Goal: Task Accomplishment & Management: Use online tool/utility

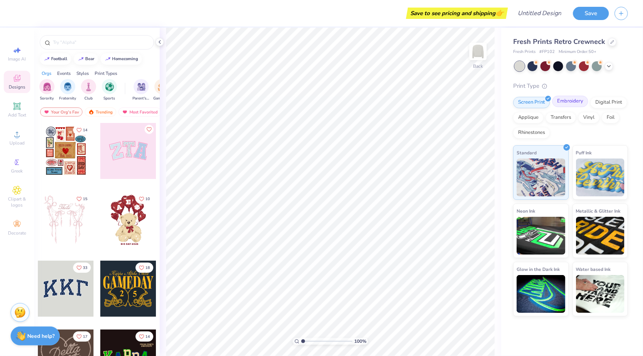
click at [567, 102] on div "Embroidery" at bounding box center [570, 101] width 36 height 11
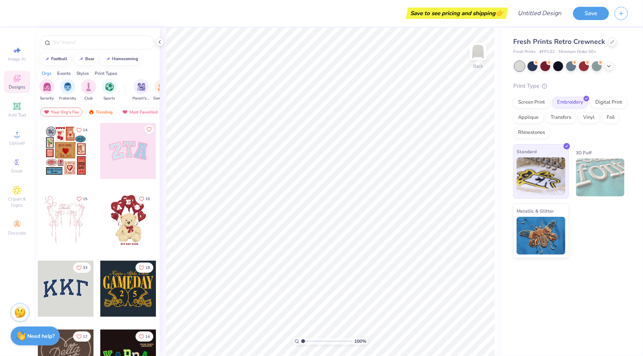
click at [548, 169] on img at bounding box center [540, 176] width 49 height 38
click at [19, 110] on icon at bounding box center [16, 105] width 7 height 7
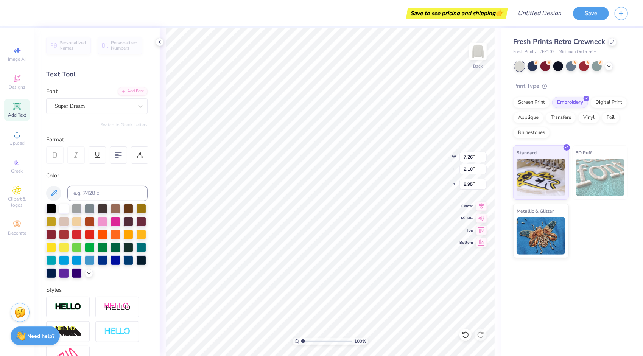
scroll to position [6, 3]
type textarea "PITCH PLEASE"
click at [98, 264] on div at bounding box center [103, 260] width 10 height 10
click at [136, 264] on div at bounding box center [141, 260] width 10 height 10
click at [123, 264] on div at bounding box center [128, 260] width 10 height 10
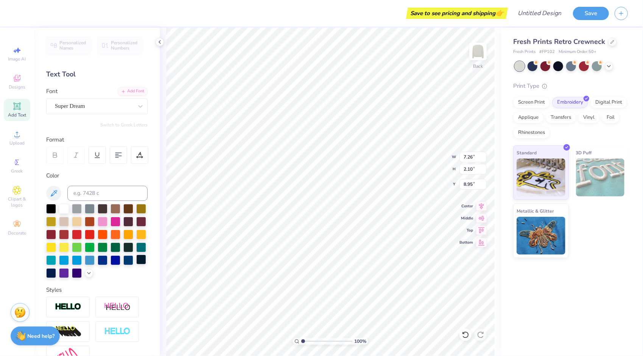
click at [136, 264] on div at bounding box center [141, 260] width 10 height 10
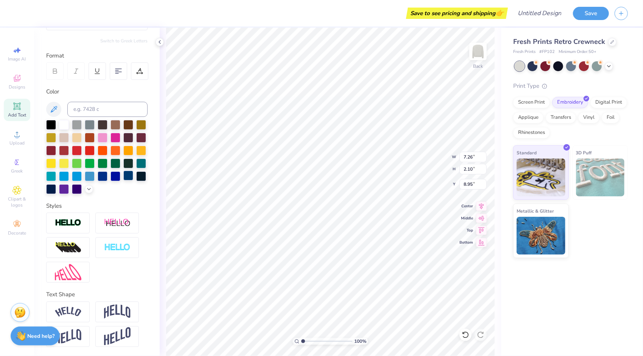
scroll to position [96, 0]
click at [85, 314] on div at bounding box center [67, 311] width 43 height 21
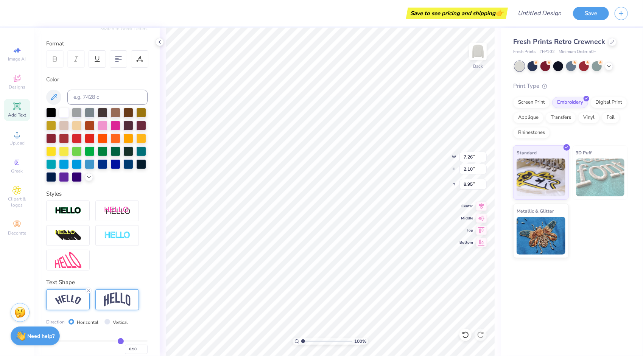
click at [126, 307] on img at bounding box center [117, 299] width 26 height 14
click at [83, 310] on div at bounding box center [67, 299] width 43 height 21
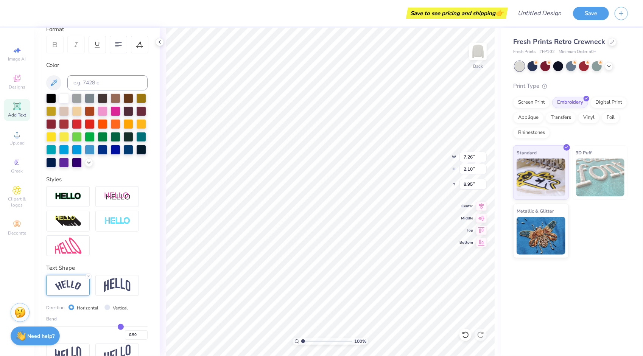
scroll to position [140, 0]
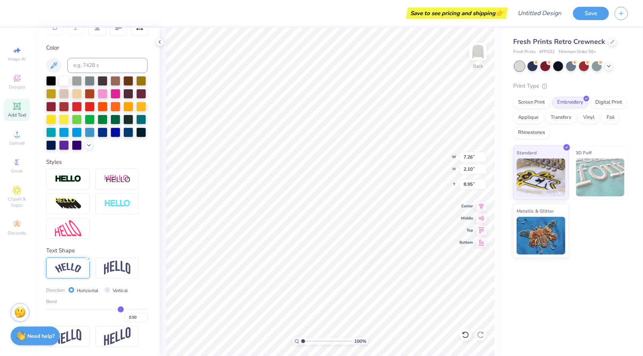
type input "0.51"
type input "0.5"
type input "0.50"
type input "0.48"
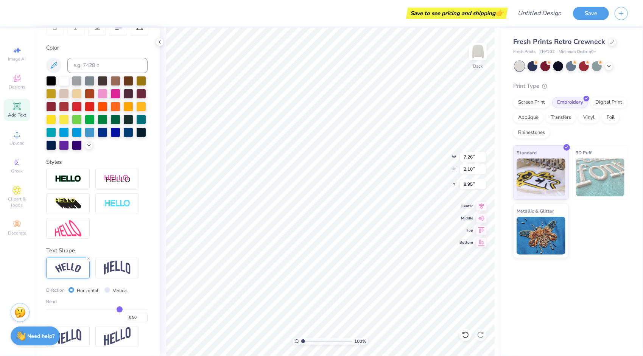
type input "0.48"
type input "0.46"
type input "0.44"
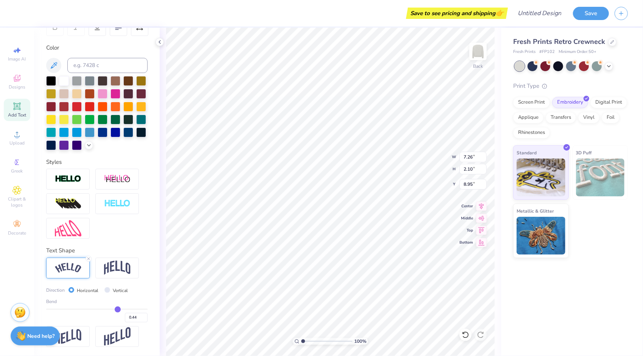
type input "0.43"
type input "0.42"
type input "0.41"
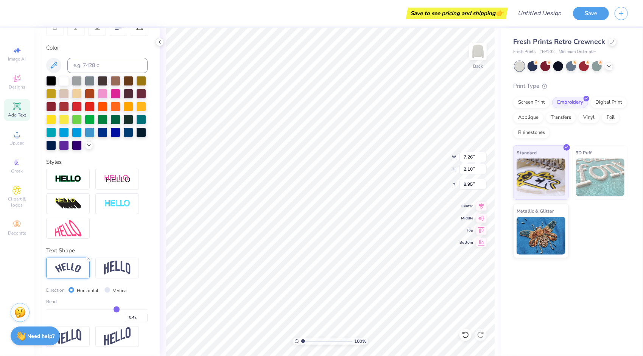
type input "0.41"
type input "0.4"
type input "0.40"
type input "0.39"
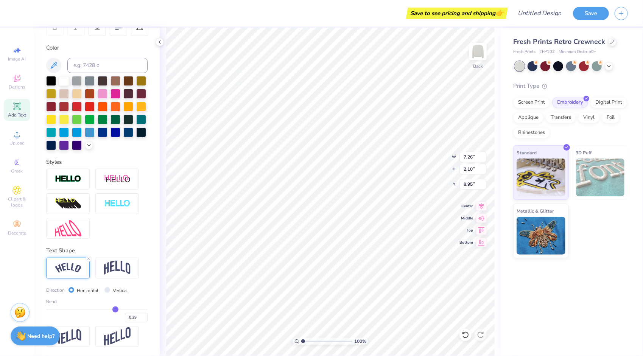
type input "0.38"
type input "0.37"
type input "0.36"
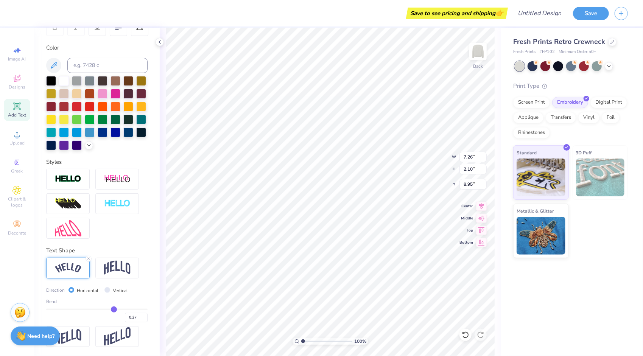
type input "0.36"
type input "0.35"
type input "0.34"
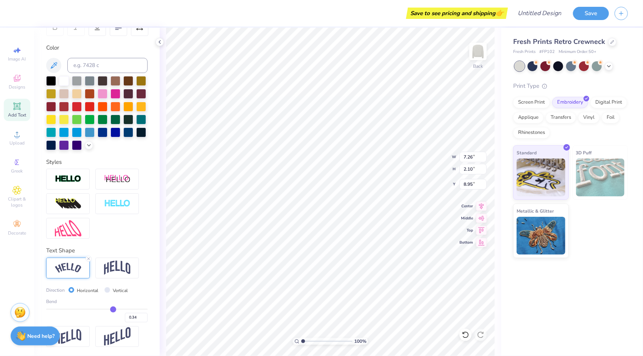
type input "0.33"
type input "0.32"
type input "0.31"
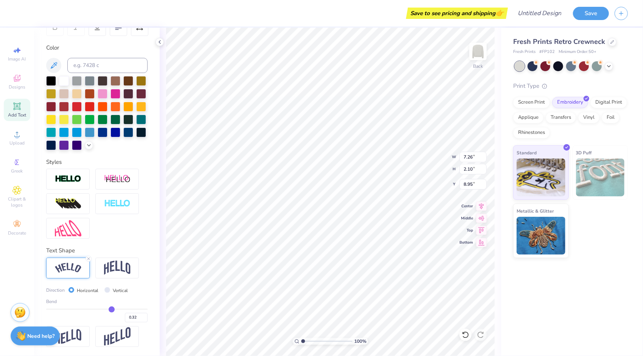
type input "0.31"
type input "0.3"
type input "0.30"
type input "0.29"
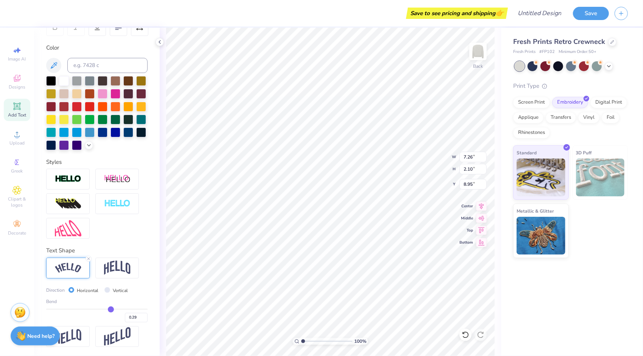
type input "0.28"
drag, startPoint x: 117, startPoint y: 311, endPoint x: 106, endPoint y: 311, distance: 10.6
click at [106, 310] on input "range" at bounding box center [96, 309] width 101 height 1
type input "0.26"
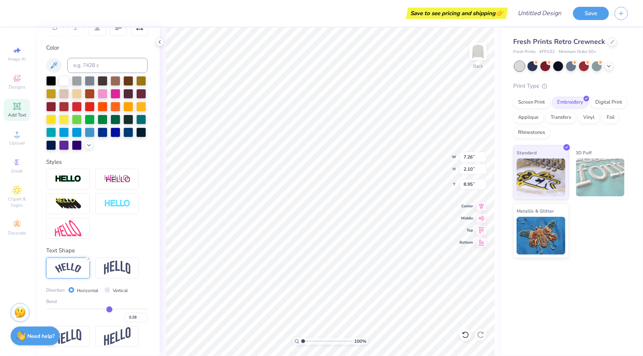
type input "0.26"
type input "0.25"
type input "0.24"
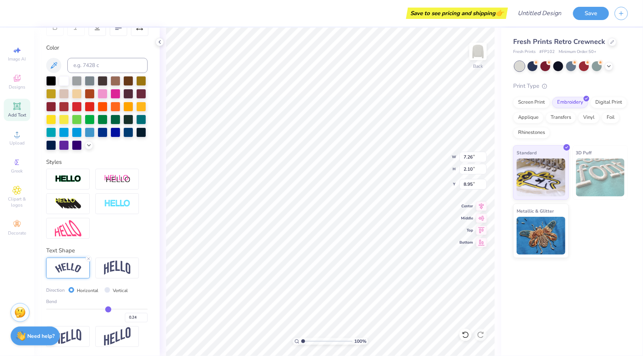
type input "0.23"
type input "0.22"
type input "0.21"
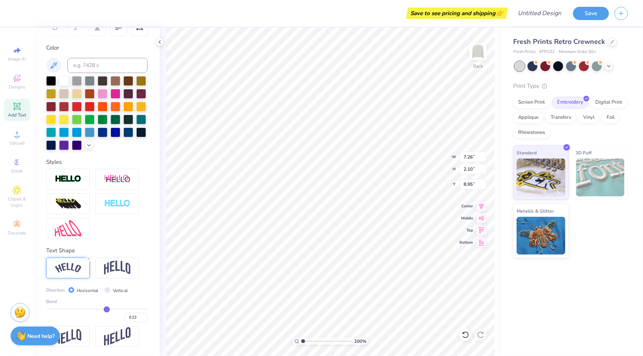
type input "0.21"
type input "0.22"
type input "0.23"
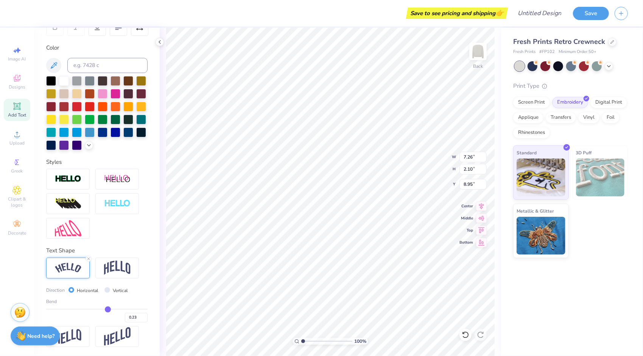
type input "0.24"
type input "0.25"
type input "0.26"
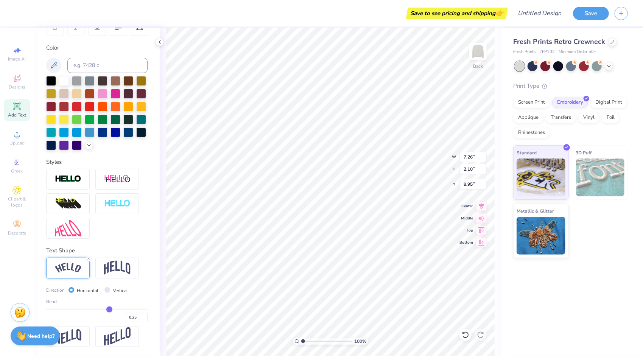
type input "0.26"
type input "0.27"
type input "0.3"
type input "0.30"
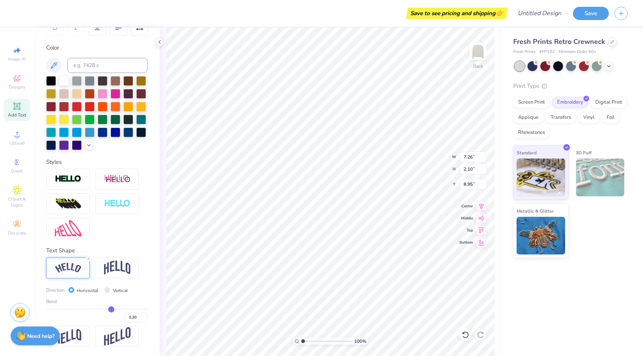
type input "0.31"
type input "0.32"
type input "0.34"
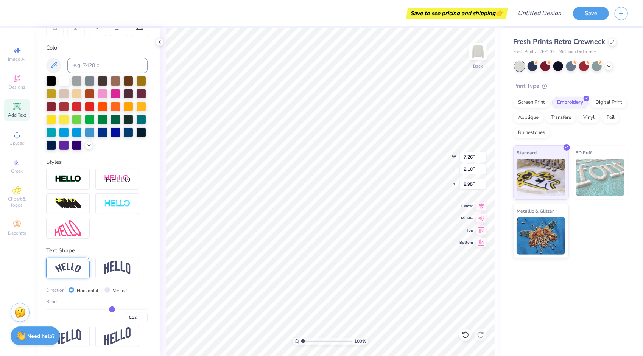
type input "0.34"
type input "0.35"
drag, startPoint x: 105, startPoint y: 310, endPoint x: 110, endPoint y: 309, distance: 4.6
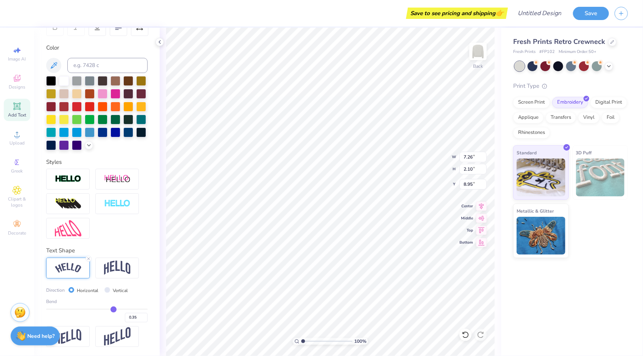
click at [110, 309] on input "range" at bounding box center [96, 309] width 101 height 1
type textarea "PITCH PLEASE"
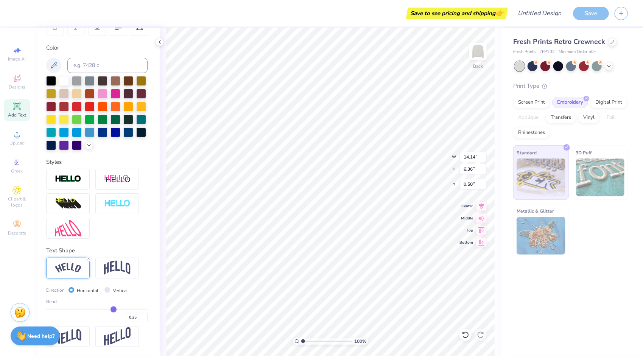
type input "0.50"
type input "0.29"
type input "0.28"
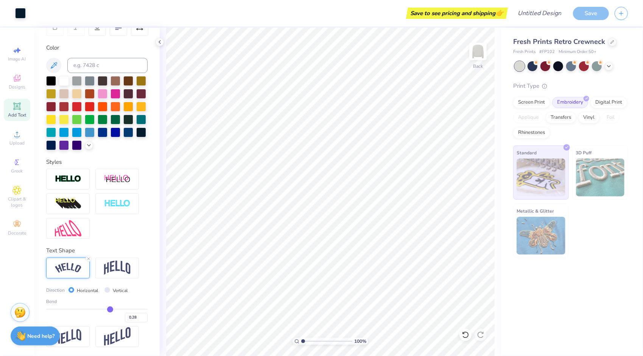
type input "0.27"
type input "0.26"
type input "0.25"
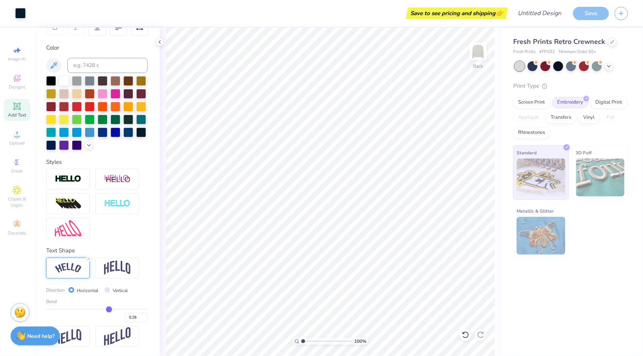
type input "0.25"
type input "0.23"
type input "0.22"
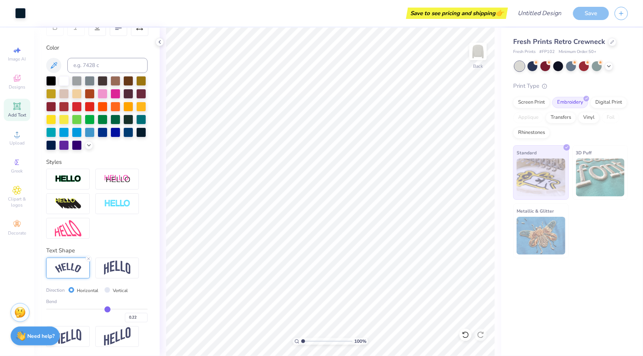
type input "0.21"
type input "0.2"
type input "0.20"
type input "0.19"
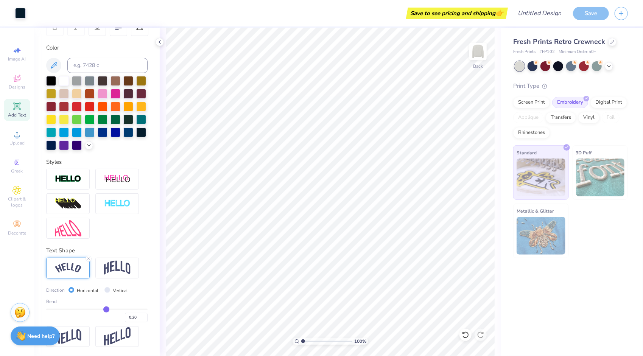
type input "0.19"
type input "0.17"
type input "0.16"
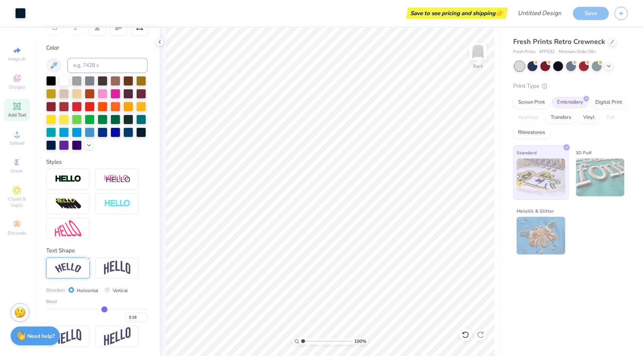
type input "0.15"
type input "0.14"
type input "0.13"
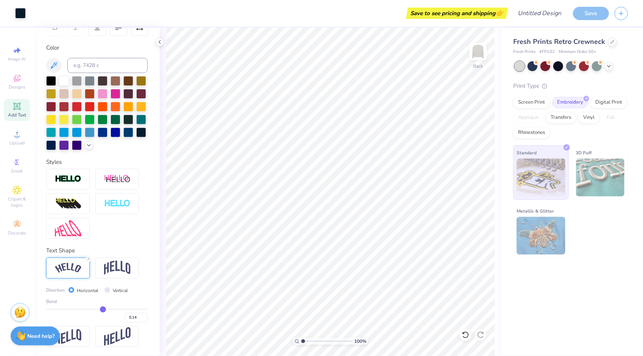
type input "0.13"
type input "0.12"
type input "0.1"
type input "0.10"
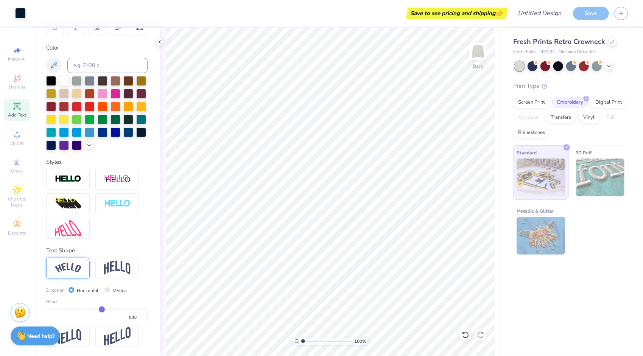
type input "0.09"
type input "0.08"
type input "0.07"
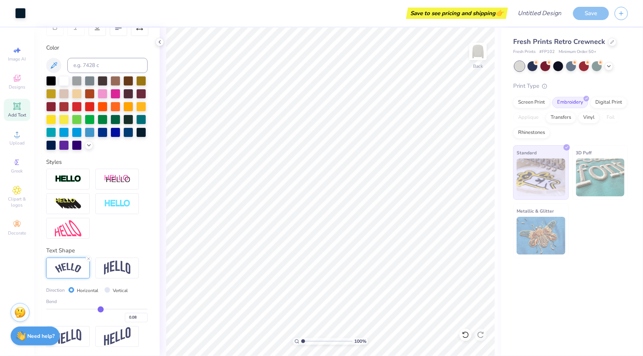
type input "0.07"
type input "0.06"
type input "0.05"
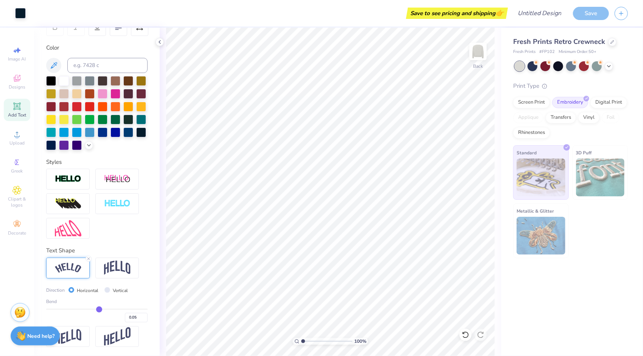
type input "0.04"
type input "0.03"
type input "0.01"
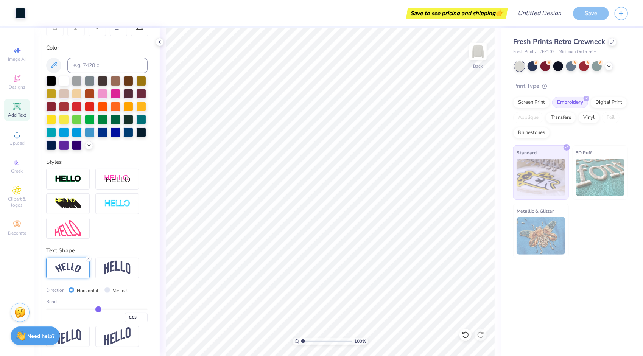
type input "0.01"
type input "0"
type input "0.00"
type input "-0.01"
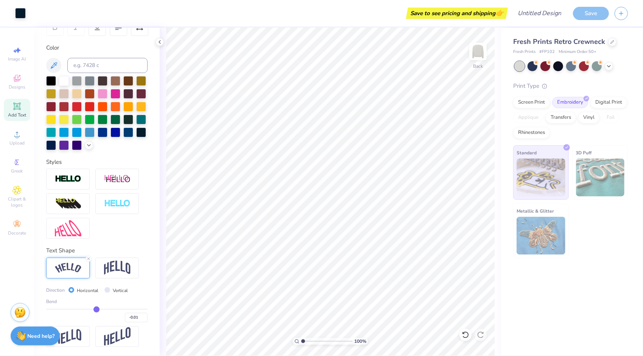
type input "-0.02"
type input "-0.03"
drag, startPoint x: 107, startPoint y: 308, endPoint x: 92, endPoint y: 311, distance: 15.1
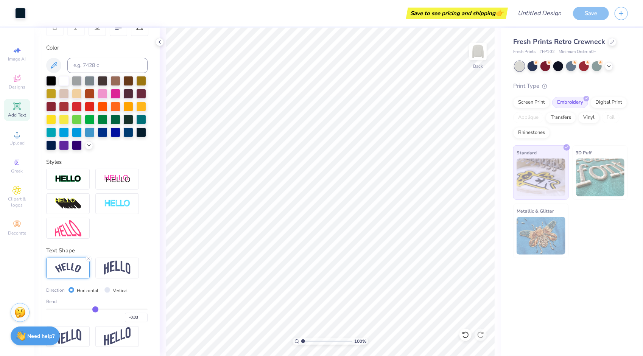
click at [92, 310] on input "range" at bounding box center [96, 309] width 101 height 1
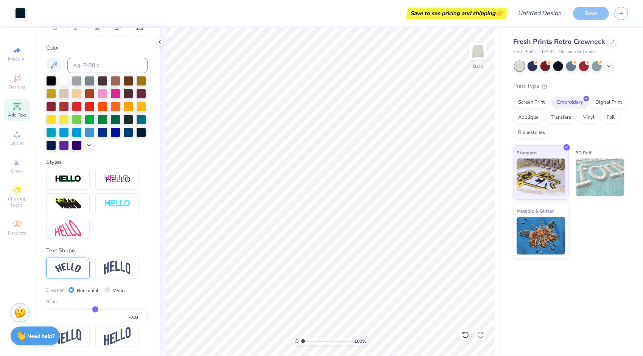
type input "-0.02"
type input "-0.03"
type input "-0.04"
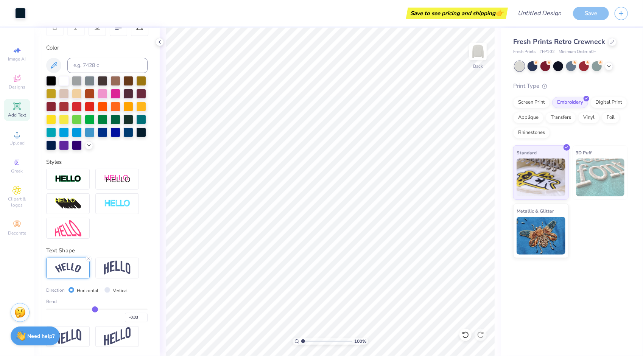
type input "-0.04"
type input "-0.05"
type input "-0.06"
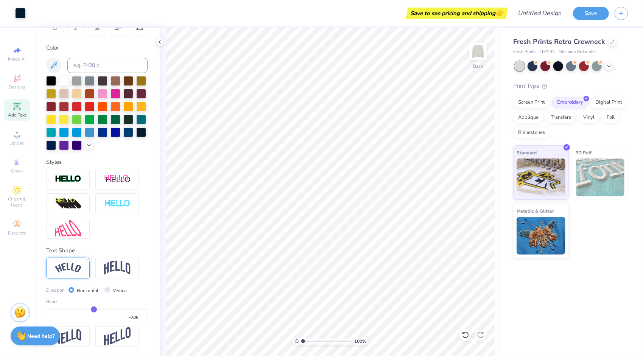
type input "-0.07"
type input "-0.08"
type input "-0.09"
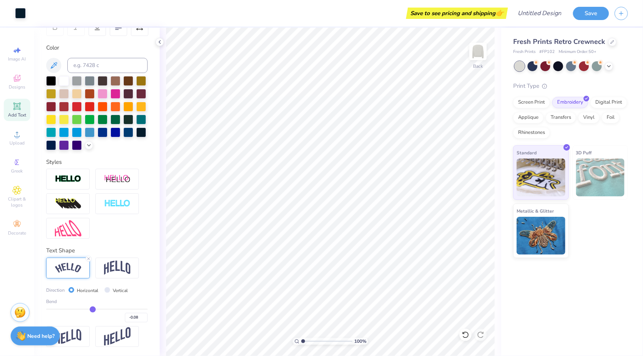
type input "-0.09"
type input "-0.07"
type input "-0.05"
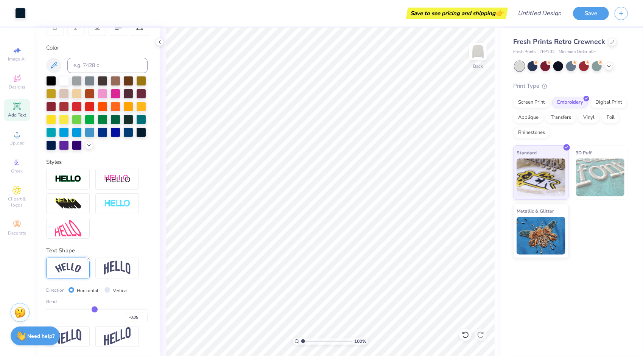
type input "-0.03"
type input "-0.01"
type input "0.01"
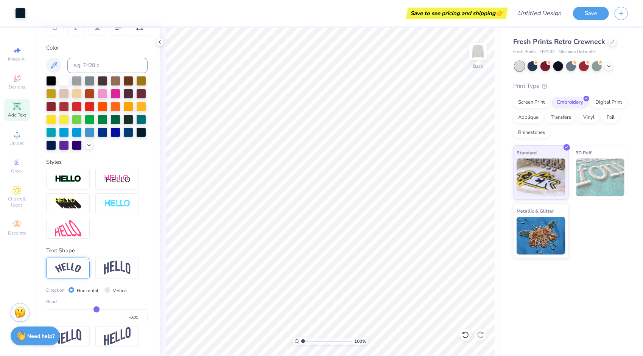
type input "0.01"
type input "0.02"
type input "0.03"
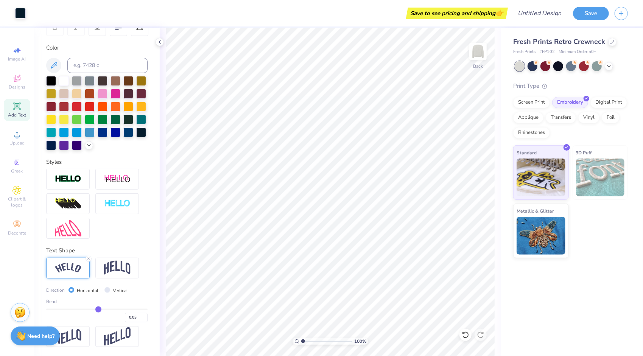
type input "0.05"
type input "0.06"
type input "0.09"
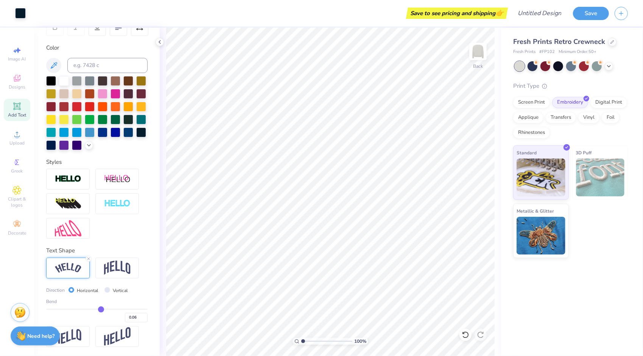
type input "0.09"
type input "0.11"
type input "0.14"
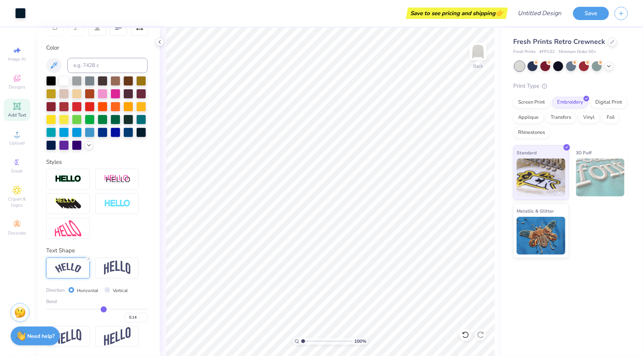
type input "0.18"
type input "0.21"
type input "0.24"
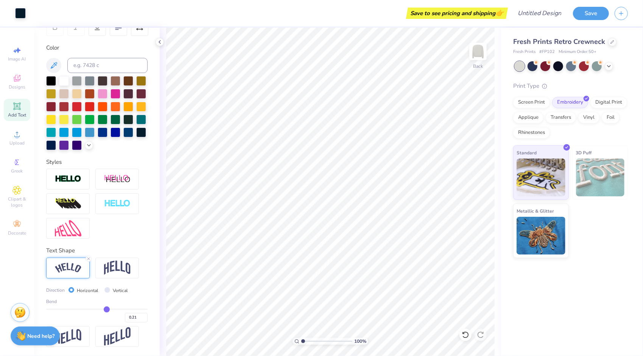
type input "0.24"
type input "0.25"
type input "0.27"
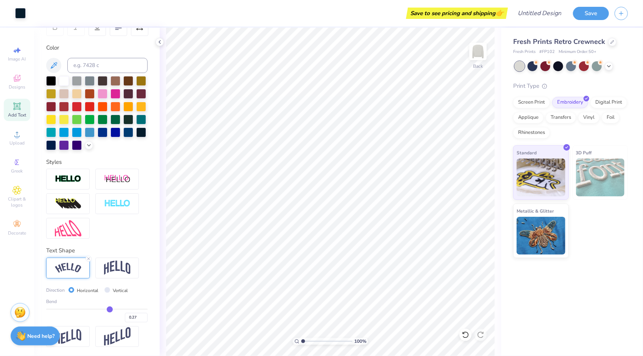
type input "0.28"
type input "0.29"
type input "0.31"
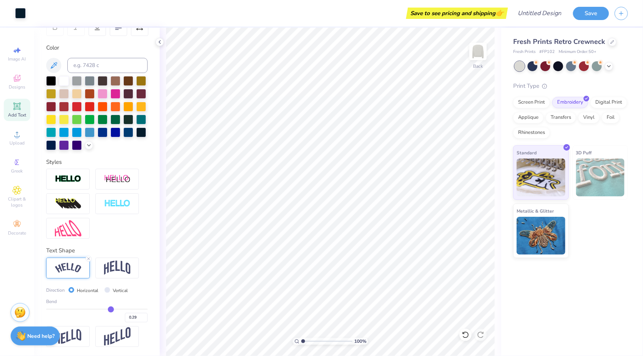
type input "0.31"
type input "0.33"
type input "0.34"
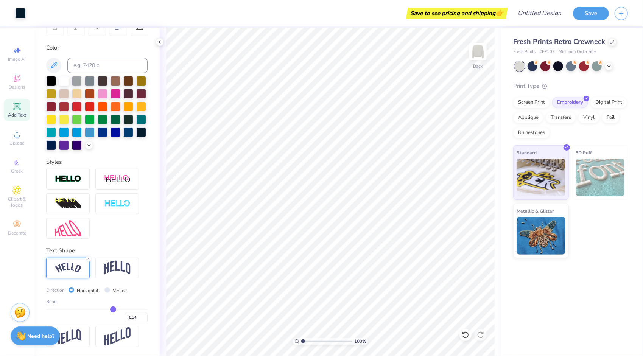
type input "0.37"
drag, startPoint x: 92, startPoint y: 309, endPoint x: 133, endPoint y: 307, distance: 40.5
click at [133, 309] on input "range" at bounding box center [96, 309] width 101 height 1
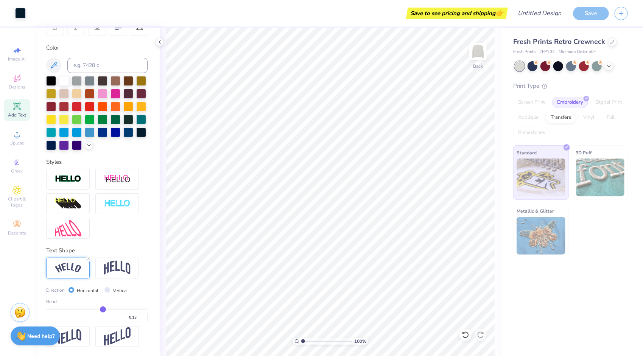
drag, startPoint x: 130, startPoint y: 308, endPoint x: 100, endPoint y: 306, distance: 30.3
click at [100, 309] on input "range" at bounding box center [96, 309] width 101 height 1
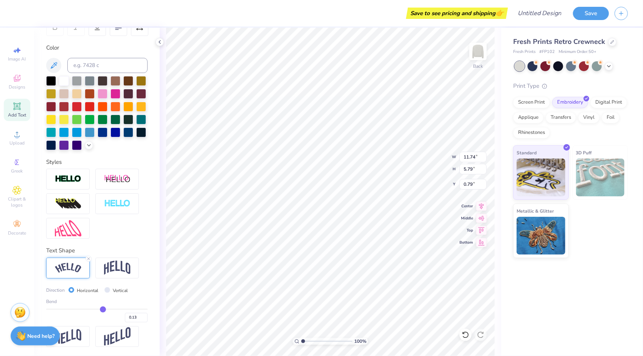
scroll to position [6, 1]
click at [485, 219] on icon at bounding box center [481, 217] width 11 height 9
click at [480, 207] on icon at bounding box center [481, 204] width 11 height 9
click at [484, 216] on icon at bounding box center [481, 217] width 11 height 9
click at [482, 217] on icon at bounding box center [481, 216] width 6 height 5
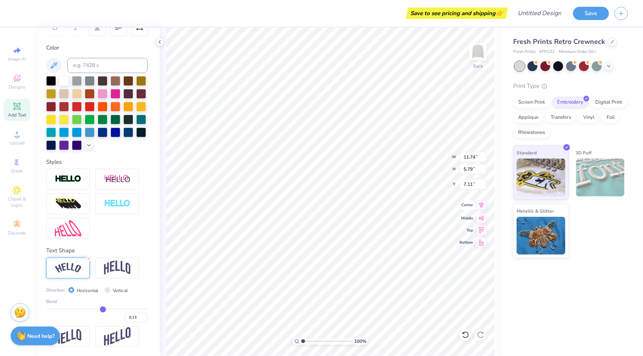
click at [480, 208] on icon at bounding box center [481, 204] width 11 height 9
click at [483, 227] on icon at bounding box center [481, 229] width 11 height 9
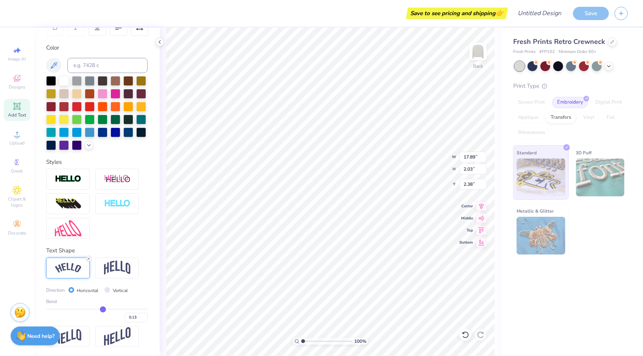
click at [88, 258] on icon at bounding box center [88, 258] width 5 height 5
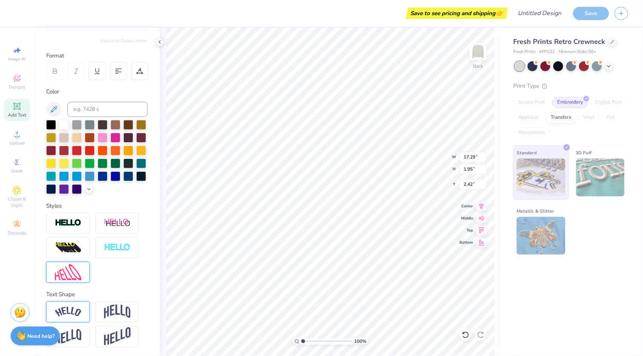
scroll to position [96, 0]
click at [75, 314] on img at bounding box center [68, 312] width 26 height 10
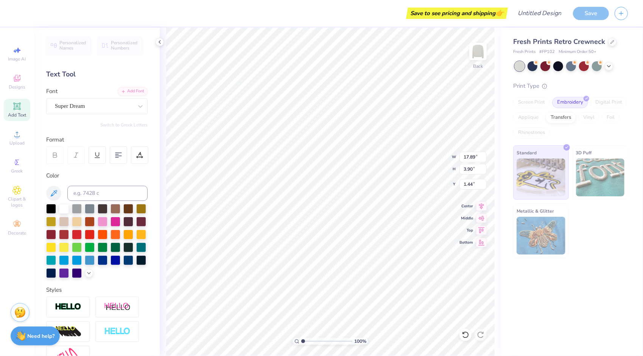
scroll to position [0, 0]
click at [103, 100] on div "Super Dream" at bounding box center [93, 106] width 79 height 12
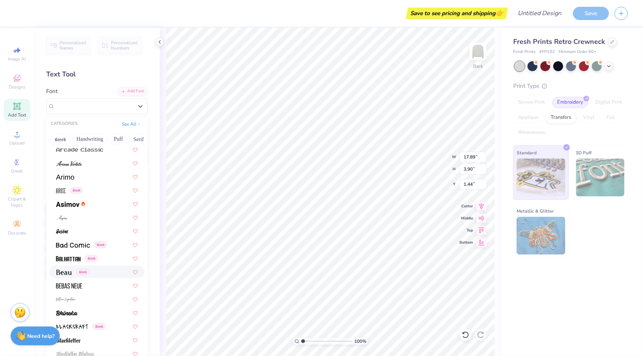
scroll to position [227, 0]
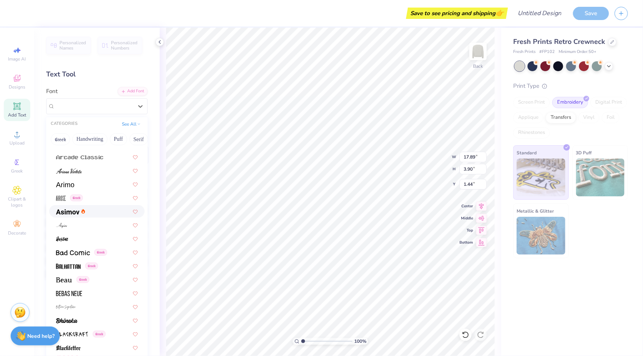
click at [70, 207] on div at bounding box center [96, 211] width 95 height 12
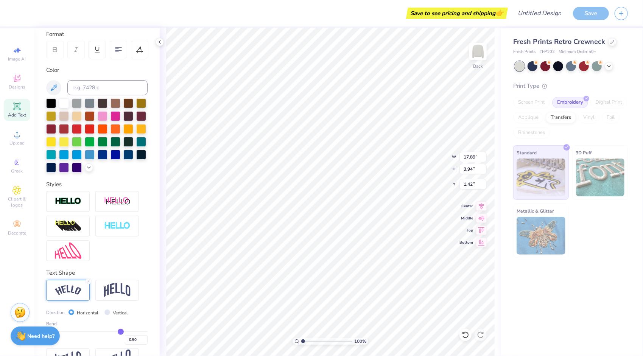
scroll to position [140, 0]
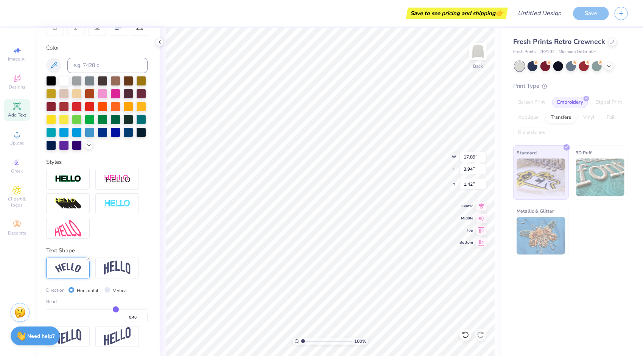
drag, startPoint x: 117, startPoint y: 309, endPoint x: 111, endPoint y: 309, distance: 6.1
click at [111, 309] on input "range" at bounding box center [96, 309] width 101 height 1
click at [136, 123] on div at bounding box center [141, 119] width 10 height 10
click at [136, 119] on div at bounding box center [141, 119] width 10 height 10
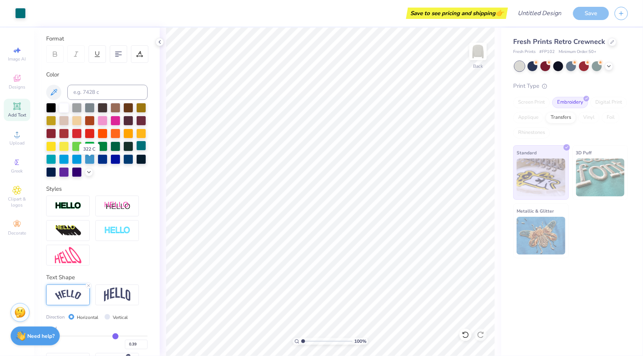
scroll to position [64, 0]
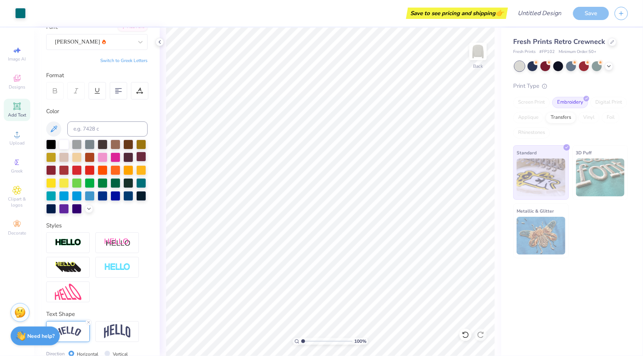
click at [136, 161] on div at bounding box center [141, 157] width 10 height 10
click at [123, 187] on div at bounding box center [128, 182] width 10 height 10
click at [465, 13] on div "Save to see pricing and shipping 👉" at bounding box center [457, 13] width 98 height 11
click at [136, 200] on div at bounding box center [141, 195] width 10 height 10
click at [56, 207] on div at bounding box center [51, 208] width 10 height 10
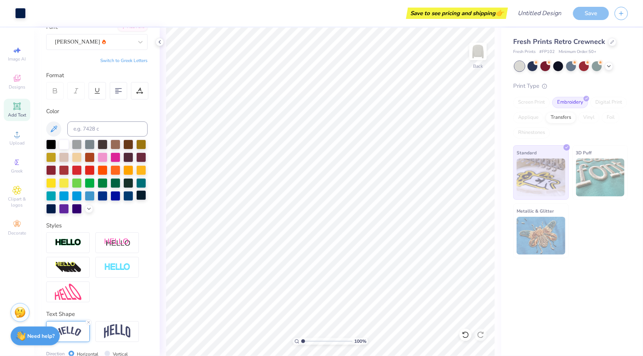
click at [136, 200] on div at bounding box center [141, 195] width 10 height 10
click at [595, 12] on div "Save" at bounding box center [591, 13] width 36 height 13
click at [545, 17] on input "Design Title" at bounding box center [530, 13] width 74 height 15
click at [616, 242] on div "Standard 3D Puff Metallic & Glitter" at bounding box center [570, 201] width 115 height 113
click at [481, 12] on div "Save to see pricing and shipping 👉" at bounding box center [457, 13] width 98 height 11
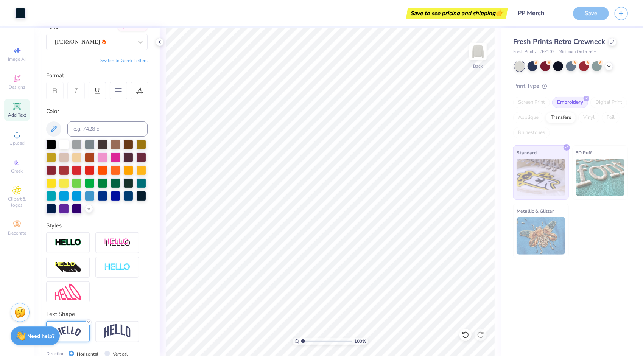
click at [579, 11] on div "Save" at bounding box center [591, 13] width 36 height 13
click at [585, 11] on div "Save" at bounding box center [591, 13] width 36 height 13
click at [520, 64] on div at bounding box center [519, 66] width 10 height 10
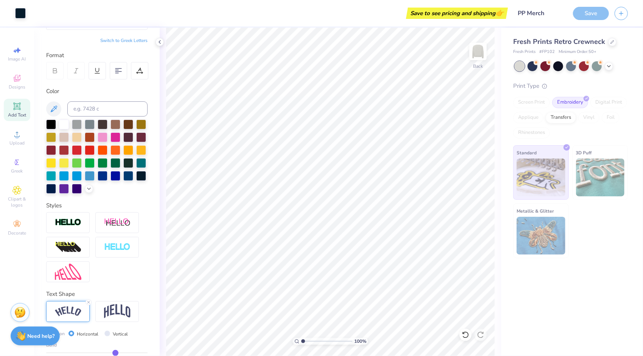
scroll to position [0, 0]
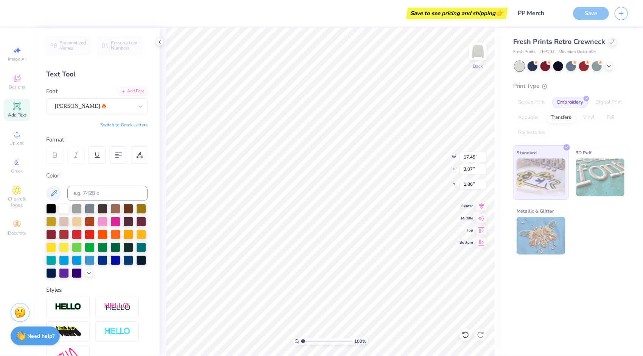
click at [592, 15] on div "Save" at bounding box center [591, 13] width 36 height 13
click at [461, 17] on div "Save to see pricing and shipping 👉" at bounding box center [457, 13] width 98 height 11
click at [598, 14] on div "Save" at bounding box center [591, 13] width 36 height 13
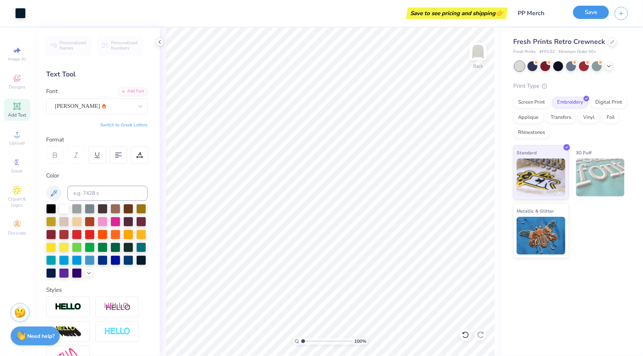
click at [582, 6] on button "Save" at bounding box center [591, 12] width 36 height 13
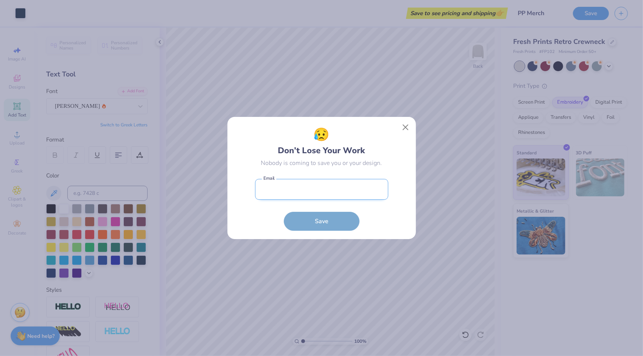
click at [314, 193] on input "email" at bounding box center [321, 189] width 133 height 21
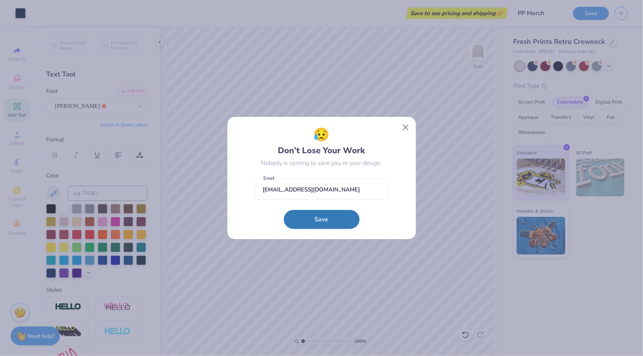
click at [325, 216] on button "Save" at bounding box center [322, 219] width 76 height 19
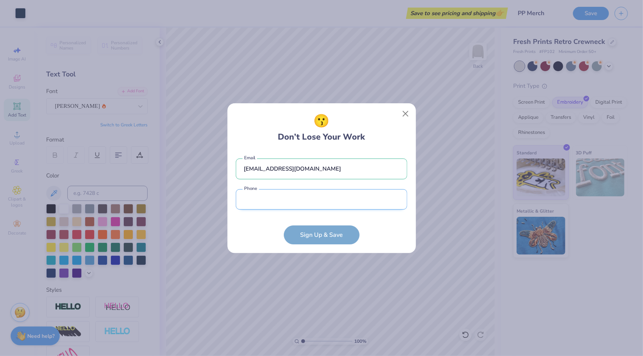
click at [322, 204] on input "tel" at bounding box center [321, 199] width 171 height 21
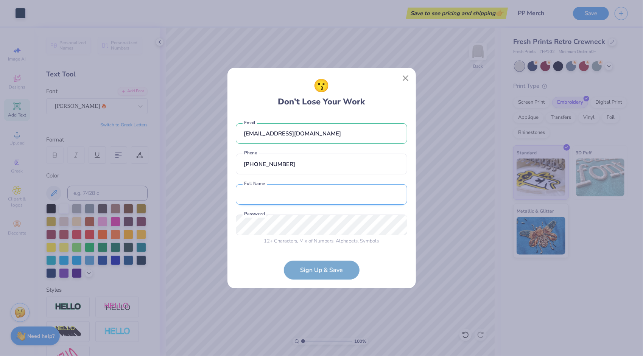
click at [317, 188] on input "text" at bounding box center [321, 194] width 171 height 21
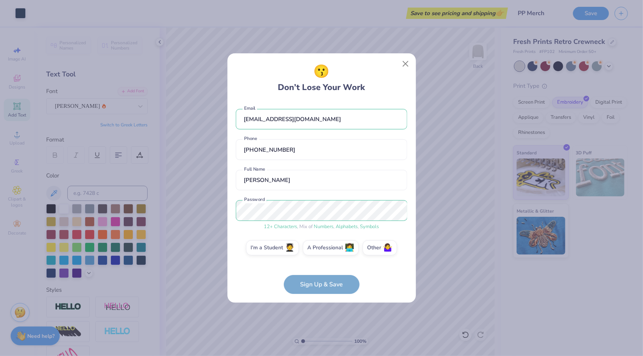
click at [323, 284] on form "bford9@huskers.unl.edu Email (402) 618-7195 Phone Brie Ford Full Name 12 + Char…" at bounding box center [321, 197] width 171 height 193
click at [266, 245] on label "I'm a Student 🧑‍🎓" at bounding box center [272, 246] width 53 height 15
click at [319, 247] on input "I'm a Student 🧑‍🎓" at bounding box center [321, 249] width 5 height 5
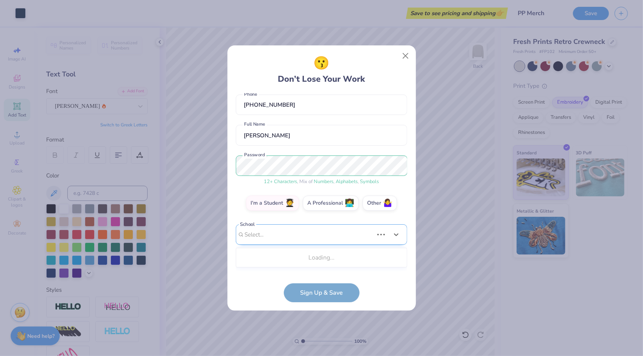
click at [319, 268] on div "Use Up and Down to choose options, press Enter to select the currently focused …" at bounding box center [321, 245] width 171 height 43
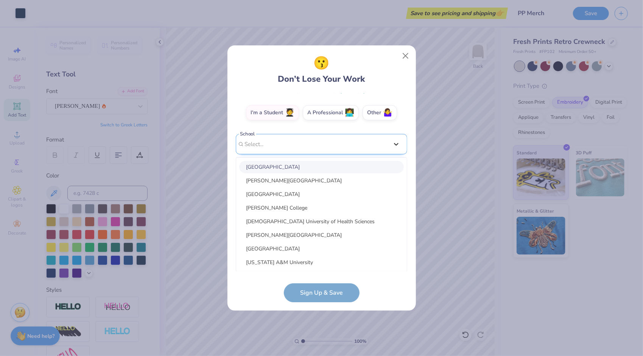
scroll to position [14, 0]
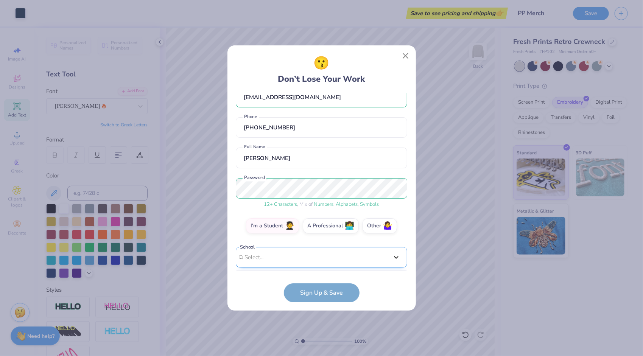
click at [391, 141] on div "bford9@huskers.unl.edu Email (402) 618-7195 Phone Brie Ford Full Name 12 + Char…" at bounding box center [321, 182] width 171 height 178
click at [338, 249] on div "Select..." at bounding box center [321, 257] width 171 height 21
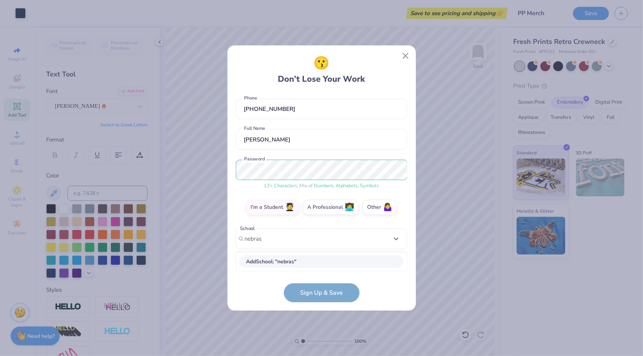
scroll to position [33, 0]
click at [339, 264] on div "Nebraska Christian College" at bounding box center [321, 261] width 165 height 12
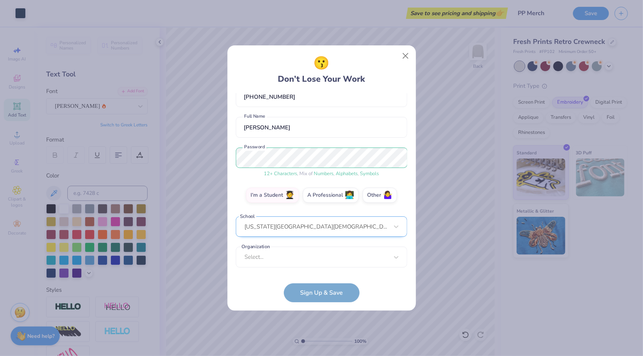
click at [329, 228] on div "Nebraska Christian College" at bounding box center [321, 226] width 171 height 21
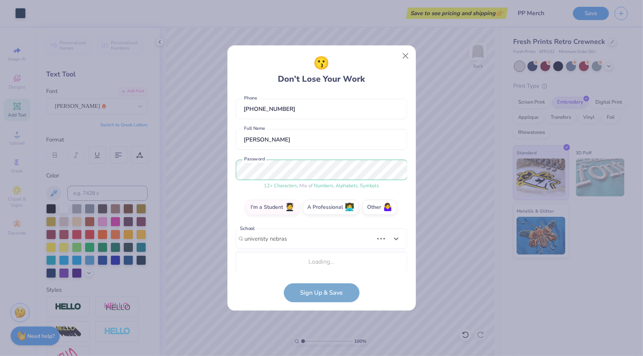
scroll to position [127, 0]
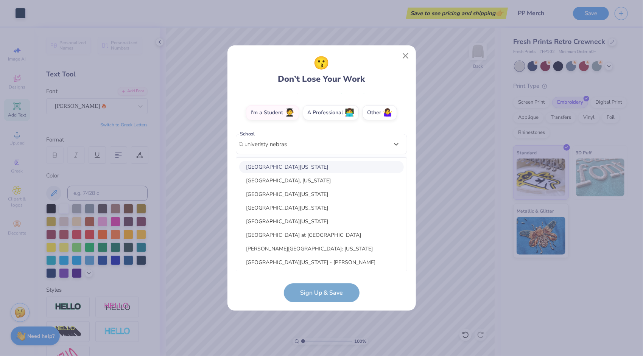
click at [333, 166] on div "University of Nebraska" at bounding box center [321, 167] width 165 height 12
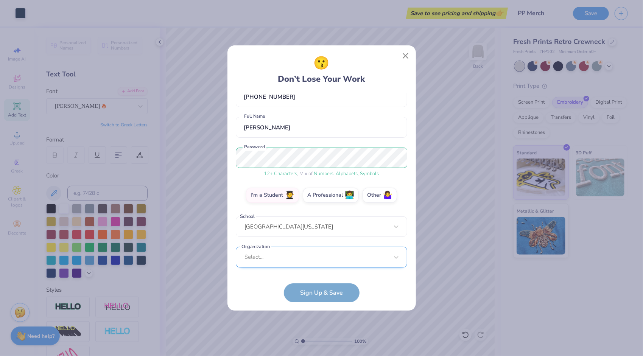
click at [295, 258] on div "Select..." at bounding box center [321, 257] width 171 height 21
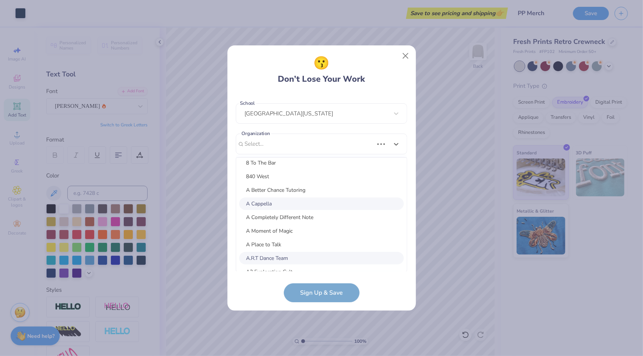
scroll to position [262, 0]
click at [327, 199] on div "A Cappella" at bounding box center [321, 204] width 165 height 12
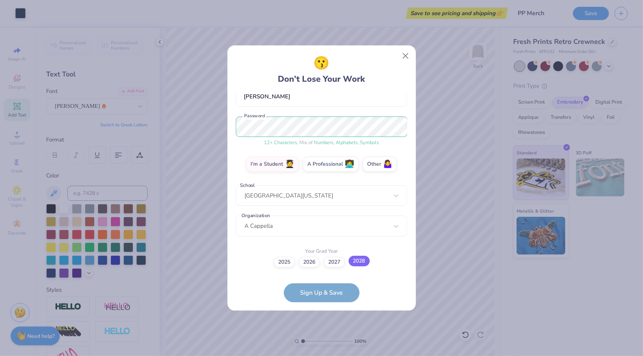
click at [368, 261] on label "2028" at bounding box center [358, 261] width 21 height 11
click at [324, 335] on input "2028" at bounding box center [321, 337] width 5 height 5
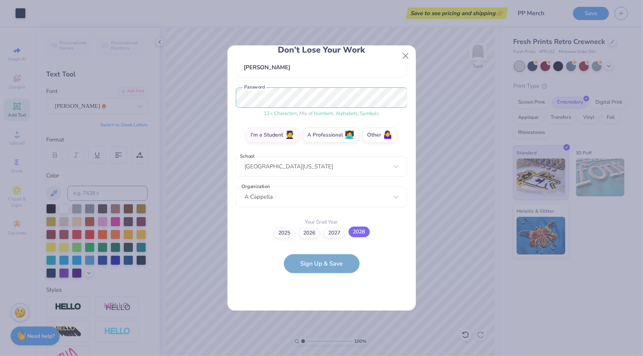
scroll to position [0, 0]
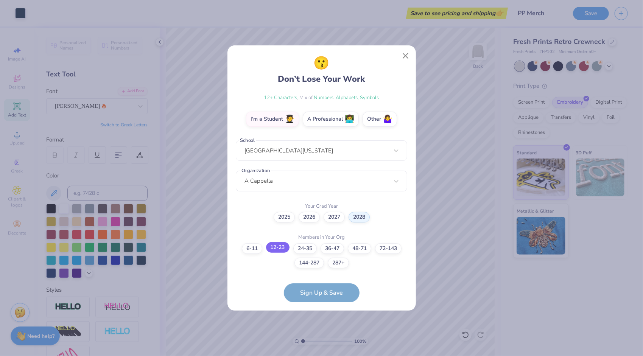
click at [281, 252] on label "12-23" at bounding box center [277, 247] width 23 height 11
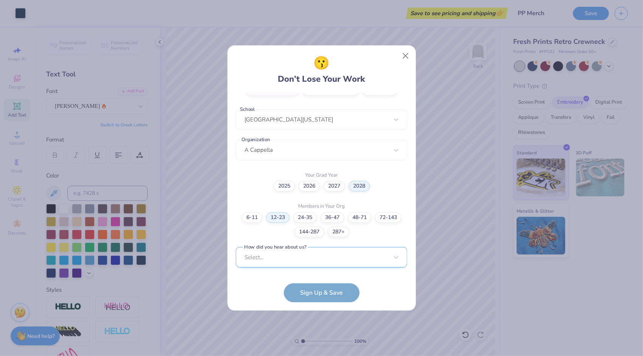
click at [306, 255] on div "Select..." at bounding box center [321, 257] width 171 height 21
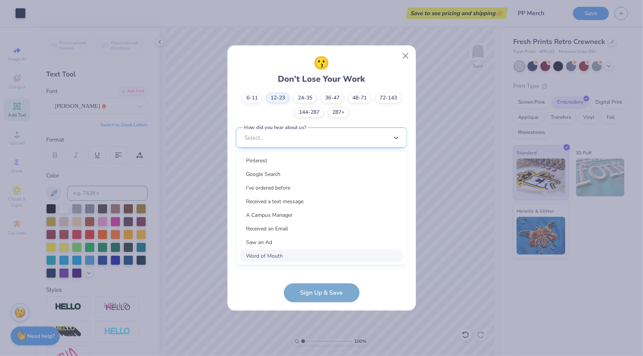
scroll to position [264, 0]
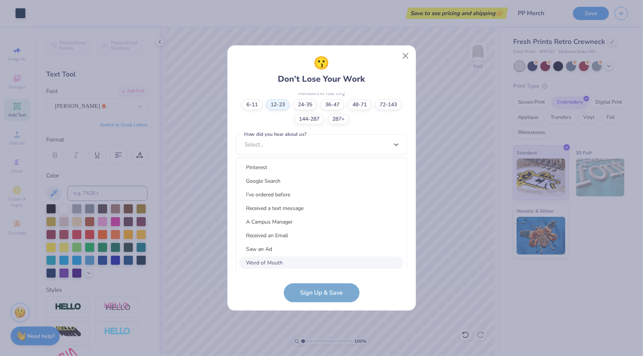
click at [265, 268] on div "Word of Mouth" at bounding box center [321, 262] width 165 height 12
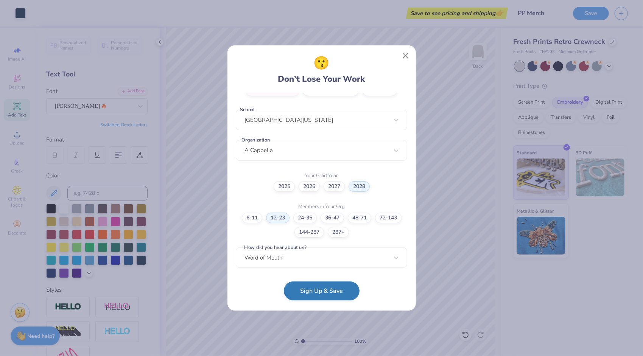
click at [325, 291] on button "Sign Up & Save" at bounding box center [322, 290] width 76 height 19
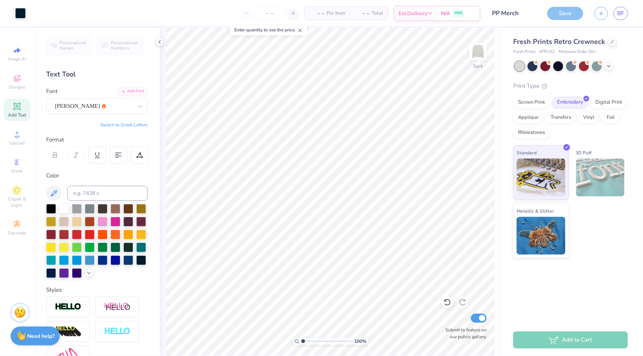
click at [325, 14] on div "– – Per Item" at bounding box center [326, 13] width 45 height 13
click at [297, 14] on div at bounding box center [269, 13] width 57 height 14
click at [295, 13] on icon at bounding box center [292, 13] width 5 height 5
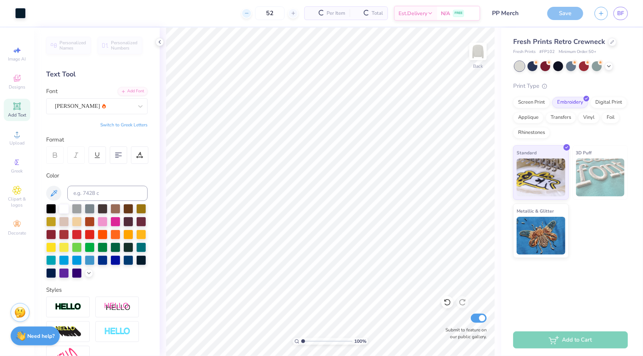
drag, startPoint x: 295, startPoint y: 13, endPoint x: 250, endPoint y: 14, distance: 45.0
click at [250, 14] on div at bounding box center [246, 13] width 10 height 10
click at [250, 14] on input "51" at bounding box center [240, 13] width 30 height 14
click at [220, 16] on icon at bounding box center [216, 13] width 5 height 5
click at [226, 16] on div "50" at bounding box center [240, 13] width 57 height 14
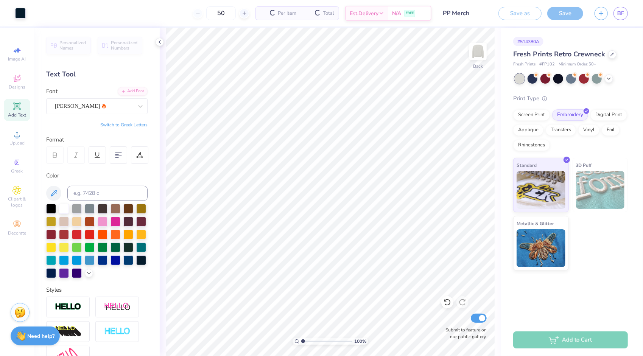
drag, startPoint x: 226, startPoint y: 16, endPoint x: 183, endPoint y: 15, distance: 43.1
click at [183, 15] on div "50 Per Item Total Est. Delivery N/A FREE" at bounding box center [231, 13] width 400 height 26
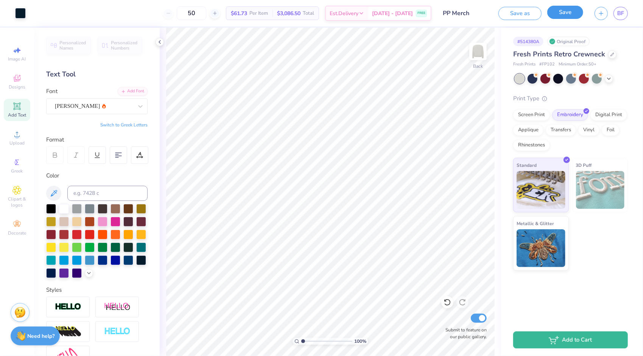
click at [569, 11] on button "Save" at bounding box center [565, 12] width 36 height 13
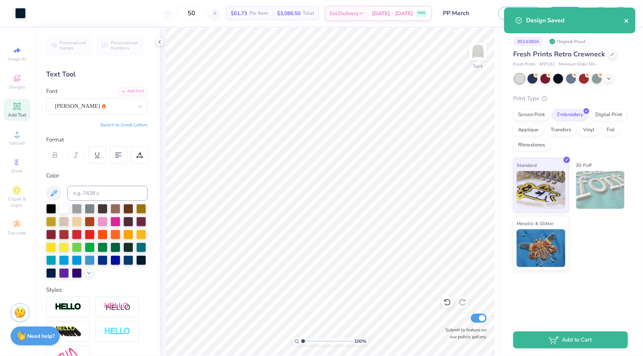
click at [625, 20] on icon "close" at bounding box center [626, 21] width 4 height 4
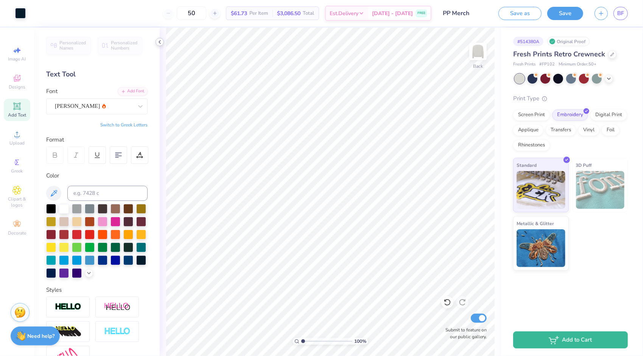
click at [161, 40] on icon at bounding box center [160, 42] width 6 height 6
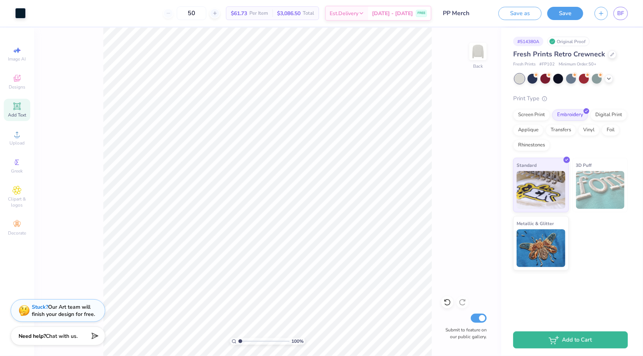
click at [602, 4] on div "Save as Save BF" at bounding box center [570, 13] width 144 height 26
click at [601, 8] on button "button" at bounding box center [600, 12] width 13 height 13
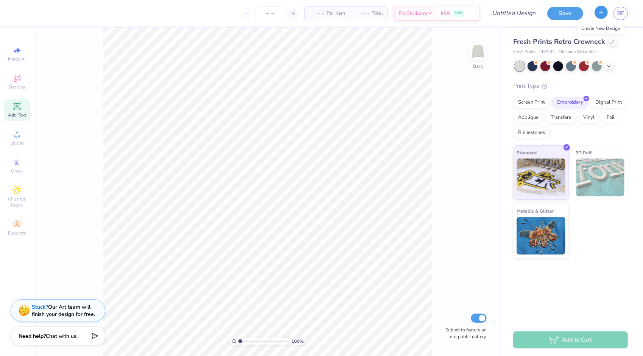
click at [600, 10] on icon "button" at bounding box center [601, 12] width 6 height 6
click at [598, 28] on div "Fresh Prints Retro Crewneck Fresh Prints # FP102 Minimum Order: 50 + Print Type…" at bounding box center [572, 143] width 142 height 230
click at [599, 17] on button "button" at bounding box center [600, 12] width 13 height 13
click at [599, 14] on icon "button" at bounding box center [601, 12] width 6 height 6
click at [601, 15] on icon "button" at bounding box center [601, 12] width 6 height 6
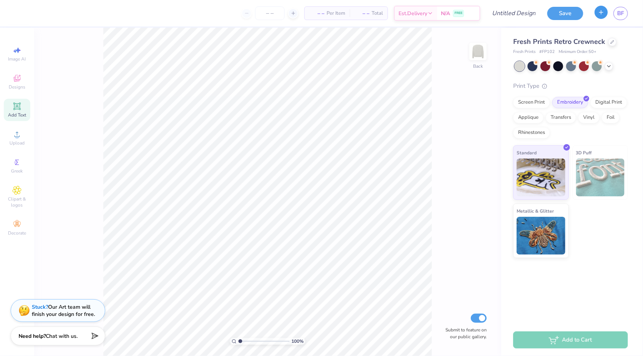
click at [601, 14] on icon "button" at bounding box center [601, 12] width 6 height 6
click at [597, 14] on button "button" at bounding box center [600, 12] width 13 height 13
click at [601, 17] on button "button" at bounding box center [600, 12] width 13 height 13
click at [618, 10] on span "BF" at bounding box center [620, 13] width 7 height 9
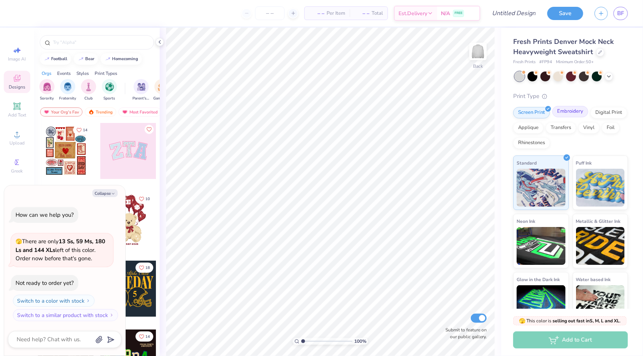
click at [579, 110] on div "Embroidery" at bounding box center [570, 111] width 36 height 11
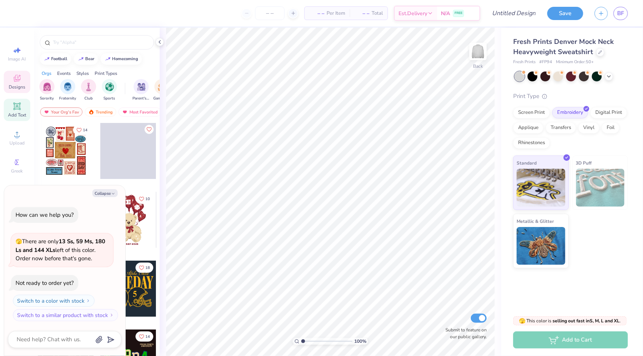
click at [16, 112] on span "Add Text" at bounding box center [17, 115] width 18 height 6
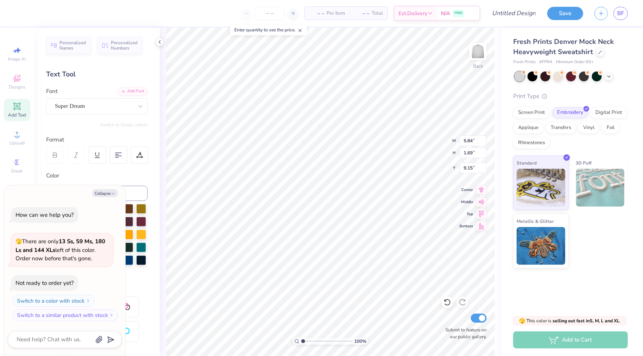
scroll to position [6, 1]
type textarea "x"
type textarea "P"
type textarea "x"
type textarea "Pi"
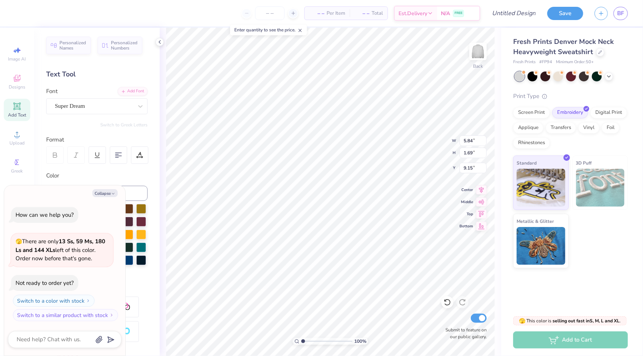
type textarea "x"
type textarea "Pit"
type textarea "x"
type textarea "Pi"
type textarea "x"
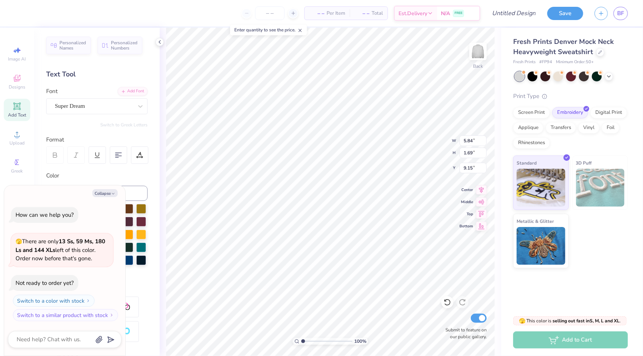
type textarea "P"
type textarea "x"
type textarea "PI"
type textarea "x"
type textarea "PIT"
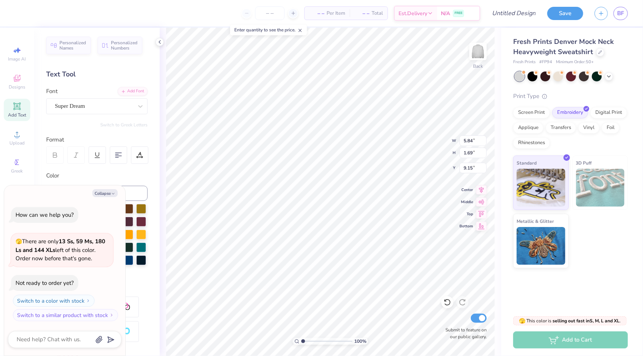
type textarea "x"
type textarea "PITC"
type textarea "x"
type textarea "PITCH"
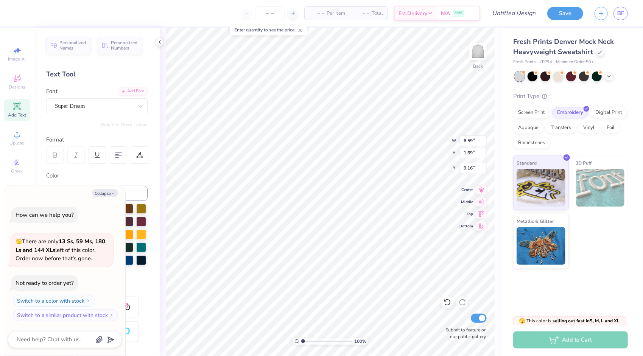
type textarea "x"
type input "0.50"
type textarea "x"
type input "11.86"
type input "3.04"
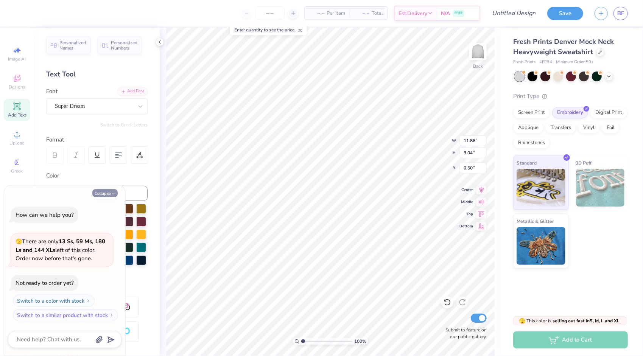
click at [117, 191] on button "Collapse" at bounding box center [104, 193] width 25 height 8
type textarea "x"
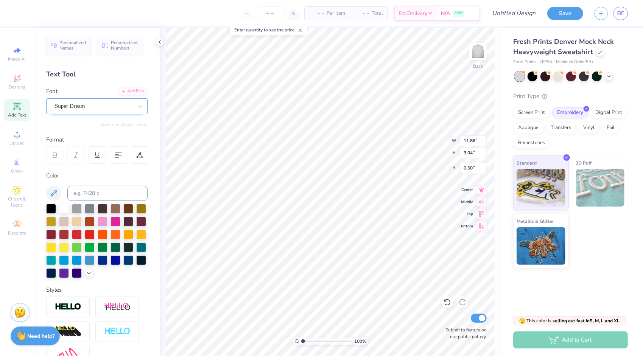
click at [65, 104] on div "Super Dream" at bounding box center [93, 106] width 79 height 12
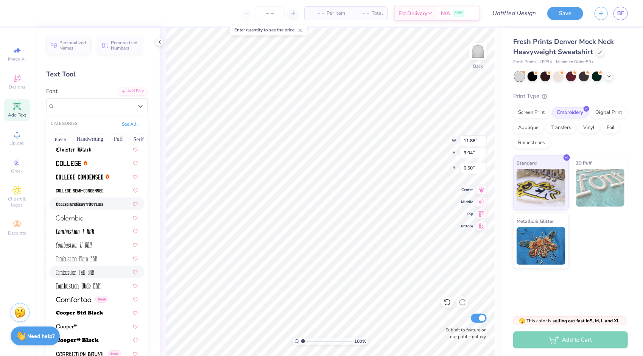
scroll to position [983, 0]
click at [69, 165] on img at bounding box center [68, 163] width 25 height 5
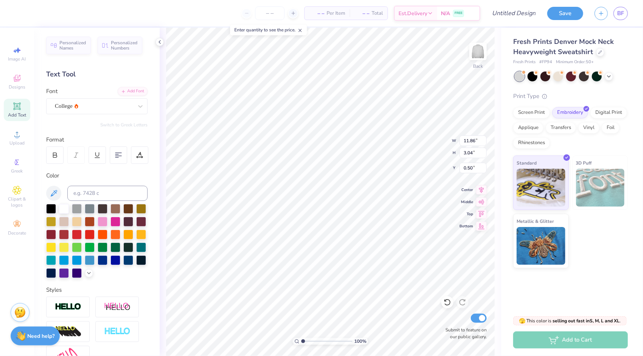
type input "10.40"
type input "2.97"
type input "0.54"
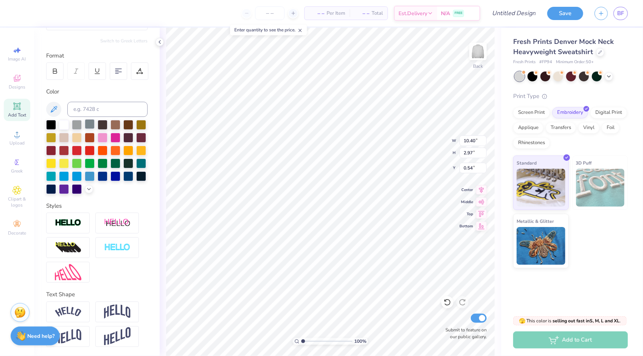
scroll to position [96, 0]
click at [123, 176] on div at bounding box center [128, 176] width 10 height 10
click at [348, 191] on li "Duplicate" at bounding box center [344, 190] width 59 height 15
type input "3.89"
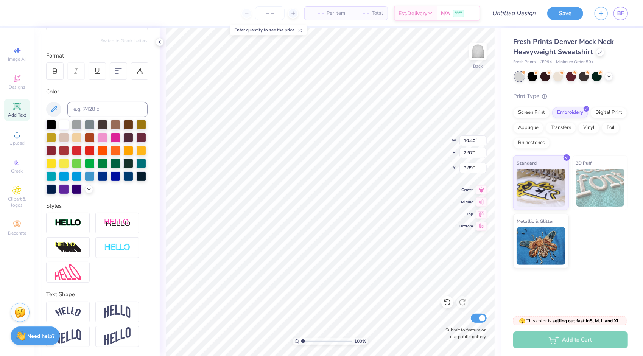
type textarea "PLEASE"
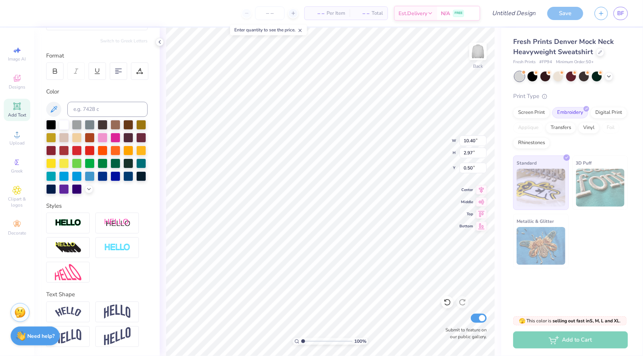
type input "13.58"
type input "6.36"
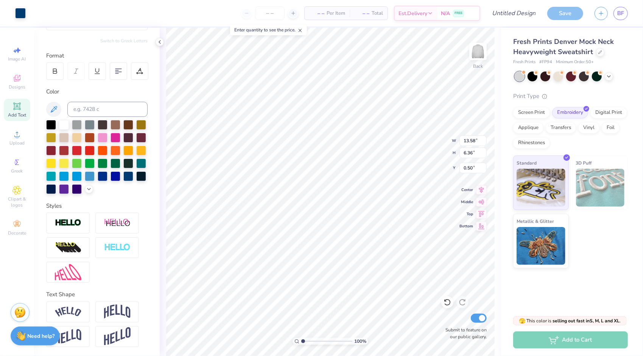
type input "11.24"
type input "5.26"
click at [161, 93] on div "100 % Back W 11.24 11.24 " H 5.26 5.26 " Y 0.50 0.50 " Center Middle Top Bottom…" at bounding box center [330, 192] width 341 height 328
click at [558, 71] on div at bounding box center [558, 76] width 10 height 10
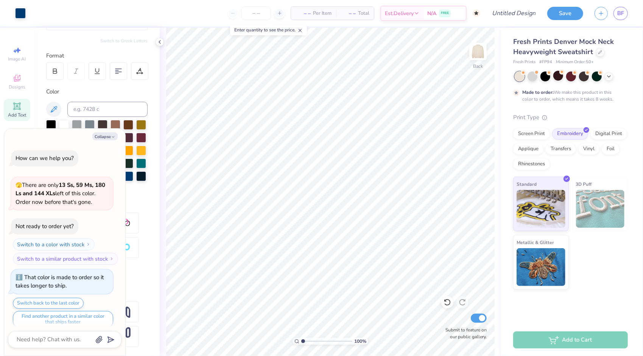
scroll to position [5, 0]
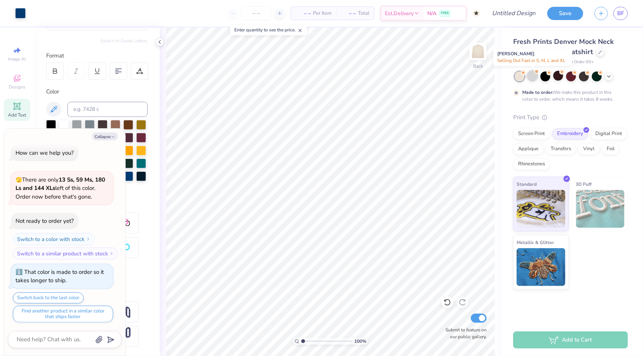
click at [535, 75] on div at bounding box center [532, 76] width 10 height 10
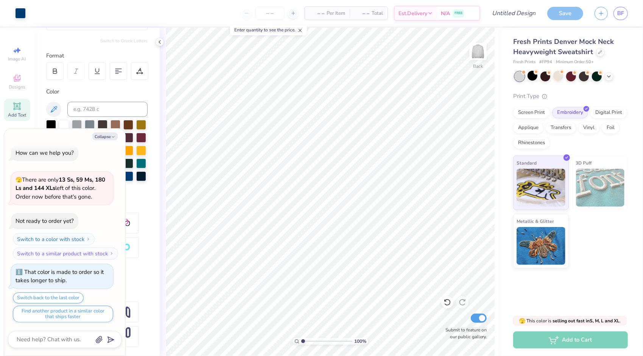
scroll to position [141, 0]
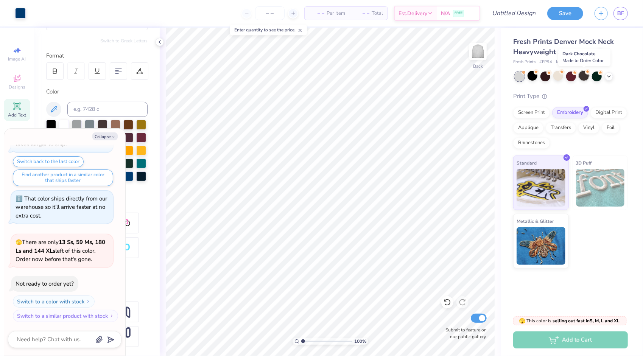
click at [582, 75] on div at bounding box center [584, 76] width 10 height 10
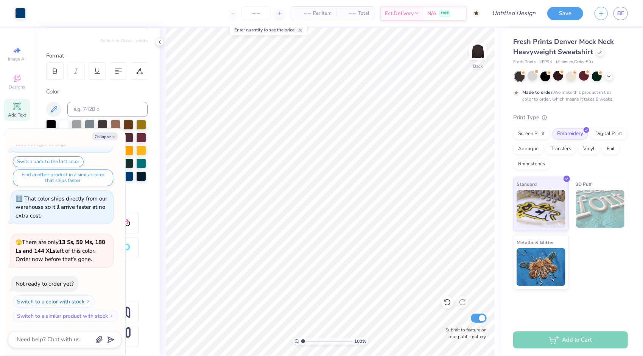
scroll to position [203, 0]
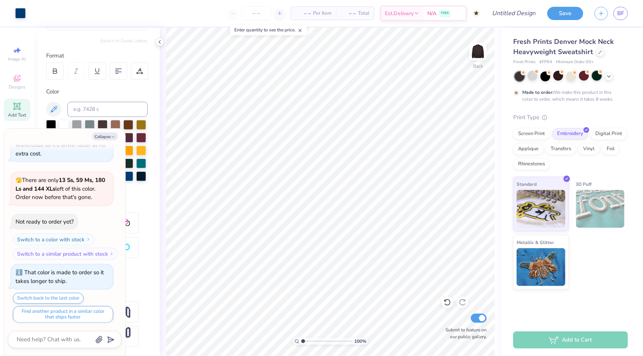
click at [596, 78] on div at bounding box center [597, 76] width 10 height 10
click at [613, 76] on div at bounding box center [570, 76] width 113 height 10
click at [612, 76] on div at bounding box center [608, 75] width 8 height 8
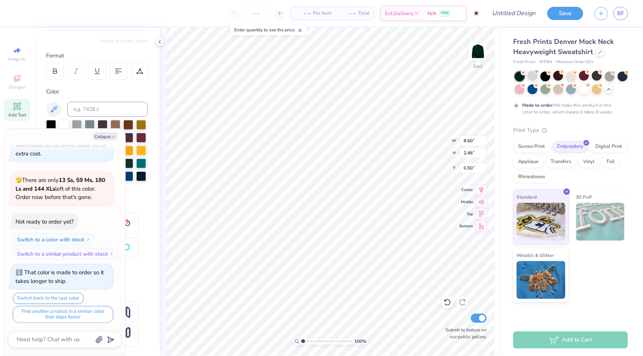
type textarea "x"
type input "11.24"
type input "5.26"
click at [106, 137] on button "Collapse" at bounding box center [104, 136] width 25 height 8
type textarea "x"
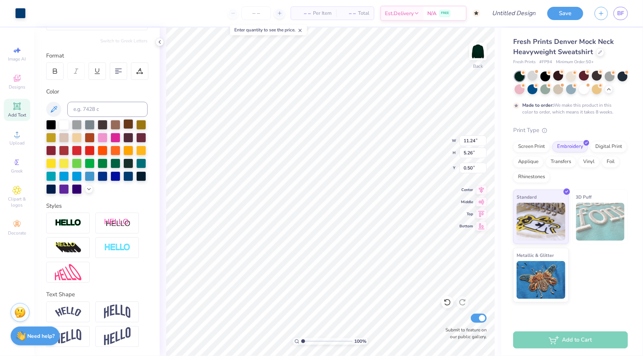
click at [132, 119] on div at bounding box center [128, 124] width 10 height 10
type input "5.23"
type input "0.53"
click at [67, 119] on div at bounding box center [64, 124] width 10 height 10
click at [65, 119] on div at bounding box center [64, 124] width 10 height 10
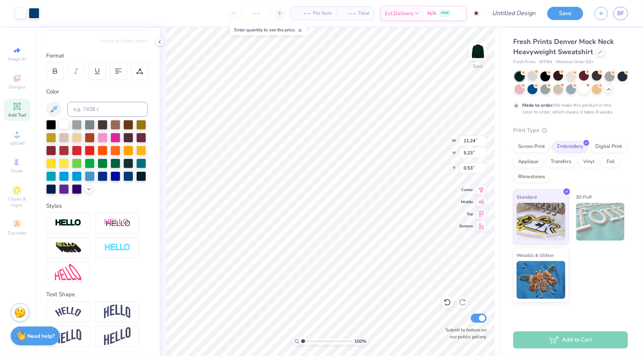
click at [61, 119] on div at bounding box center [64, 124] width 10 height 10
drag, startPoint x: 61, startPoint y: 110, endPoint x: 61, endPoint y: 116, distance: 5.7
click at [61, 119] on div at bounding box center [64, 124] width 10 height 10
click at [64, 119] on div at bounding box center [64, 124] width 10 height 10
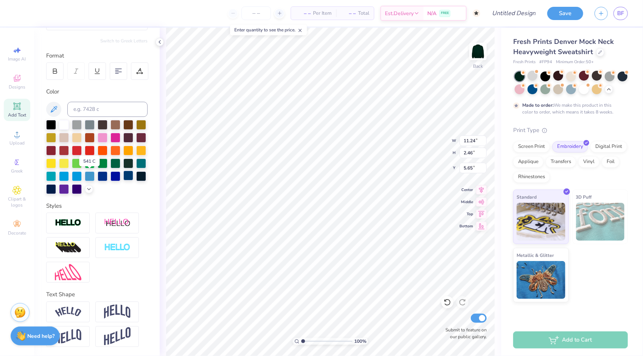
click at [123, 175] on div at bounding box center [128, 176] width 10 height 10
click at [110, 165] on div at bounding box center [115, 163] width 10 height 10
type input "3.28"
type input "11.24"
type input "3.28"
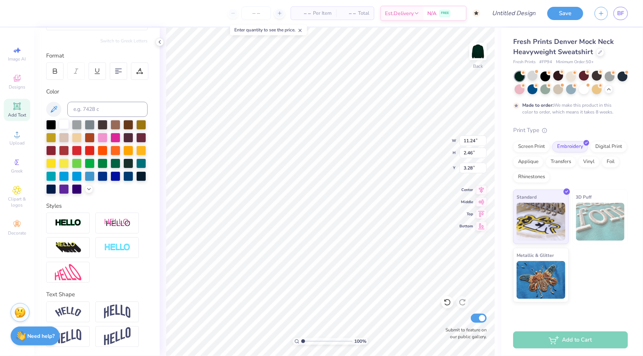
click at [60, 119] on div at bounding box center [64, 124] width 10 height 10
type input "8.60"
type input "0.53"
type input "11.24"
type input "5.21"
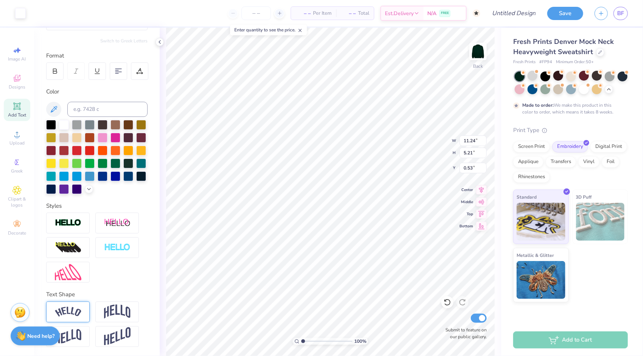
click at [73, 317] on div at bounding box center [67, 311] width 43 height 21
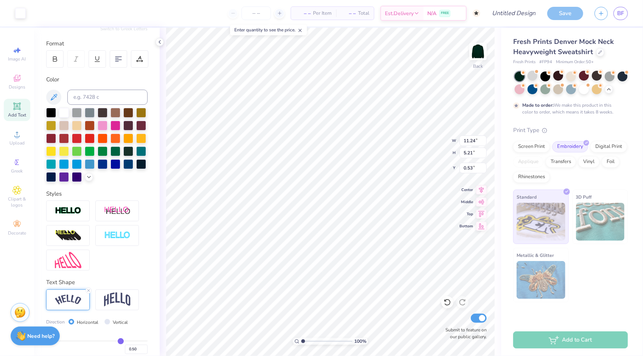
type input "12.08"
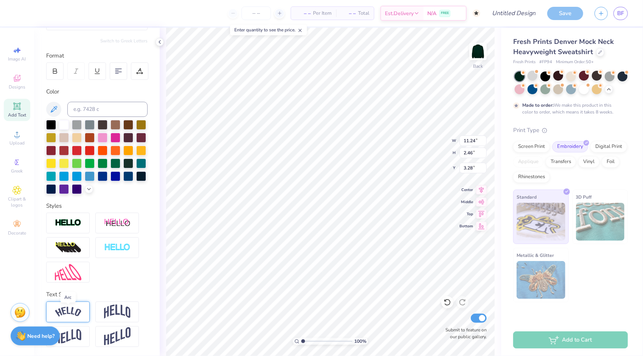
click at [75, 309] on img at bounding box center [68, 312] width 26 height 10
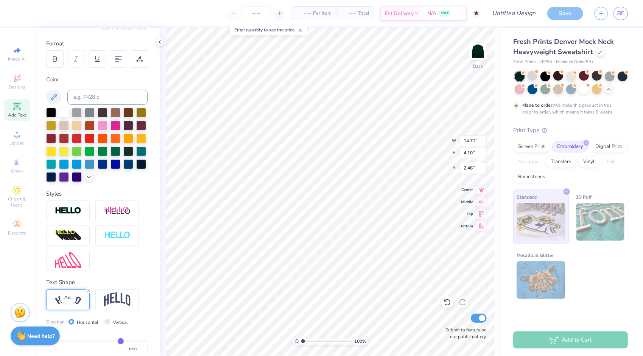
type input "14.71"
type input "4.10"
type input "2.46"
type input "3.00"
click at [68, 310] on div at bounding box center [67, 299] width 43 height 21
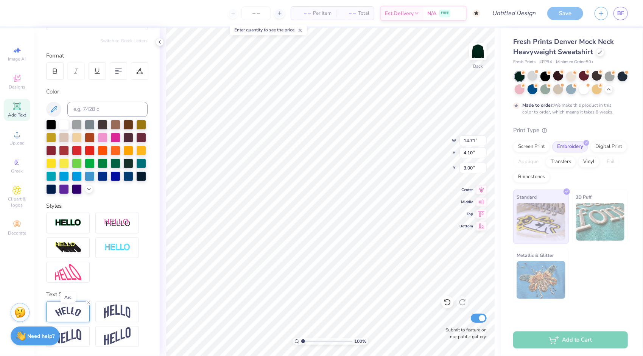
click at [72, 309] on img at bounding box center [68, 312] width 26 height 10
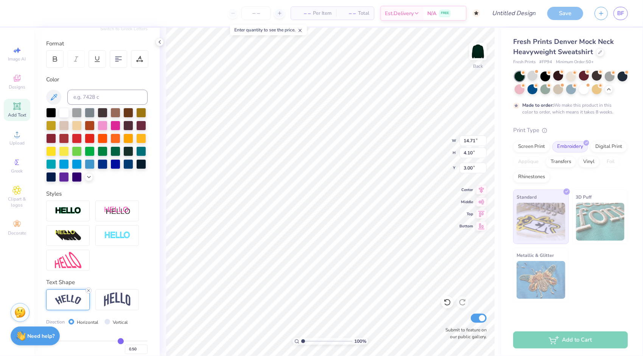
click at [89, 293] on icon at bounding box center [88, 290] width 5 height 5
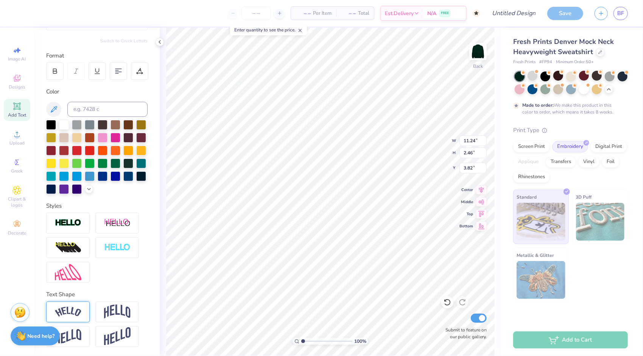
type input "11.24"
type input "2.46"
type input "3.82"
type input "4.81"
type input "1.05"
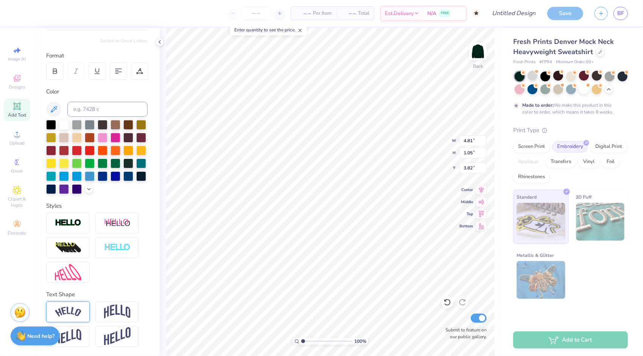
type input "3.46"
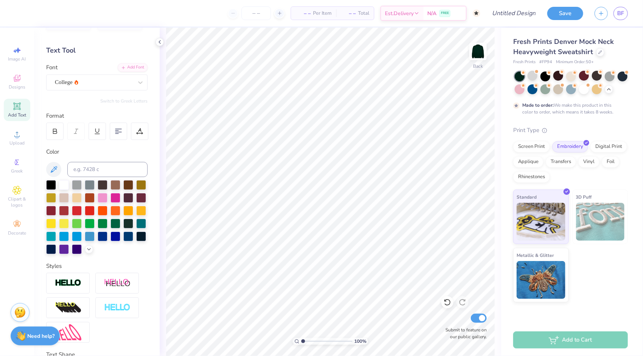
scroll to position [0, 0]
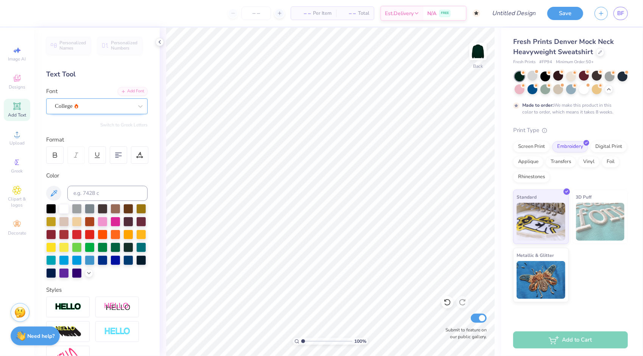
click at [84, 110] on div "College" at bounding box center [93, 106] width 79 height 12
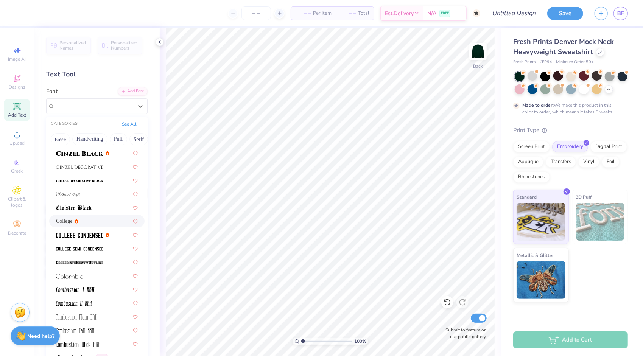
scroll to position [946, 0]
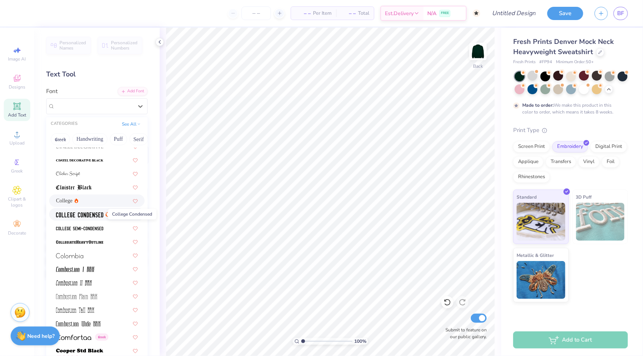
click at [93, 216] on img at bounding box center [79, 214] width 47 height 5
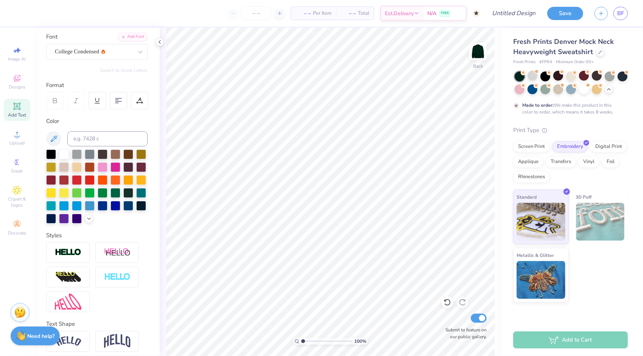
scroll to position [0, 0]
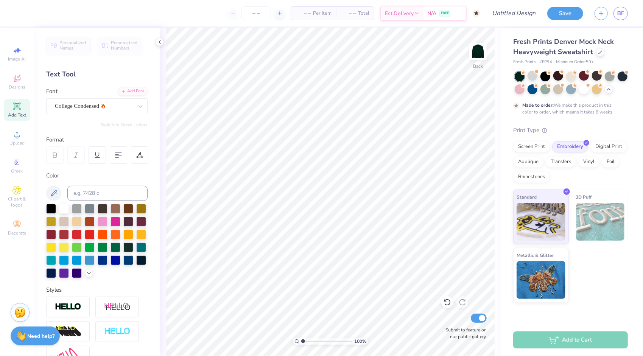
click at [16, 114] on span "Add Text" at bounding box center [17, 115] width 18 height 6
click at [16, 110] on icon at bounding box center [16, 106] width 9 height 9
click at [99, 108] on div "Super Dream" at bounding box center [93, 106] width 79 height 12
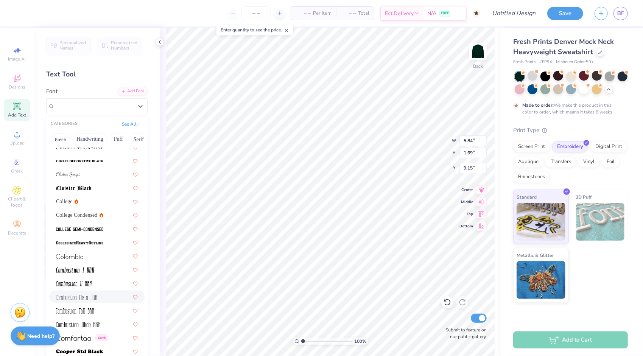
scroll to position [983, 0]
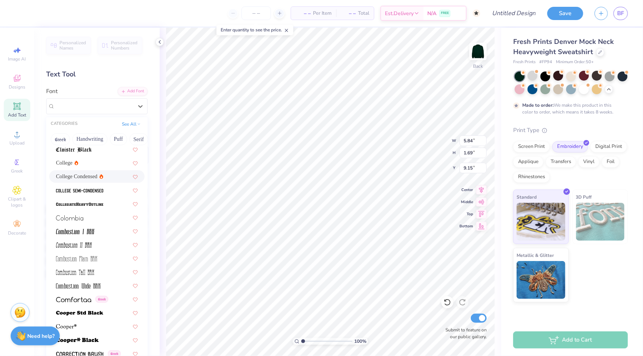
click at [74, 175] on span "College Condensed" at bounding box center [76, 176] width 41 height 8
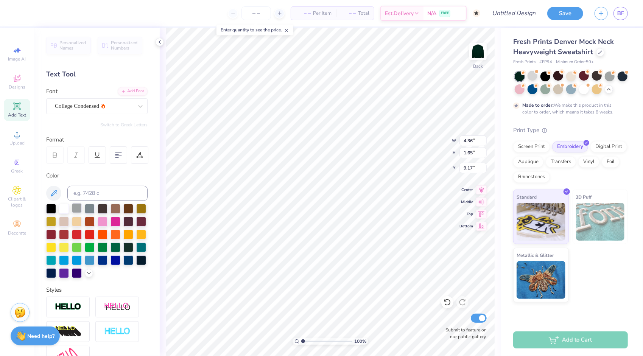
type input "4.36"
type input "1.65"
type input "9.17"
type input "2.74"
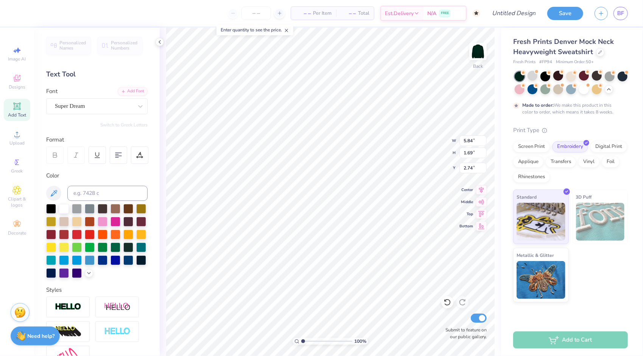
type input "5.84"
type input "1.69"
type input "9.15"
type input "4.36"
type input "1.65"
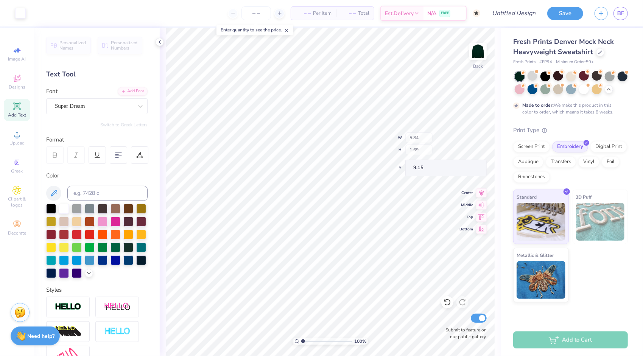
type input "2.74"
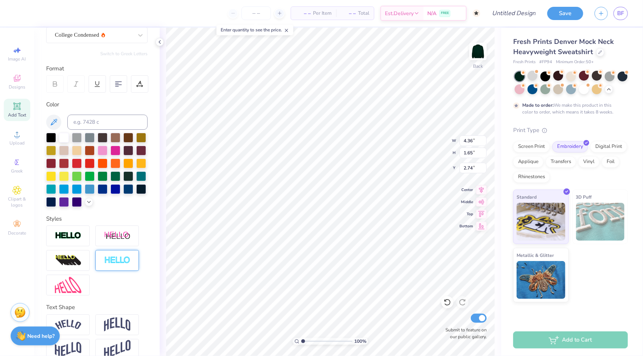
scroll to position [96, 0]
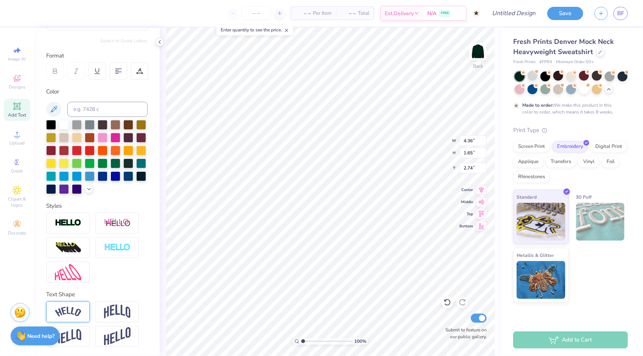
type textarea "PITCH PLEASE"
click at [73, 313] on img at bounding box center [68, 312] width 26 height 10
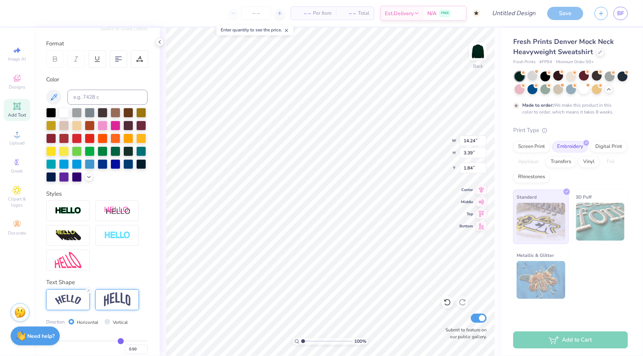
type input "1.30"
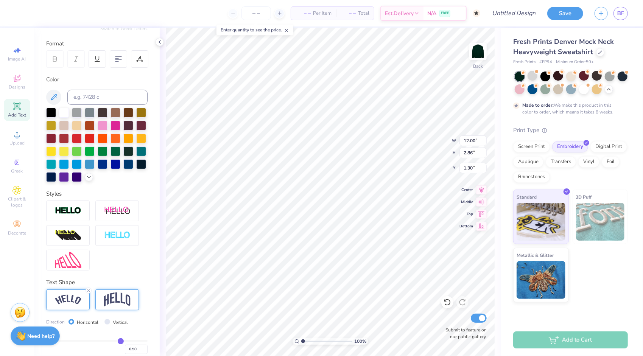
type input "12.00"
type input "2.86"
type input "0.96"
click at [612, 89] on div at bounding box center [608, 88] width 8 height 8
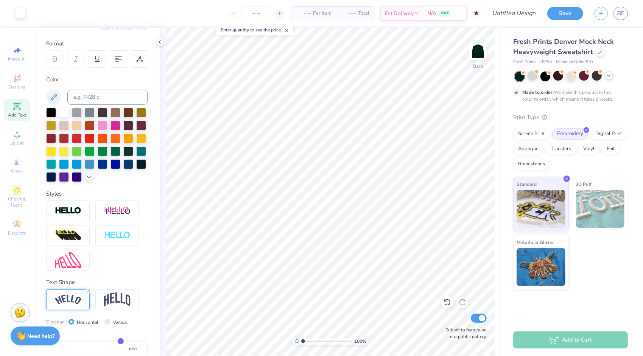
click at [611, 76] on div at bounding box center [608, 75] width 8 height 8
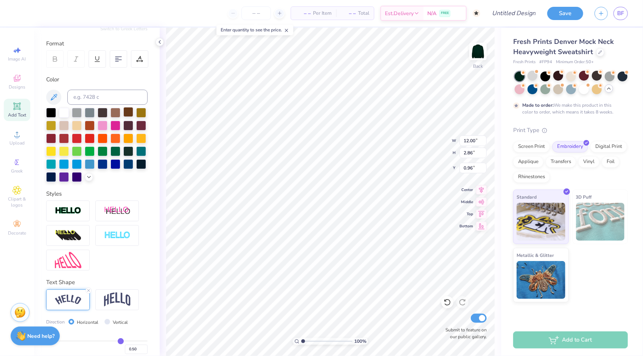
click at [132, 112] on div at bounding box center [128, 112] width 10 height 10
click at [112, 110] on div at bounding box center [115, 112] width 10 height 10
click at [82, 124] on div at bounding box center [77, 125] width 10 height 10
click at [69, 125] on div at bounding box center [64, 125] width 10 height 10
click at [56, 175] on div at bounding box center [51, 176] width 10 height 10
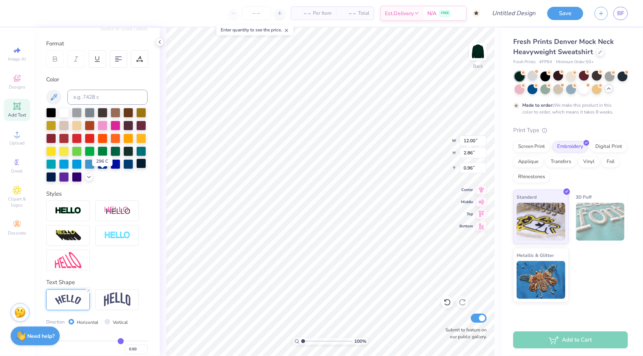
click at [136, 168] on div at bounding box center [141, 163] width 10 height 10
click at [532, 87] on div at bounding box center [532, 89] width 10 height 10
click at [572, 90] on div at bounding box center [571, 89] width 10 height 10
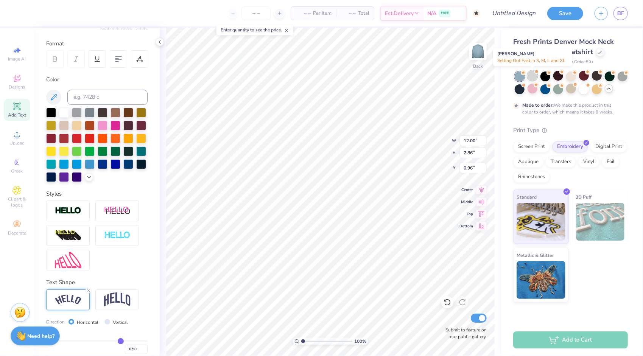
click at [531, 75] on div at bounding box center [532, 76] width 10 height 10
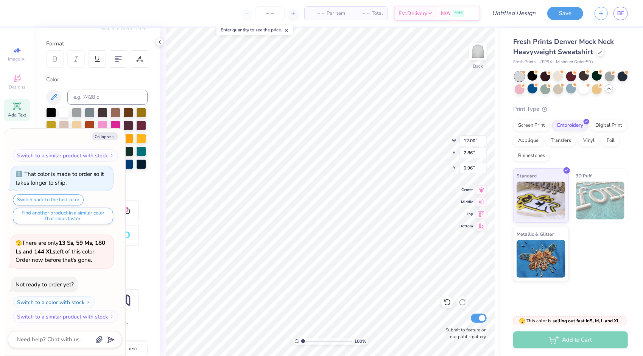
scroll to position [340, 0]
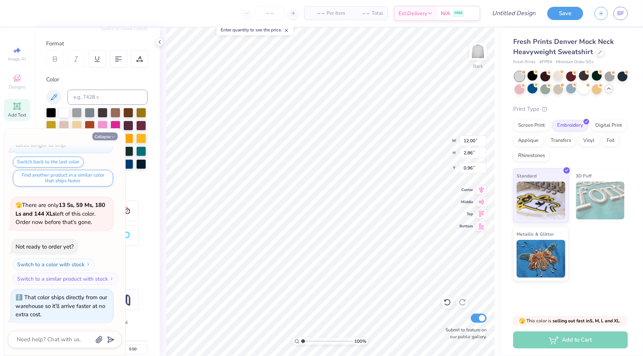
click at [113, 134] on button "Collapse" at bounding box center [104, 136] width 25 height 8
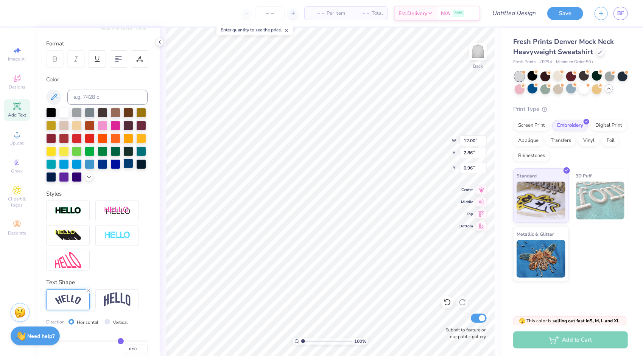
click at [123, 168] on div at bounding box center [128, 163] width 10 height 10
click at [136, 168] on div at bounding box center [141, 163] width 10 height 10
click at [56, 178] on div at bounding box center [51, 176] width 10 height 10
click at [570, 16] on button "Save" at bounding box center [565, 12] width 36 height 13
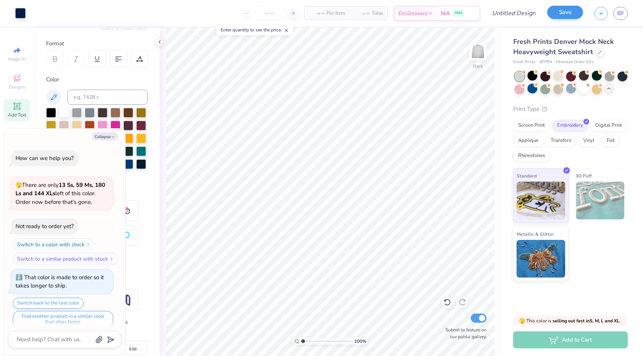
scroll to position [360, 0]
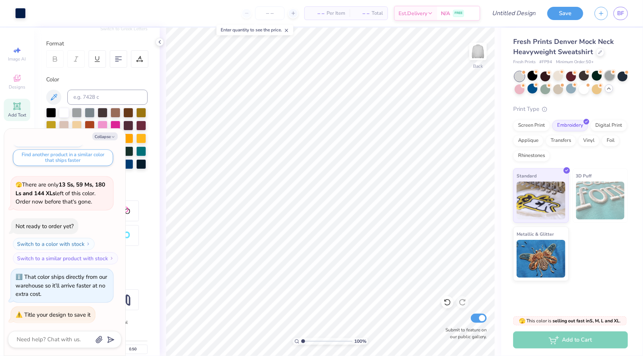
click at [605, 77] on div at bounding box center [609, 76] width 10 height 10
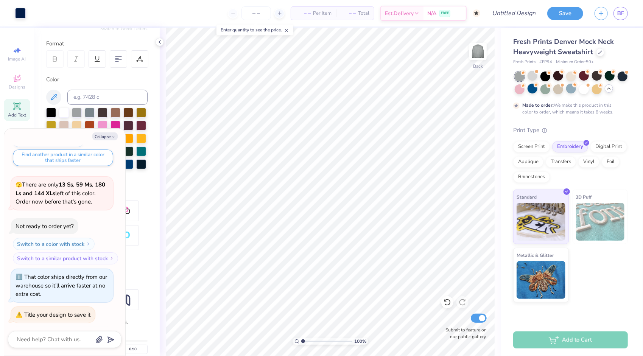
scroll to position [422, 0]
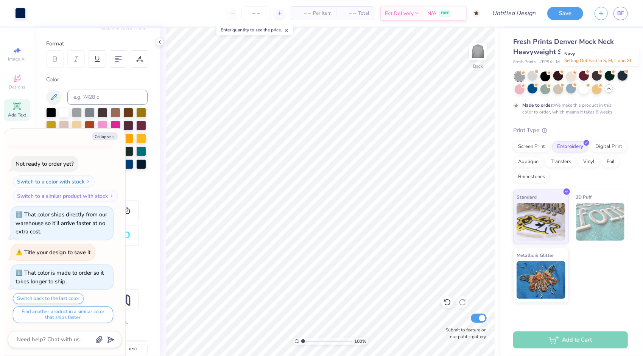
click at [622, 76] on div at bounding box center [622, 76] width 10 height 10
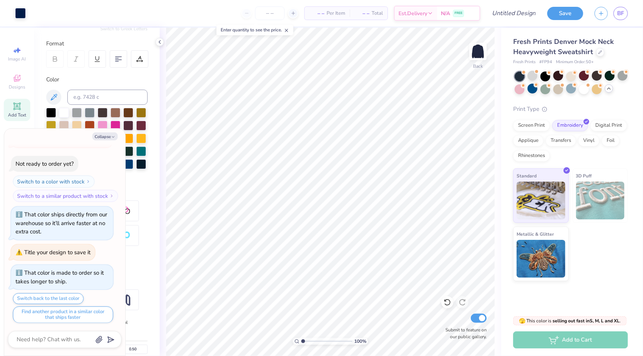
scroll to position [558, 0]
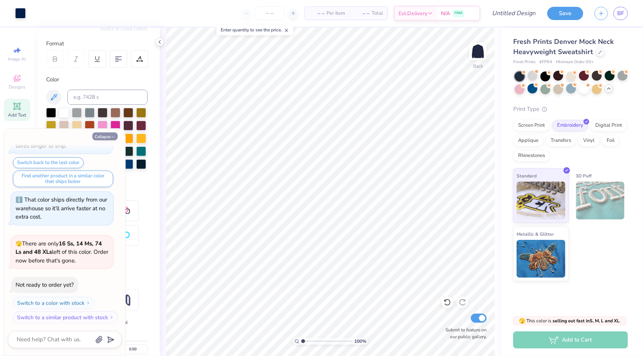
click at [109, 140] on button "Collapse" at bounding box center [104, 136] width 25 height 8
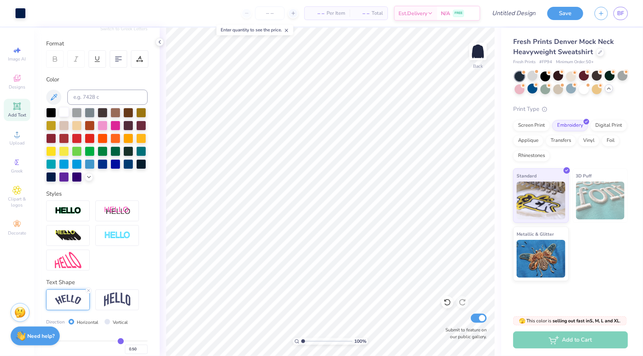
click at [66, 113] on div at bounding box center [64, 112] width 10 height 10
click at [552, 16] on button "Save" at bounding box center [565, 12] width 36 height 13
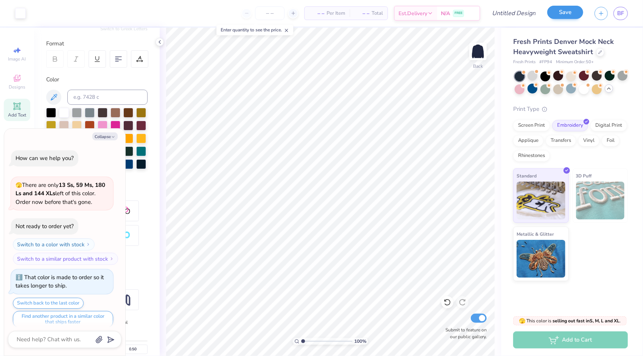
scroll to position [579, 0]
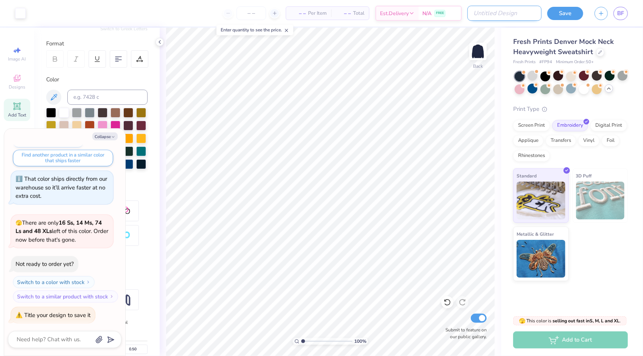
type textarea "x"
click at [513, 11] on input "Design Title" at bounding box center [504, 13] width 74 height 15
type input "p"
type textarea "x"
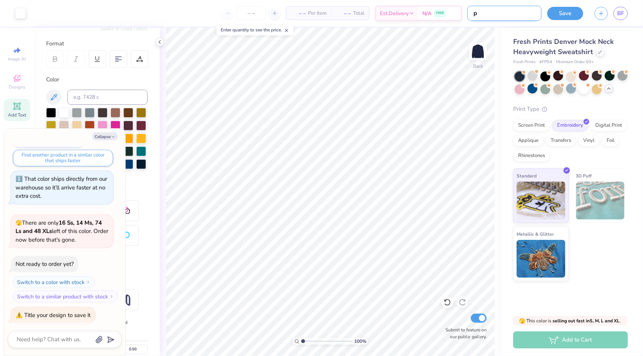
type input "pp"
type textarea "x"
type input "pp"
type textarea "x"
type input "pp M"
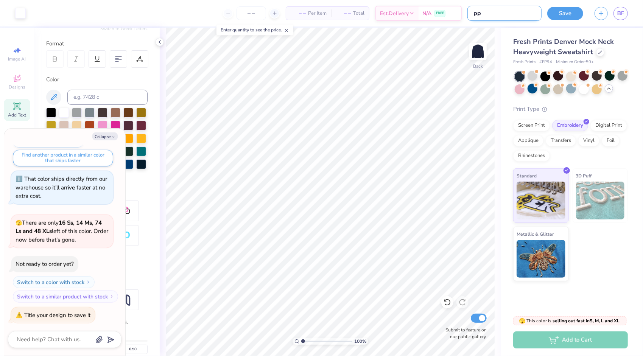
type textarea "x"
type input "pp ME"
type textarea "x"
type input "pp MER"
type textarea "x"
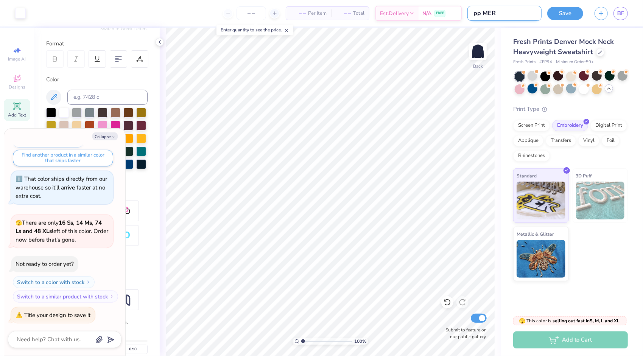
type input "pp MERC"
type textarea "x"
type input "pp MERCH"
type textarea "x"
type input "pp MERCH"
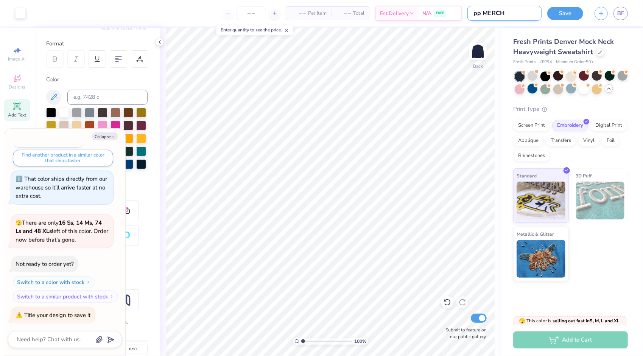
type textarea "x"
type input "pp MERCH 2"
type textarea "x"
type input "pp MERCH 2"
click at [571, 14] on button "Save" at bounding box center [565, 12] width 36 height 13
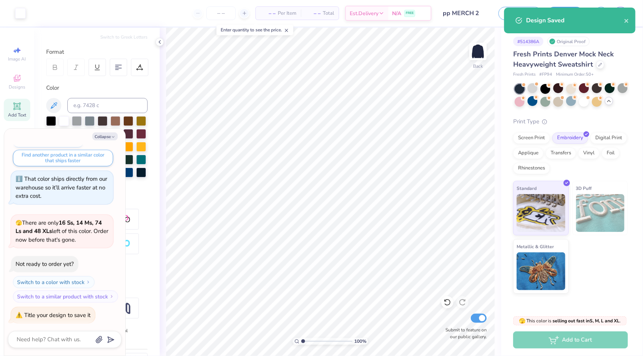
scroll to position [81, 0]
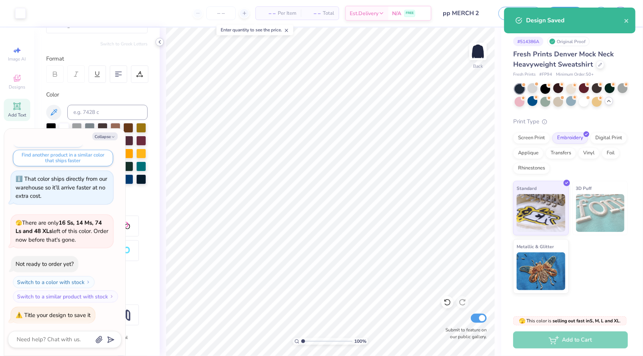
click at [158, 40] on icon at bounding box center [160, 42] width 6 height 6
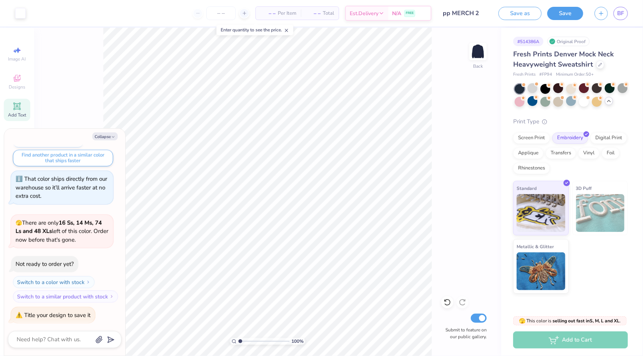
click at [562, 8] on button "Save" at bounding box center [565, 13] width 36 height 13
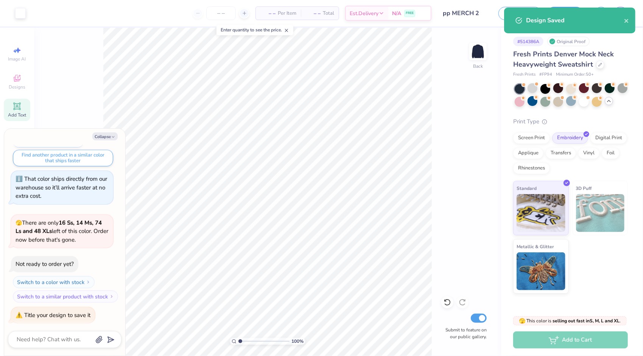
type textarea "x"
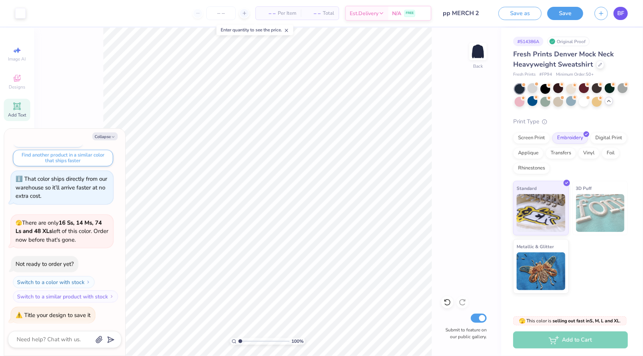
click at [621, 14] on span "BF" at bounding box center [620, 13] width 7 height 9
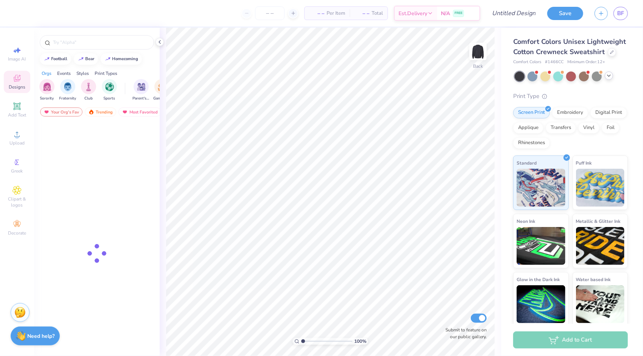
click at [611, 79] on icon at bounding box center [609, 76] width 6 height 6
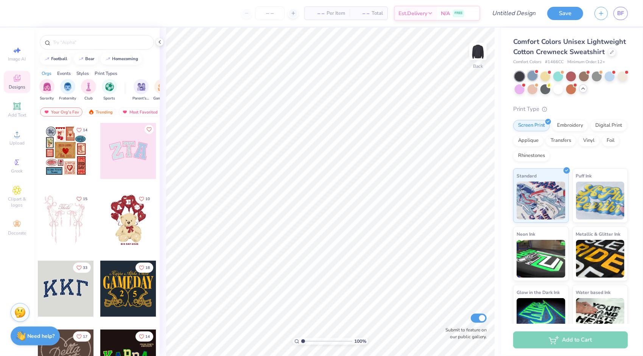
click at [530, 81] on div at bounding box center [532, 76] width 10 height 10
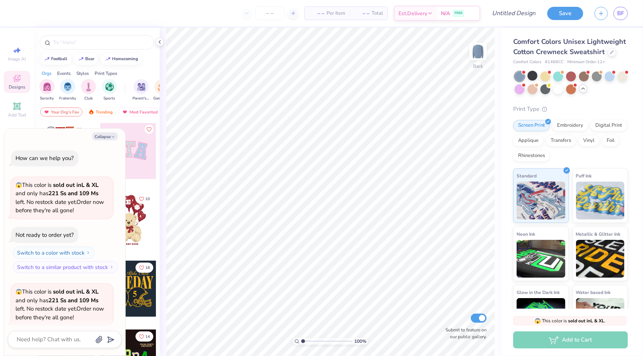
scroll to position [58, 0]
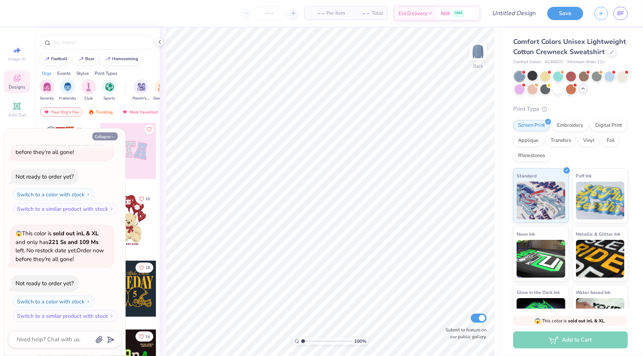
click at [104, 137] on button "Collapse" at bounding box center [104, 136] width 25 height 8
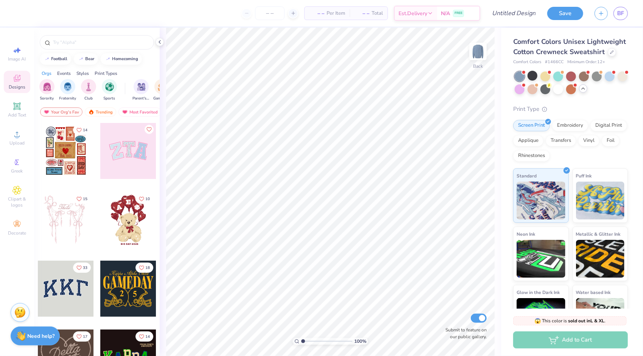
click at [566, 131] on div "Embroidery" at bounding box center [570, 125] width 36 height 11
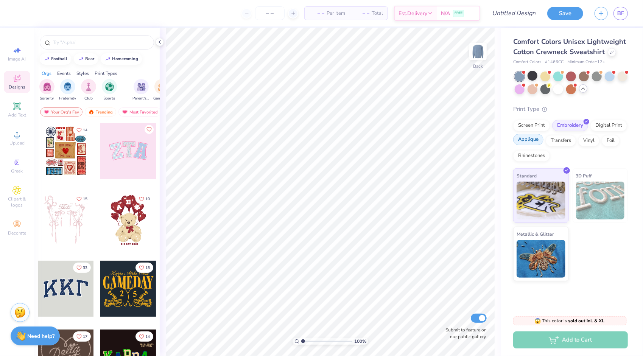
click at [531, 142] on div "Applique" at bounding box center [528, 139] width 30 height 11
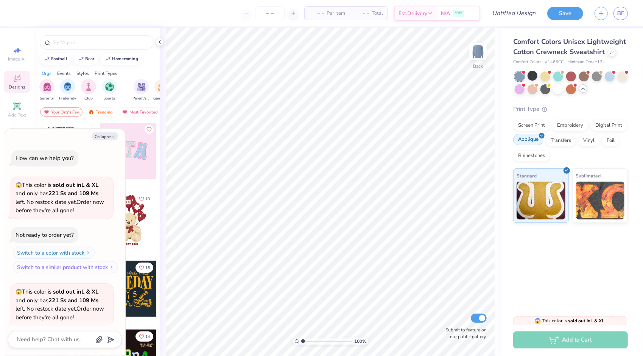
scroll to position [104, 0]
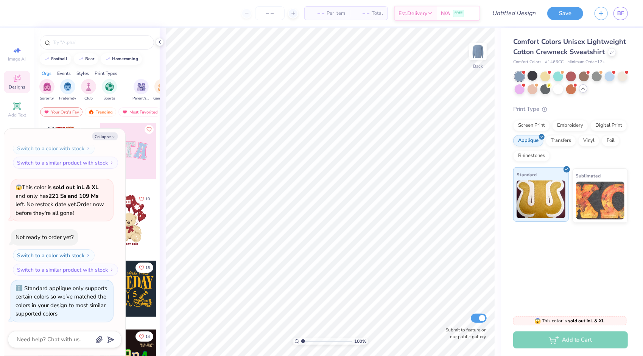
click at [543, 216] on img at bounding box center [540, 199] width 49 height 38
click at [104, 137] on button "Collapse" at bounding box center [104, 136] width 25 height 8
type textarea "x"
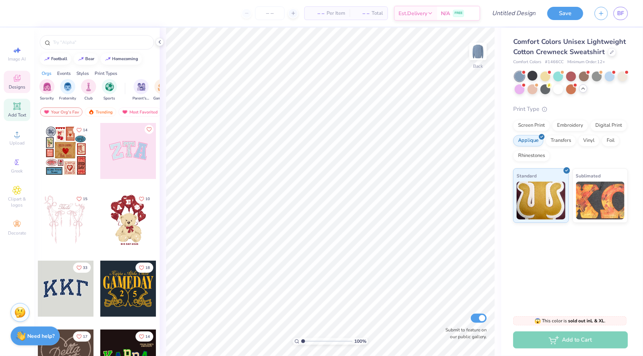
click at [12, 110] on icon at bounding box center [16, 106] width 9 height 9
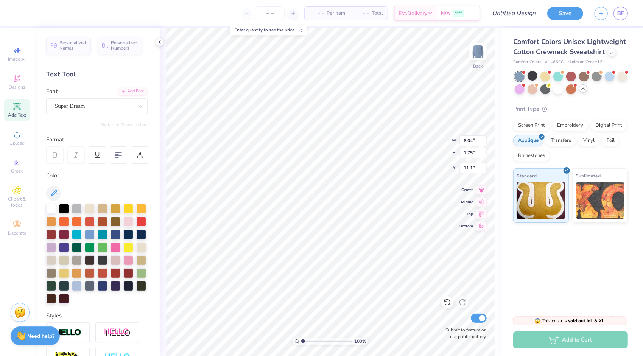
scroll to position [6, 1]
click at [136, 239] on div at bounding box center [141, 234] width 10 height 10
click at [123, 239] on div at bounding box center [128, 234] width 10 height 10
type textarea "p"
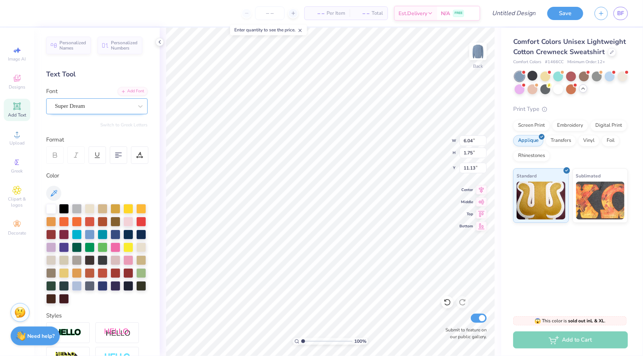
type textarea "PITCH PLEASE"
click at [78, 104] on div "Super Dream" at bounding box center [93, 106] width 79 height 12
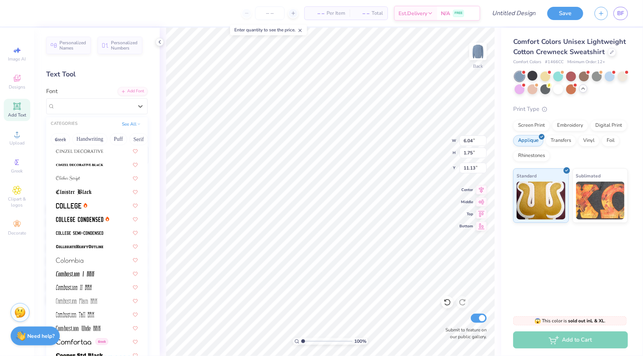
scroll to position [946, 0]
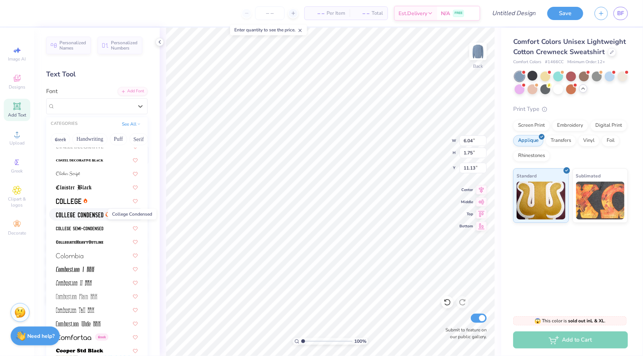
click at [85, 214] on img at bounding box center [79, 214] width 47 height 5
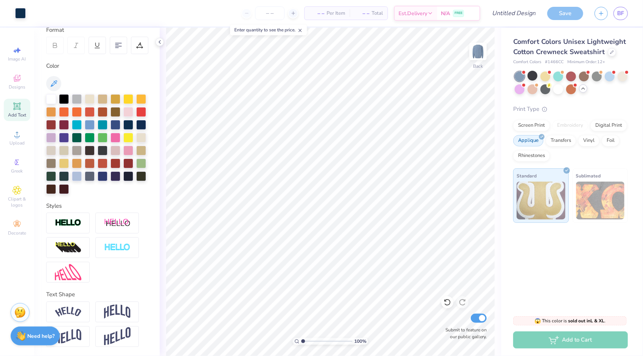
scroll to position [122, 0]
click at [78, 312] on img at bounding box center [68, 312] width 26 height 10
type input "14.73"
type input "3.51"
type input "10.24"
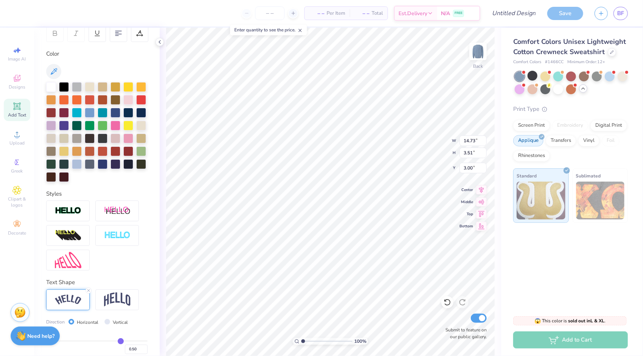
type input "3.00"
click at [563, 10] on div "Save" at bounding box center [565, 13] width 36 height 13
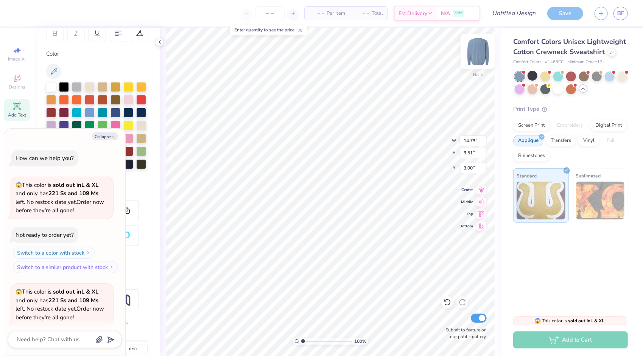
scroll to position [167, 0]
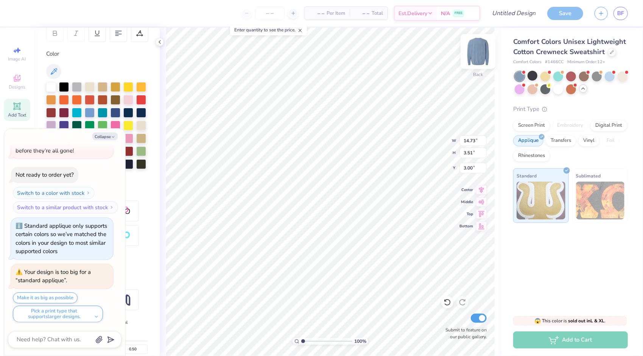
type textarea "x"
type input "11.98"
type input "2.86"
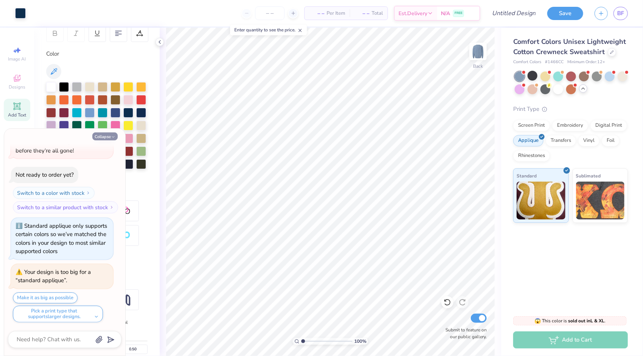
click at [107, 136] on button "Collapse" at bounding box center [104, 136] width 25 height 8
type textarea "x"
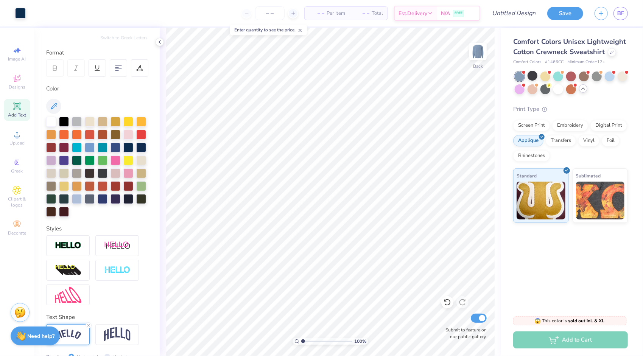
scroll to position [0, 0]
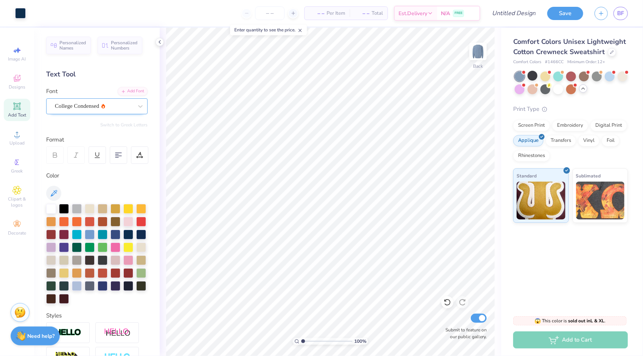
click at [123, 111] on div "College Condensed" at bounding box center [93, 106] width 79 height 12
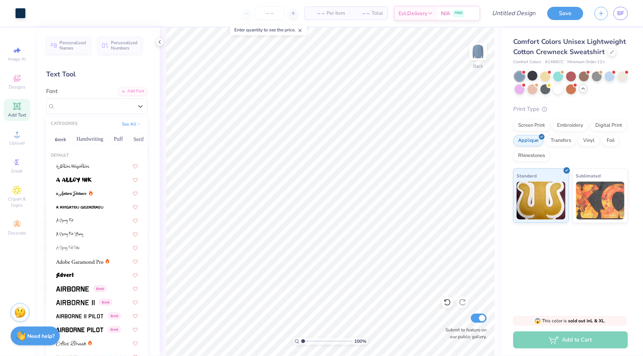
scroll to position [189, 0]
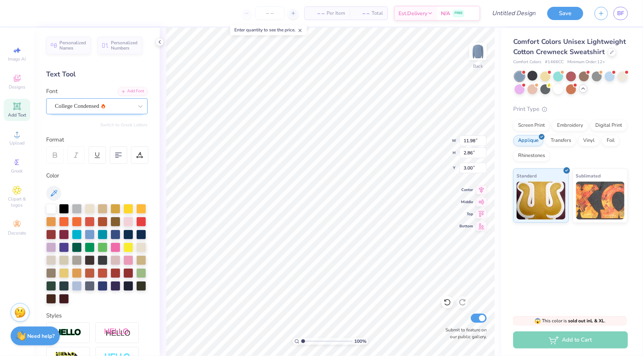
click at [88, 109] on div "College Condensed" at bounding box center [93, 106] width 79 height 12
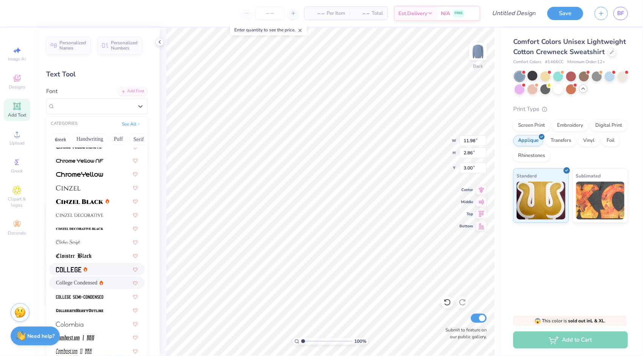
scroll to position [870, 0]
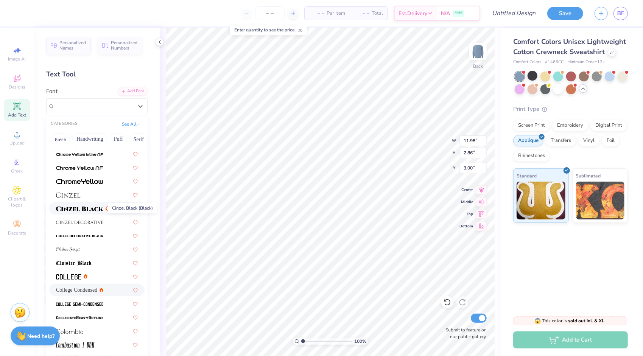
click at [86, 208] on img at bounding box center [79, 208] width 47 height 5
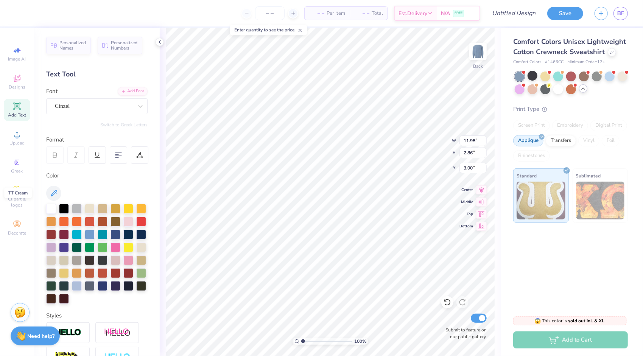
type input "15.37"
type input "3.24"
type input "2.81"
click at [89, 108] on div "Cinzel" at bounding box center [93, 106] width 79 height 12
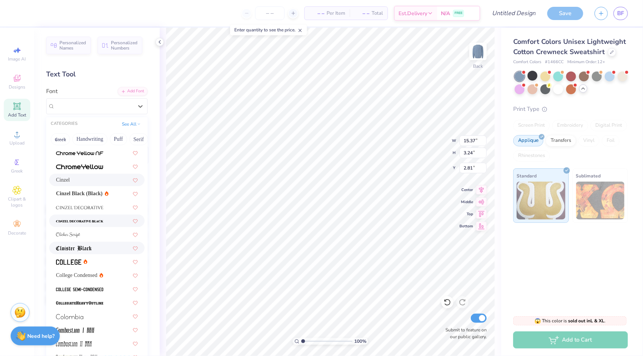
scroll to position [908, 0]
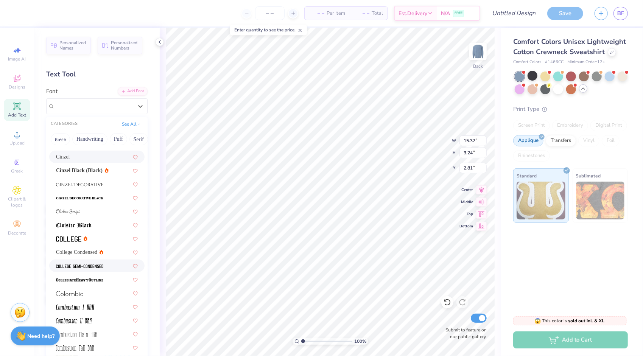
click at [92, 260] on div at bounding box center [96, 265] width 95 height 12
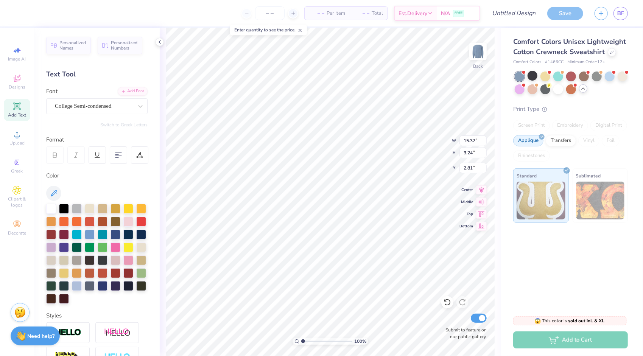
type input "11.35"
type input "2.62"
type input "3.12"
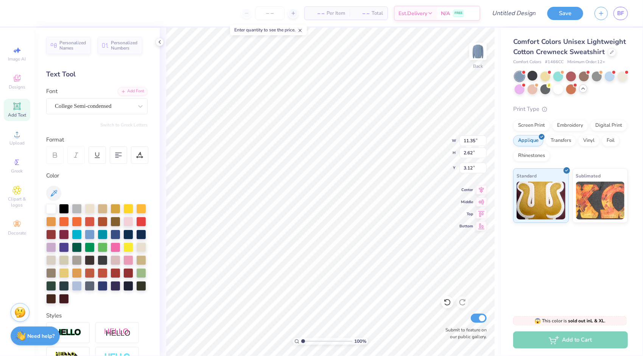
type input "11.98"
type input "2.76"
type input "3.00"
click at [562, 14] on button "Save" at bounding box center [565, 12] width 36 height 13
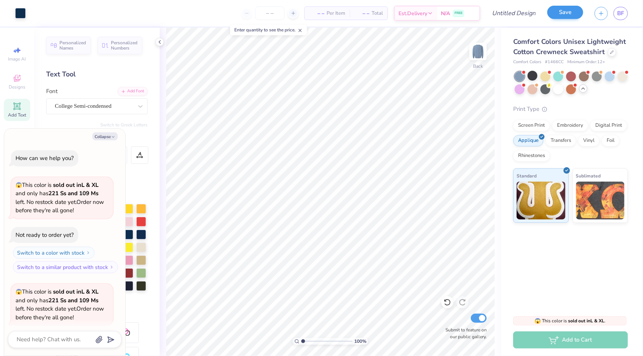
scroll to position [188, 0]
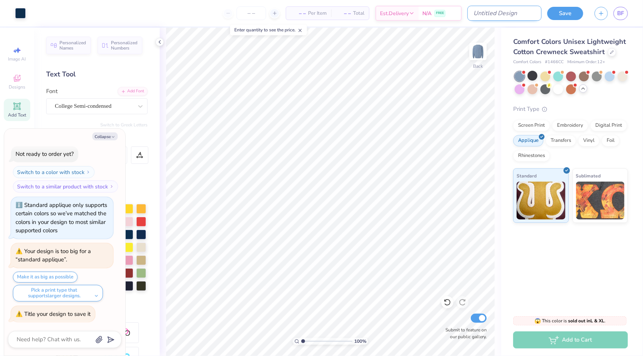
type textarea "x"
click at [517, 14] on input "Design Title" at bounding box center [504, 13] width 74 height 15
type input "P"
type textarea "x"
type input "PP"
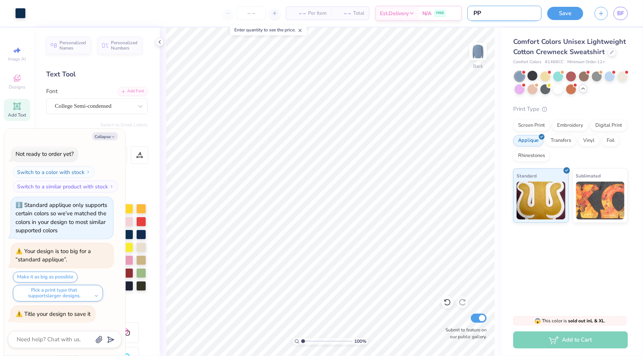
type textarea "x"
type input "PP"
type textarea "x"
type input "PP D"
type textarea "x"
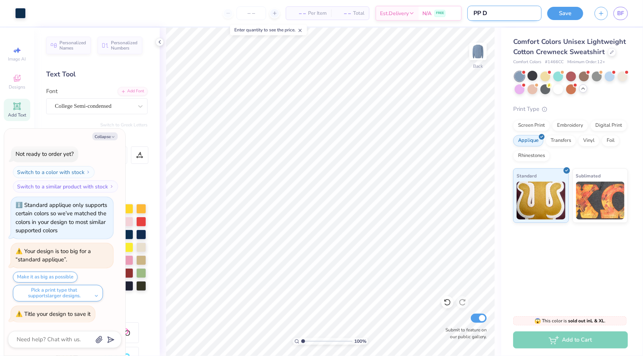
type input "PP DE"
type textarea "x"
type input "PP DES"
type textarea "x"
type input "PP DESI"
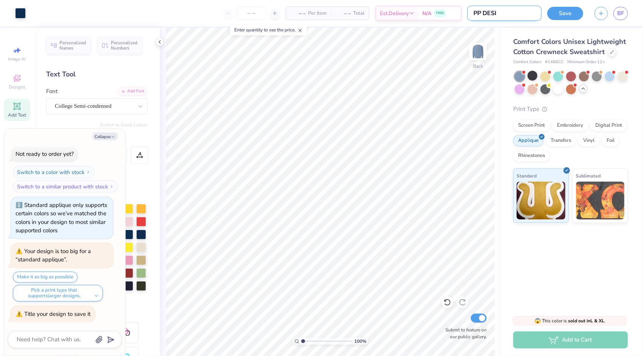
type textarea "x"
type input "PP DESIG"
type textarea "x"
type input "PP DESIGN"
type textarea "x"
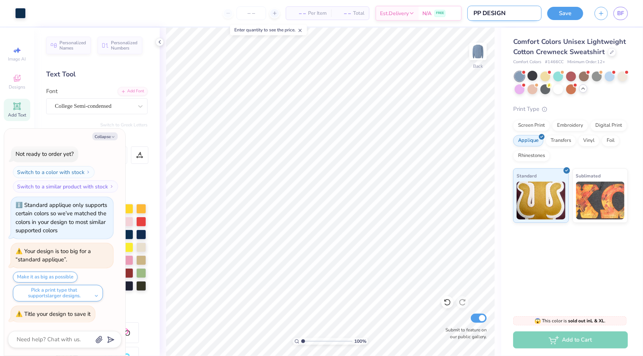
type input "PP DESIGN"
type textarea "x"
type input "PP DESIGN 3"
type textarea "x"
type input "PP DESIGN 3"
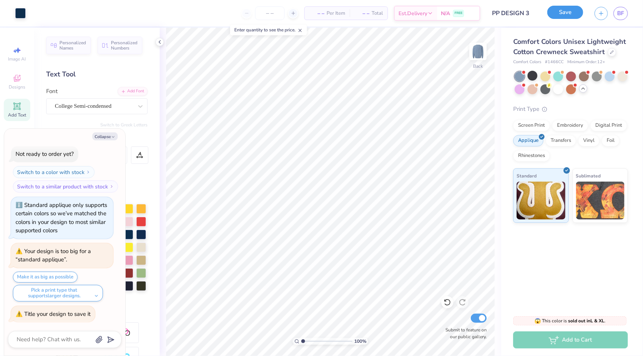
click at [573, 12] on button "Save" at bounding box center [565, 12] width 36 height 13
click at [291, 13] on line at bounding box center [292, 13] width 3 height 0
type input "12"
click at [291, 13] on div "12 Per Item Total Est. Delivery N/A FREE" at bounding box center [255, 13] width 449 height 26
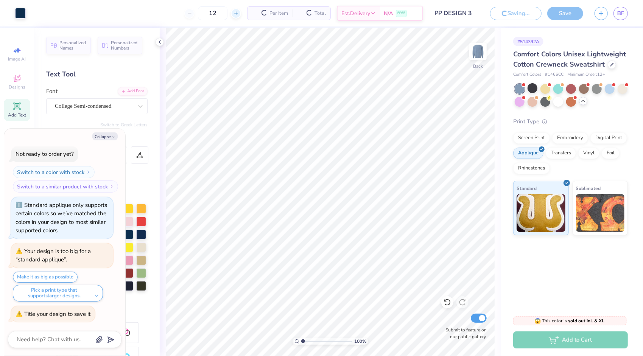
type textarea "x"
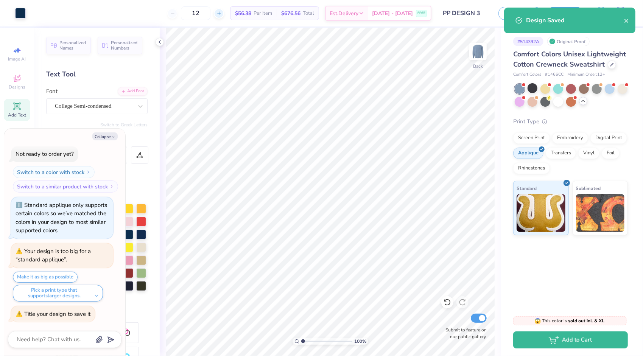
click at [219, 13] on line at bounding box center [219, 13] width 0 height 3
click at [224, 13] on div "13" at bounding box center [195, 13] width 57 height 14
click at [219, 13] on line at bounding box center [219, 13] width 0 height 3
type input "14"
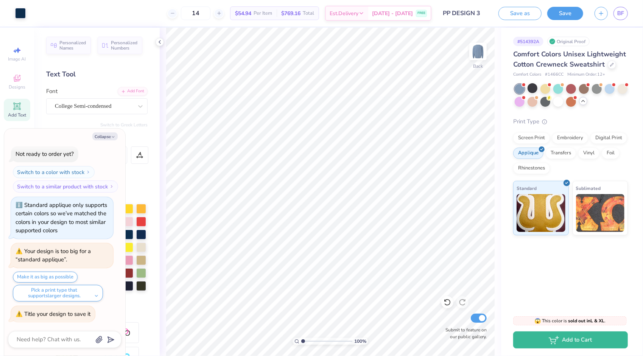
type textarea "x"
click at [222, 14] on icon at bounding box center [218, 13] width 5 height 5
click at [224, 12] on div at bounding box center [219, 13] width 10 height 10
click at [224, 14] on div at bounding box center [219, 13] width 10 height 10
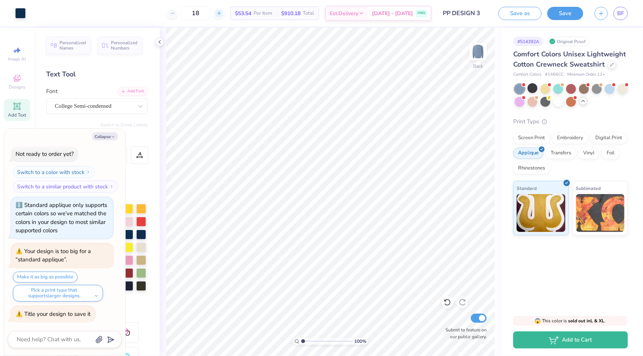
click at [224, 14] on div at bounding box center [219, 13] width 10 height 10
click at [222, 14] on icon at bounding box center [218, 13] width 5 height 5
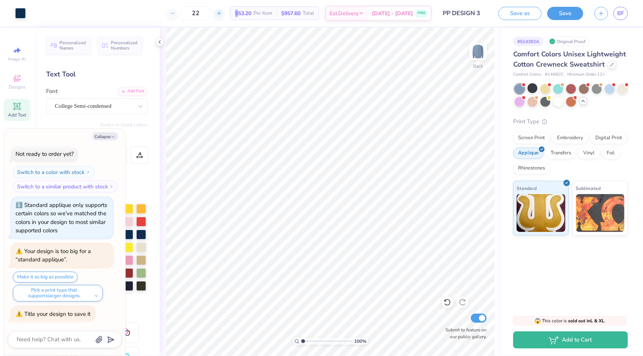
click at [222, 14] on icon at bounding box center [218, 13] width 5 height 5
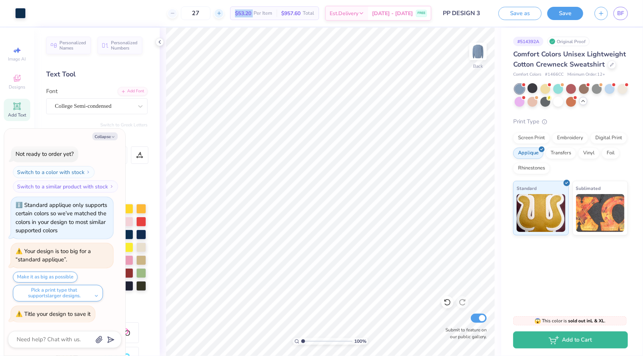
click at [222, 14] on icon at bounding box center [218, 13] width 5 height 5
click at [217, 14] on icon at bounding box center [214, 13] width 5 height 5
type input "30"
click at [567, 138] on div "Embroidery" at bounding box center [570, 136] width 36 height 11
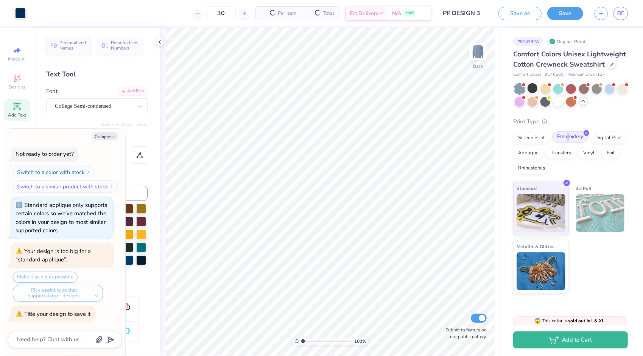
scroll to position [258, 0]
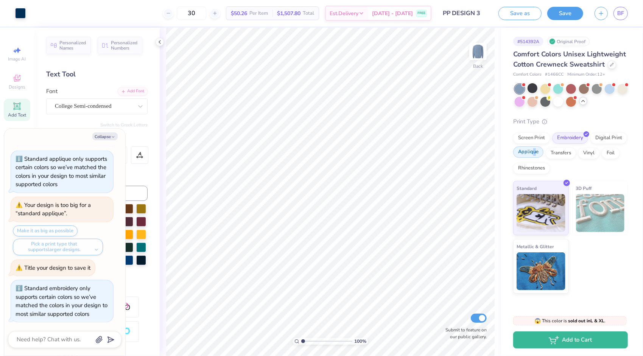
drag, startPoint x: 567, startPoint y: 138, endPoint x: 534, endPoint y: 154, distance: 36.9
click at [534, 154] on div "Applique" at bounding box center [528, 151] width 30 height 11
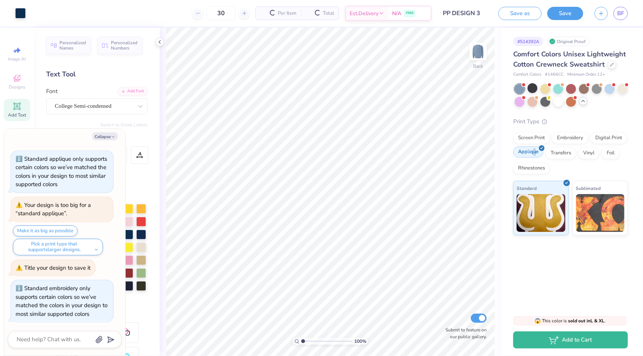
scroll to position [304, 0]
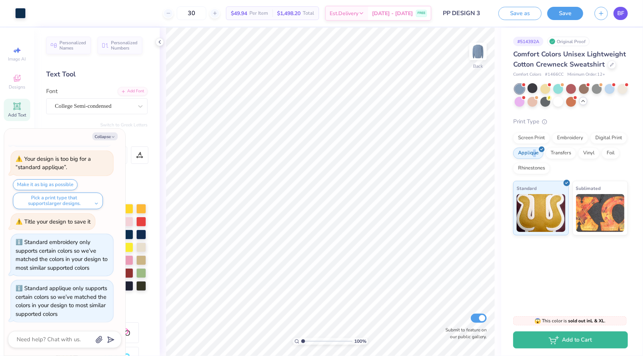
click at [620, 10] on span "BF" at bounding box center [620, 13] width 7 height 9
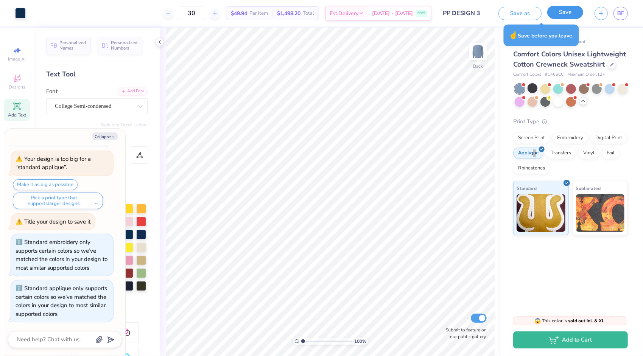
click at [572, 13] on button "Save" at bounding box center [565, 12] width 36 height 13
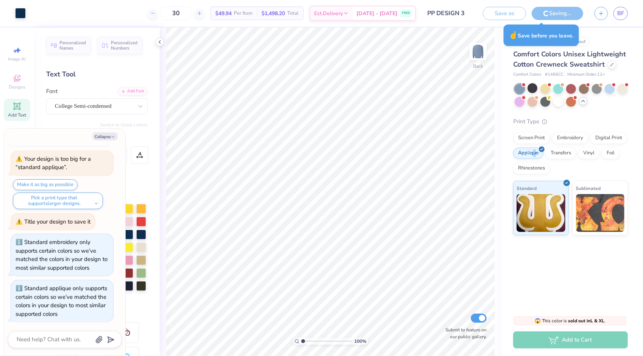
type textarea "x"
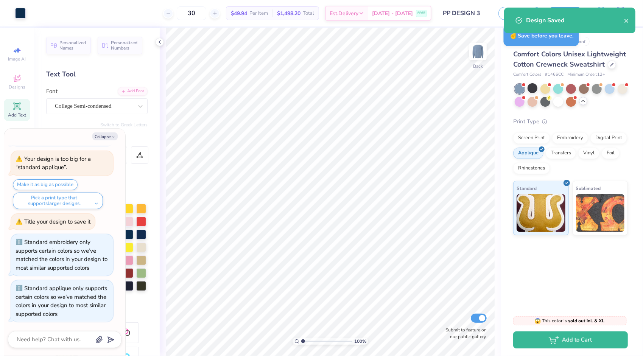
click at [98, 10] on div "30 $49.94 Per Item $1,498.20 Total Est. Delivery Sep 20 - 23 FREE" at bounding box center [231, 13] width 400 height 26
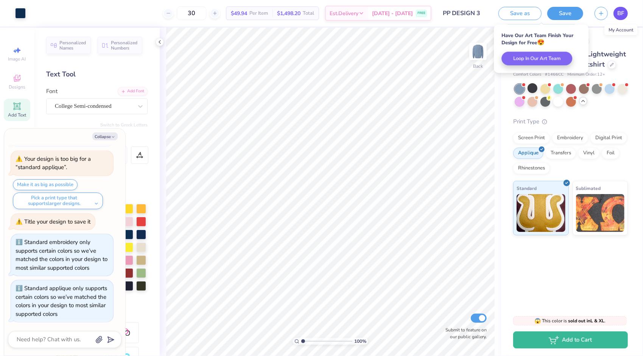
click at [620, 12] on span "BF" at bounding box center [620, 13] width 7 height 9
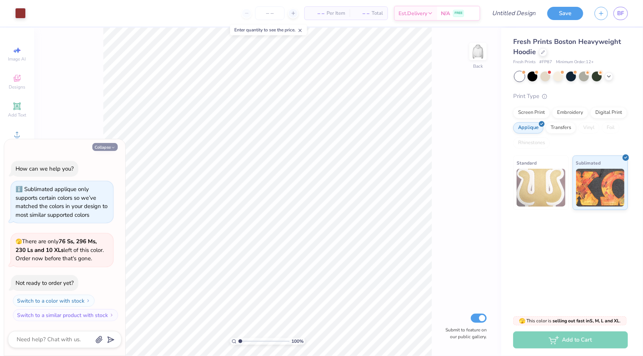
click at [107, 147] on button "Collapse" at bounding box center [104, 147] width 25 height 8
type textarea "x"
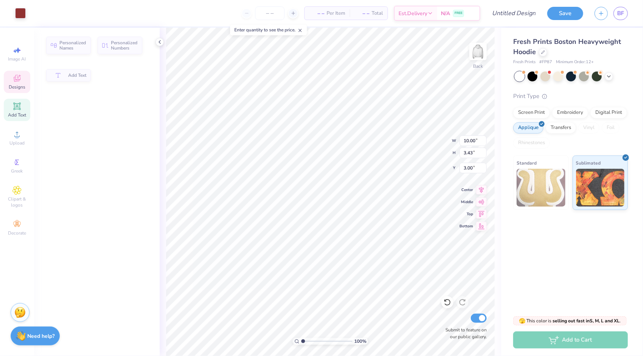
type input "3.43"
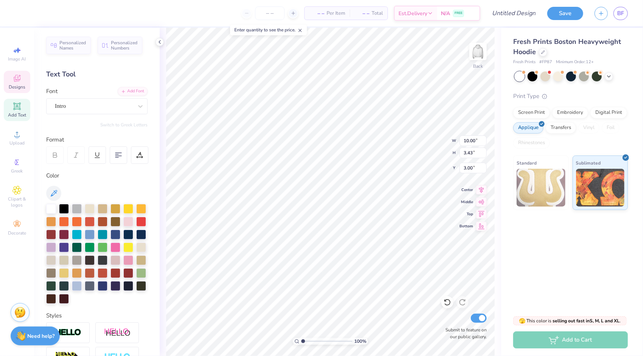
scroll to position [6, 1]
type textarea "PITCH"
type input "5.56"
type input "0.46"
type input "6.99"
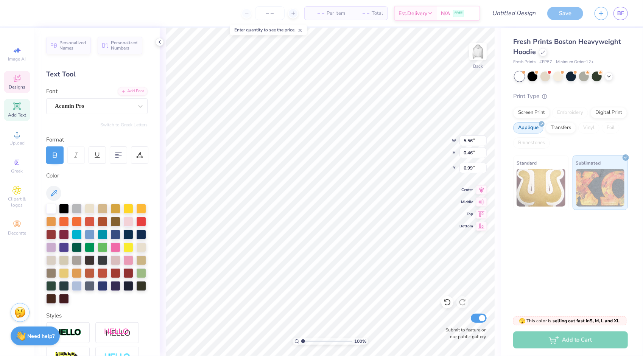
type textarea "PLEASE"
click at [110, 290] on div at bounding box center [115, 285] width 10 height 10
click at [123, 290] on div at bounding box center [128, 285] width 10 height 10
click at [162, 40] on icon at bounding box center [160, 42] width 6 height 6
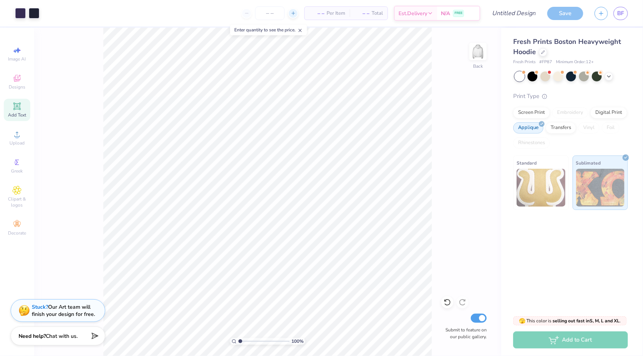
click at [295, 11] on icon at bounding box center [292, 13] width 5 height 5
click at [295, 11] on div "13 Per Item Total Est. Delivery N/A FREE" at bounding box center [262, 13] width 435 height 26
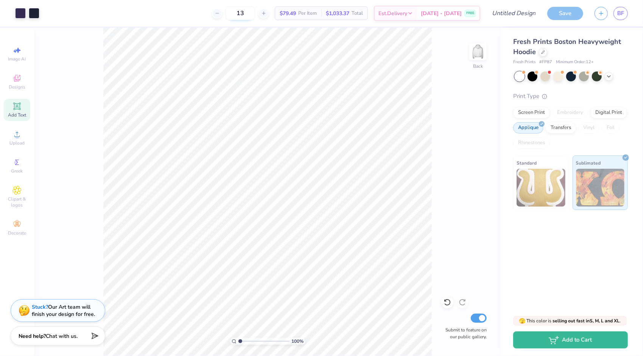
drag, startPoint x: 262, startPoint y: 10, endPoint x: 245, endPoint y: 8, distance: 17.1
click at [245, 8] on input "13" at bounding box center [240, 13] width 30 height 14
type input "30"
click at [208, 23] on div "30 Per Item Total Est. Delivery N/A FREE" at bounding box center [262, 13] width 435 height 26
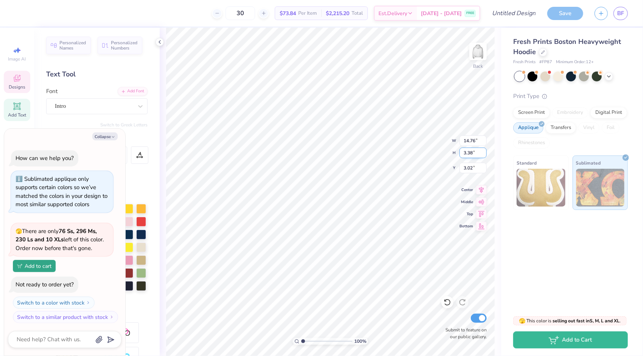
scroll to position [64, 0]
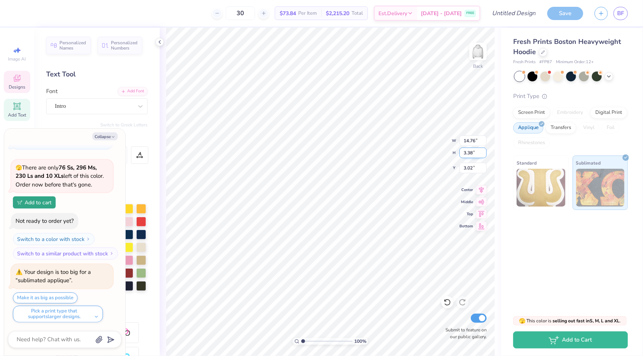
type textarea "x"
type input "11.99"
type input "2.75"
type textarea "x"
type input "3.26"
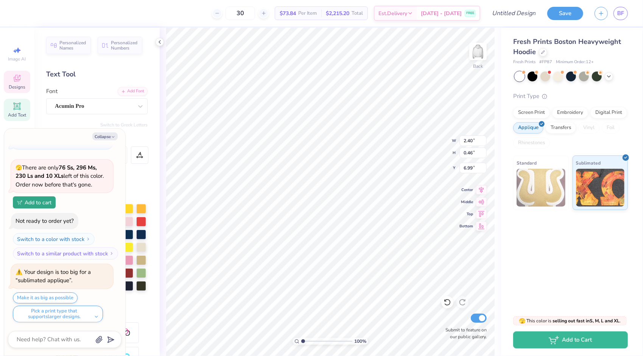
type textarea "x"
type input "6.75"
click at [552, 112] on div "Embroidery" at bounding box center [570, 111] width 36 height 11
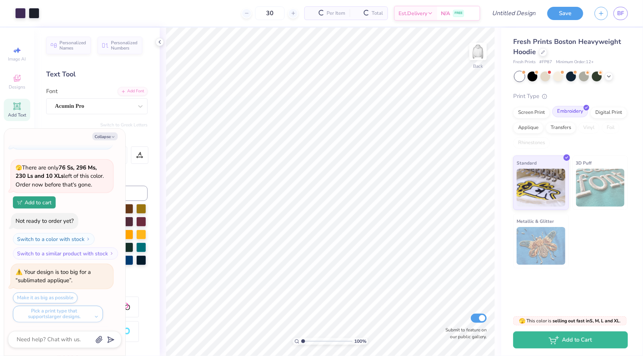
scroll to position [110, 0]
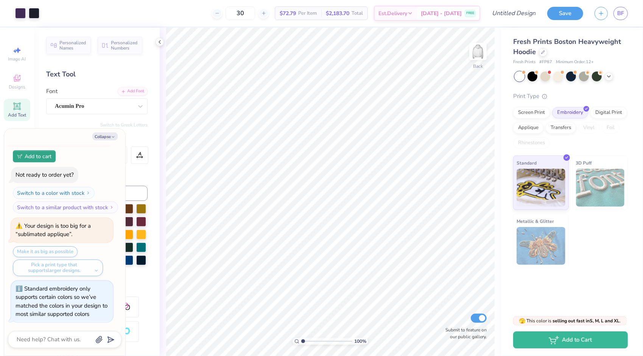
click at [164, 40] on div "100 % Back Submit to feature on our public gallery." at bounding box center [330, 192] width 341 height 328
click at [163, 40] on div "100 % Back Submit to feature on our public gallery." at bounding box center [330, 192] width 341 height 328
click at [161, 42] on icon at bounding box center [160, 42] width 6 height 6
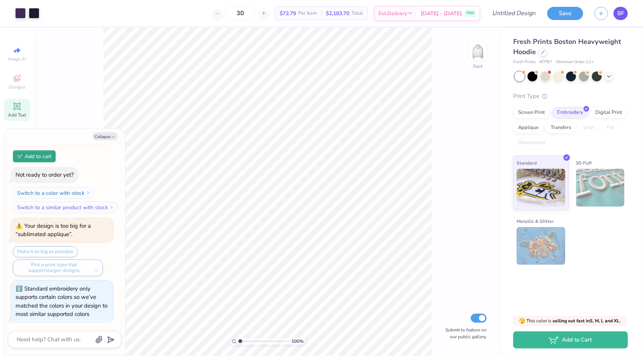
click at [616, 11] on link "BF" at bounding box center [620, 13] width 14 height 13
type textarea "x"
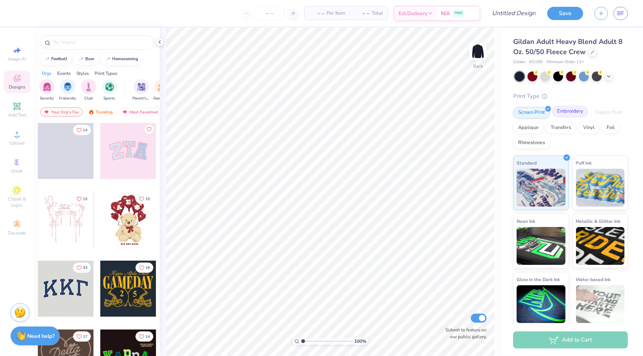
click at [569, 112] on div "Embroidery" at bounding box center [570, 111] width 36 height 11
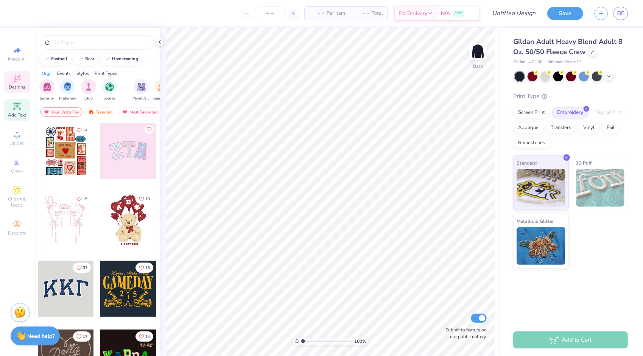
click at [11, 111] on div "Add Text" at bounding box center [17, 110] width 26 height 22
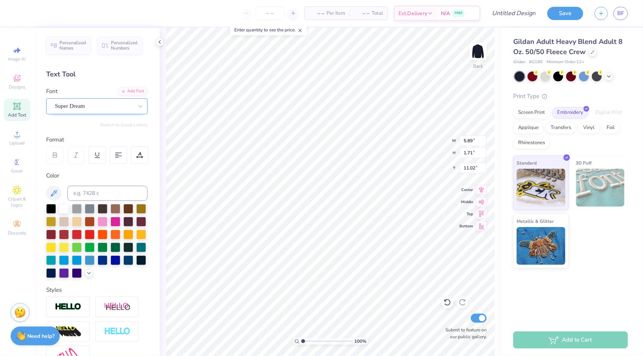
click at [81, 101] on div "Super Dream" at bounding box center [93, 106] width 79 height 12
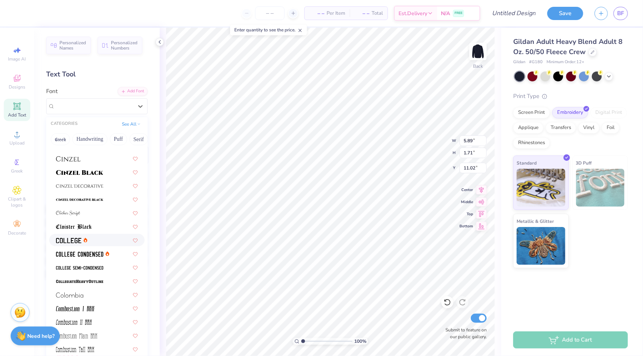
scroll to position [908, 0]
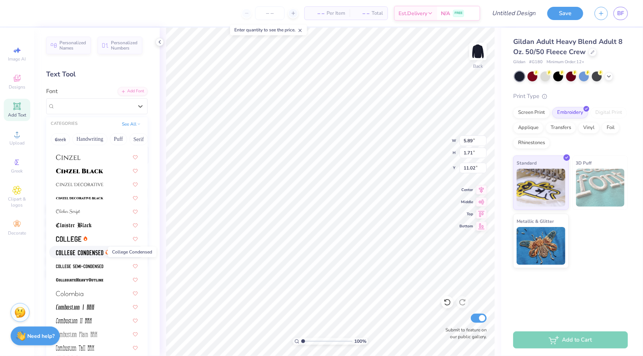
click at [83, 254] on img at bounding box center [79, 252] width 47 height 5
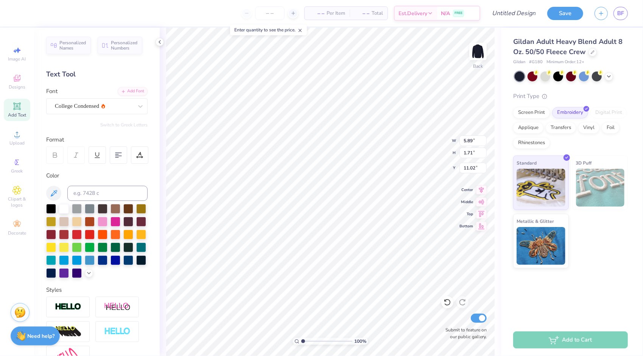
type input "4.40"
type input "1.66"
type input "11.04"
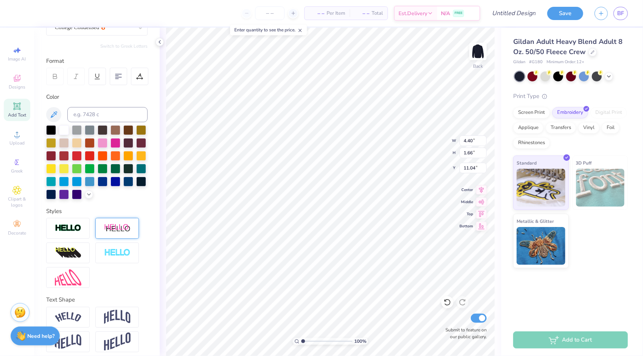
scroll to position [96, 0]
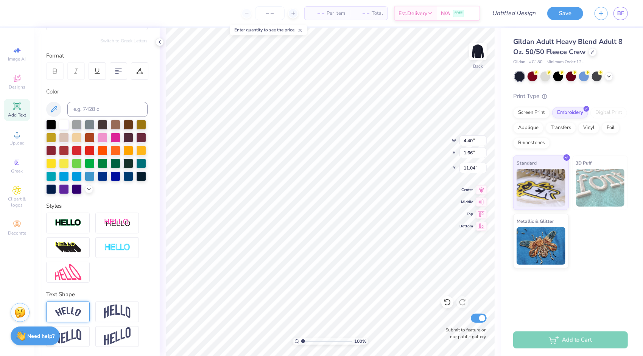
type textarea "PITCH PLEASE"
click at [82, 315] on div at bounding box center [67, 311] width 43 height 21
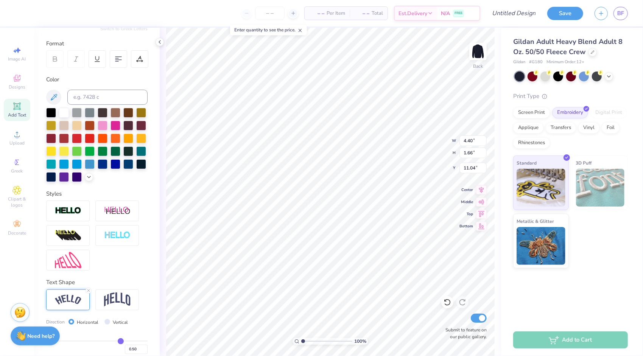
scroll to position [6, 3]
type input "11.97"
type input "2.85"
type input "3.00"
click at [272, 13] on input "number" at bounding box center [270, 13] width 30 height 14
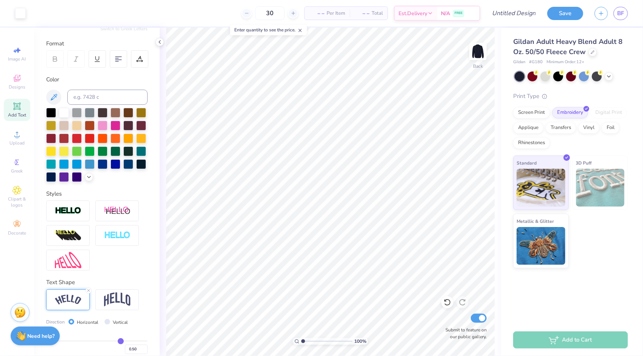
type input "30"
click at [210, 11] on div "30 – – Per Item – – Total Est. Delivery N/A FREE" at bounding box center [255, 13] width 449 height 26
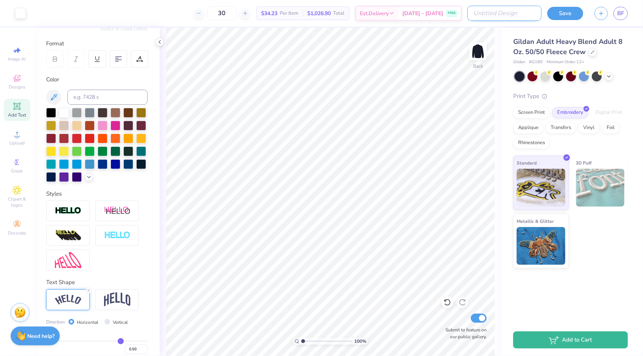
click at [526, 16] on input "Design Title" at bounding box center [504, 13] width 74 height 15
type input "PP 4"
drag, startPoint x: 589, startPoint y: 19, endPoint x: 584, endPoint y: 18, distance: 5.3
click at [585, 18] on div "Save BF" at bounding box center [595, 13] width 96 height 26
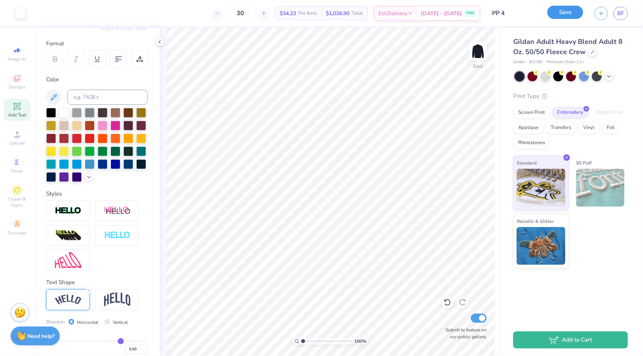
click at [573, 15] on button "Save" at bounding box center [565, 12] width 36 height 13
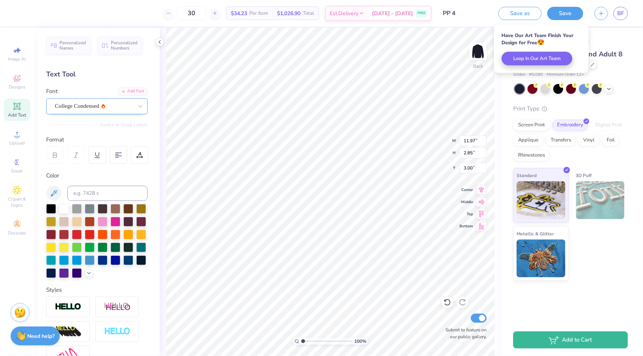
click at [74, 103] on div "College Condensed" at bounding box center [93, 106] width 79 height 12
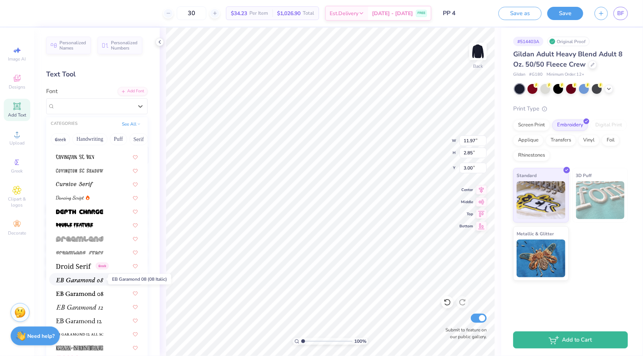
scroll to position [1248, 0]
click at [93, 208] on span at bounding box center [79, 211] width 47 height 8
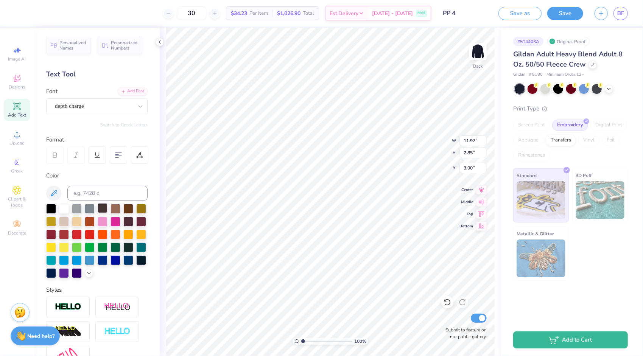
type input "15.15"
type input "3.29"
type input "2.78"
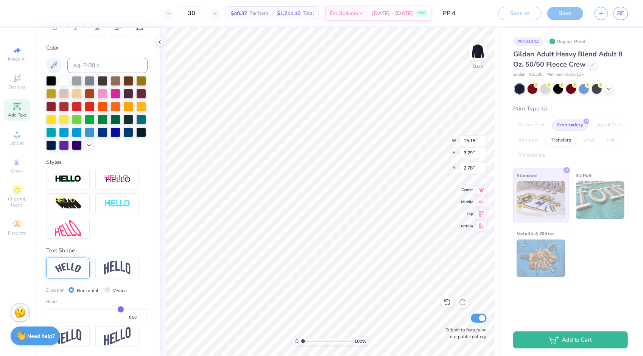
scroll to position [0, 0]
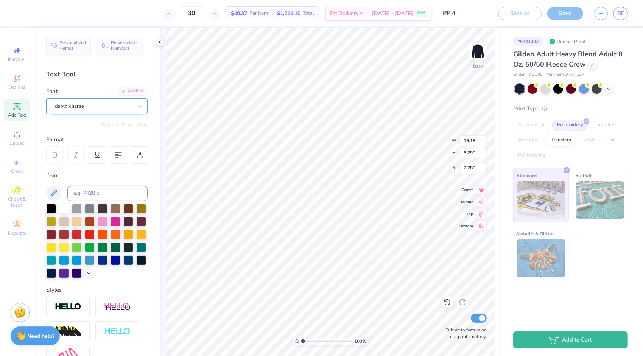
click at [116, 109] on div "depth charge" at bounding box center [93, 106] width 79 height 12
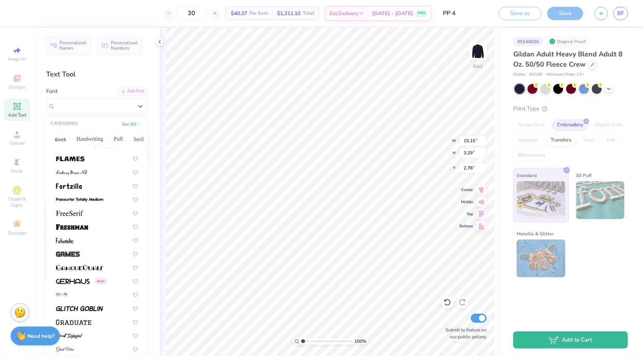
scroll to position [1626, 0]
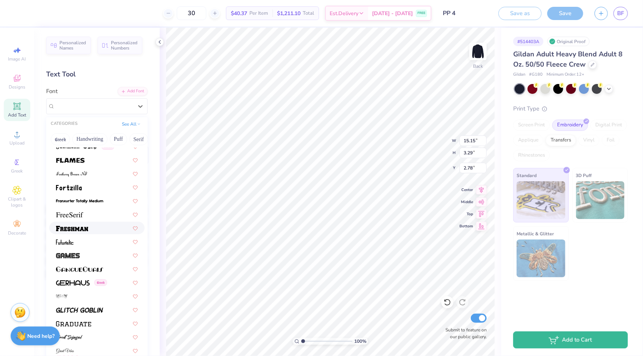
click at [99, 223] on div at bounding box center [96, 228] width 95 height 12
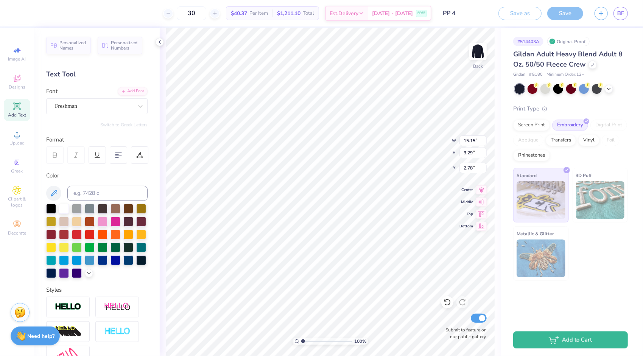
type input "12.81"
type input "2.80"
type input "3.03"
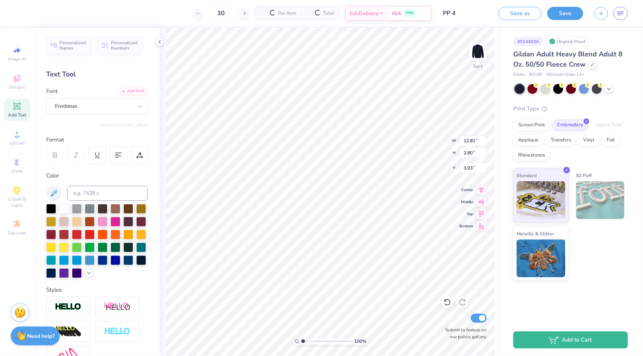
type input "12.00"
type input "2.62"
type input "3.00"
click at [462, 13] on input "PP 4" at bounding box center [455, 13] width 74 height 15
click at [449, 14] on input "PP 4" at bounding box center [455, 13] width 74 height 15
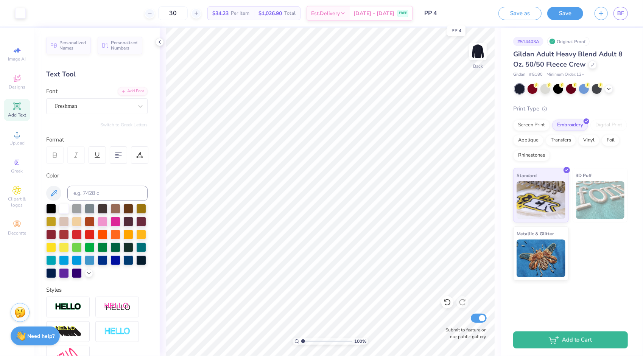
click at [443, 14] on input "PP 4" at bounding box center [455, 13] width 74 height 15
click at [570, 11] on button "Save" at bounding box center [565, 13] width 36 height 13
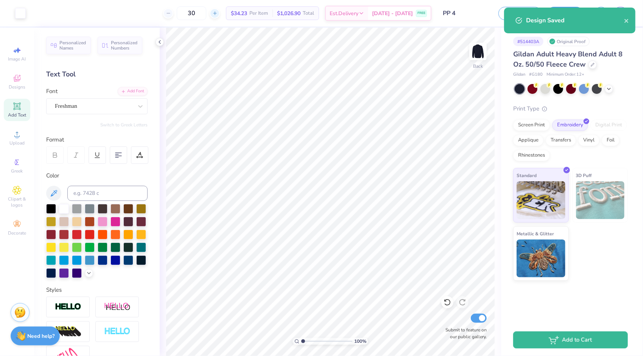
click at [217, 12] on icon at bounding box center [214, 13] width 5 height 5
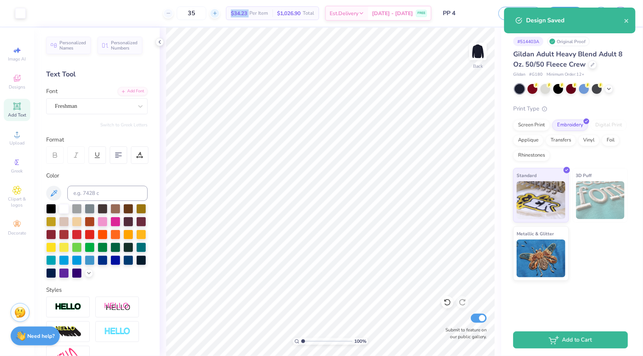
click at [217, 12] on icon at bounding box center [214, 13] width 5 height 5
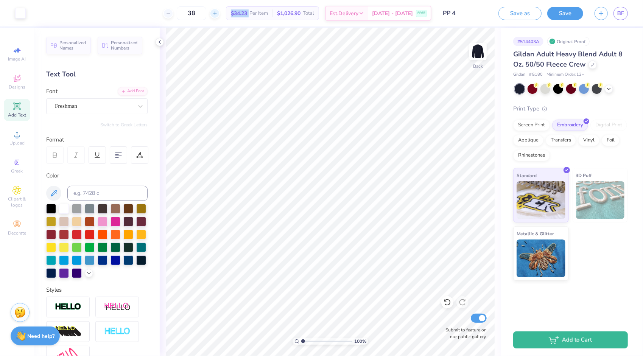
click at [217, 12] on icon at bounding box center [214, 13] width 5 height 5
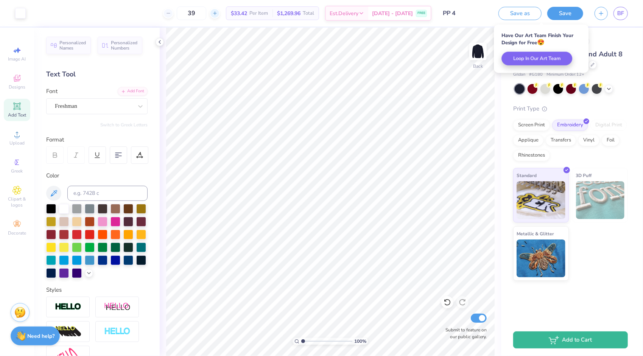
click at [220, 12] on div "39" at bounding box center [191, 13] width 57 height 14
click at [132, 10] on div "39 $33.34 Per Item $1,300.26 Total Est. Delivery [DATE] - [DATE] FREE" at bounding box center [231, 13] width 400 height 26
click at [217, 12] on icon at bounding box center [214, 13] width 5 height 5
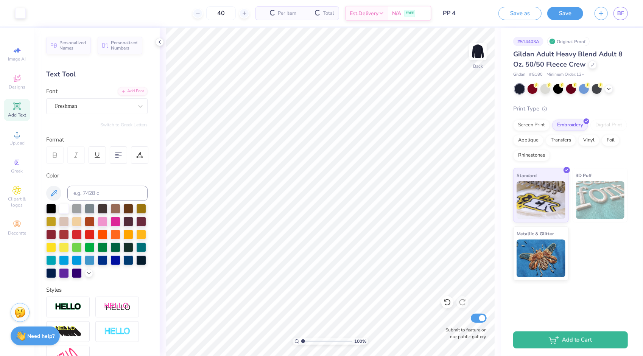
click at [144, 11] on div "40 Per Item Total Est. Delivery N/A FREE" at bounding box center [231, 13] width 400 height 26
click at [169, 13] on line at bounding box center [167, 13] width 3 height 0
click at [171, 13] on icon at bounding box center [168, 13] width 5 height 5
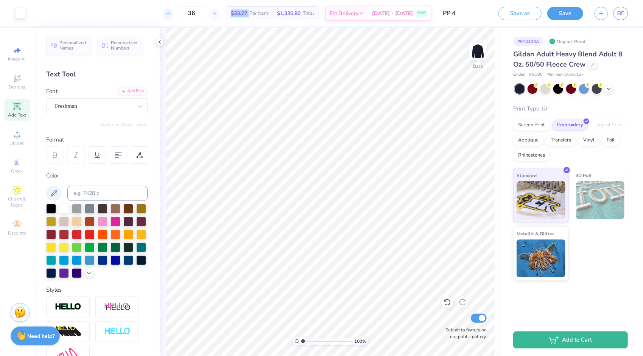
click at [171, 13] on icon at bounding box center [168, 13] width 5 height 5
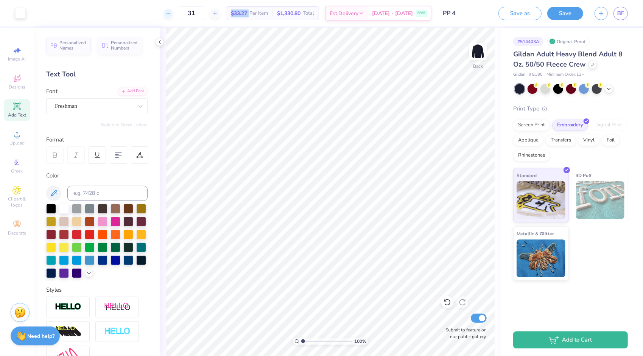
click at [171, 13] on icon at bounding box center [168, 13] width 5 height 5
type input "30"
drag, startPoint x: 176, startPoint y: 13, endPoint x: 151, endPoint y: 10, distance: 25.5
click at [151, 10] on div "30 Per Item Total Est. Delivery N/A FREE" at bounding box center [231, 13] width 400 height 26
click at [17, 81] on icon at bounding box center [17, 78] width 7 height 7
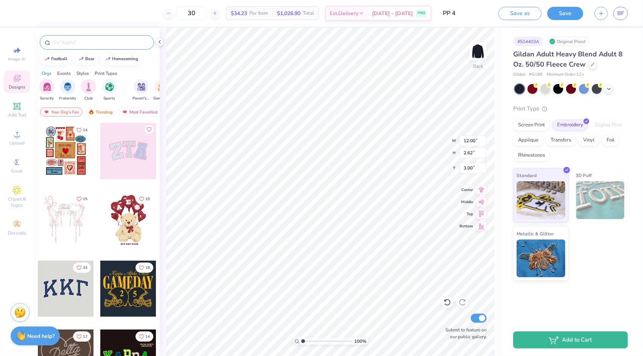
click at [82, 41] on input "text" at bounding box center [100, 43] width 97 height 8
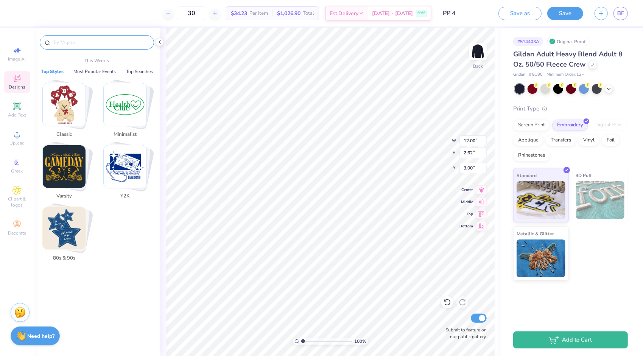
click at [70, 220] on img "Stack Card Button 80s & 90s" at bounding box center [64, 228] width 43 height 43
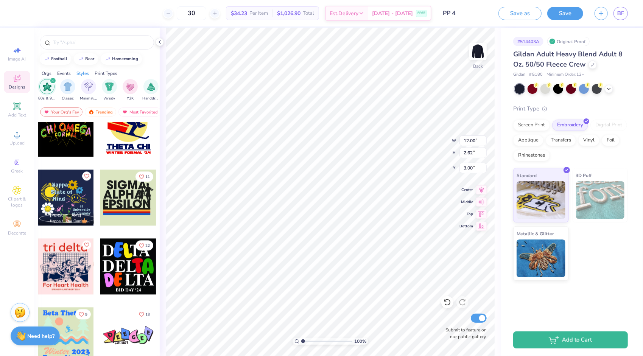
scroll to position [1040, 0]
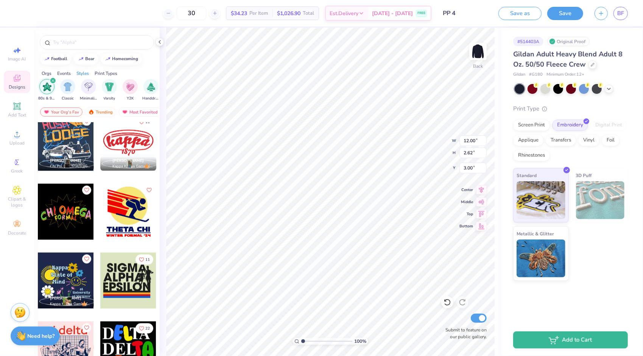
click at [51, 77] on div "filter for 80s & 90s" at bounding box center [53, 80] width 7 height 7
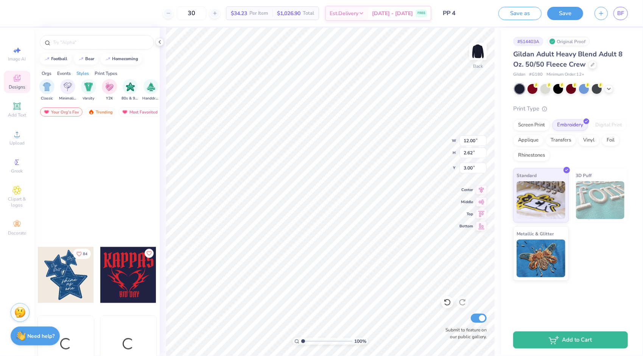
scroll to position [840, 0]
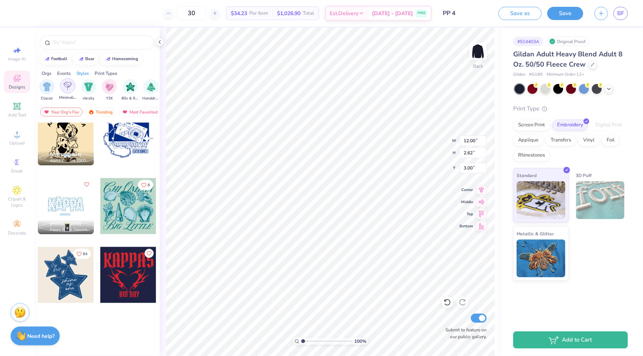
click at [71, 85] on img "filter for Minimalist" at bounding box center [68, 86] width 8 height 9
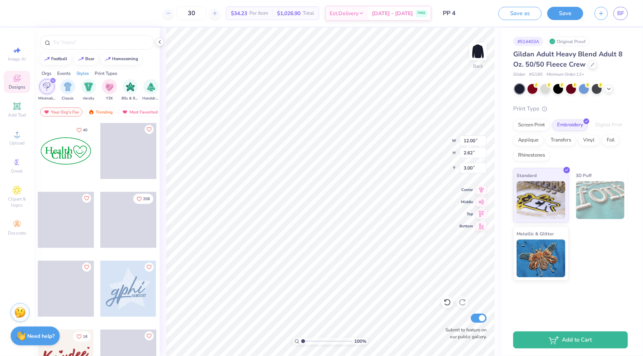
click at [54, 80] on div "filter for Minimalist" at bounding box center [53, 80] width 7 height 7
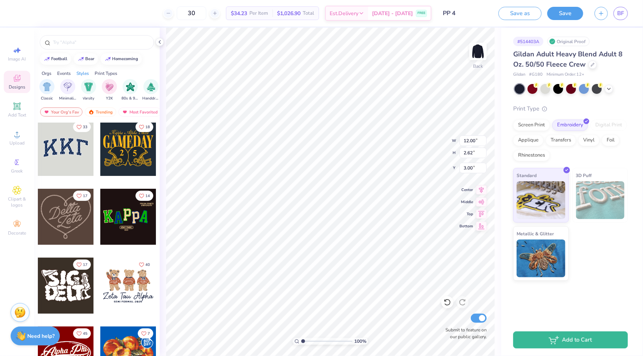
scroll to position [113, 0]
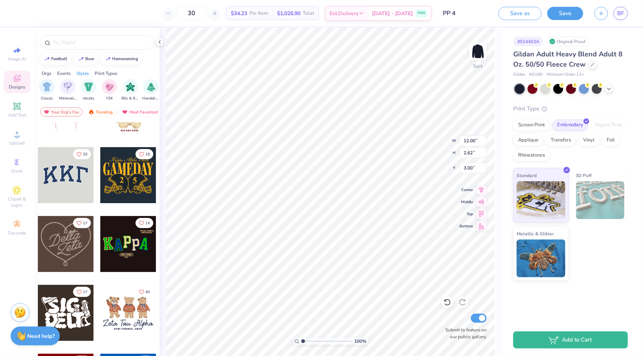
click at [57, 161] on div at bounding box center [66, 175] width 56 height 56
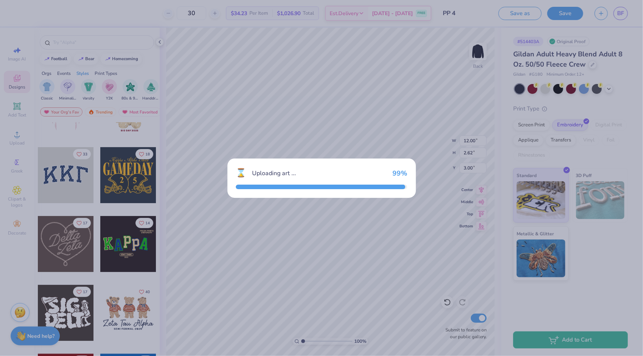
type input "11.00"
type input "4.83"
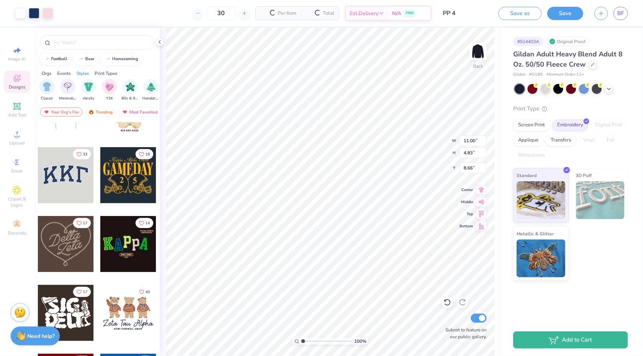
type input "8.66"
type input "10.81"
type input "4.61"
type input "8.75"
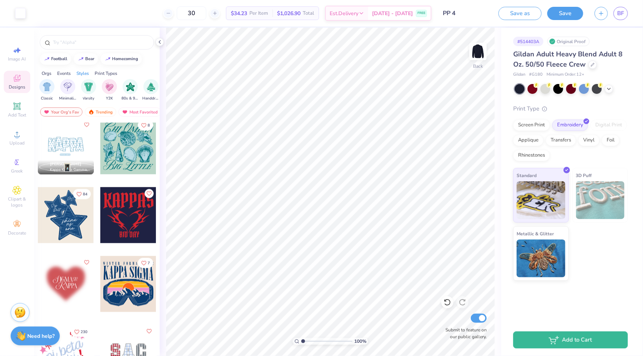
scroll to position [908, 0]
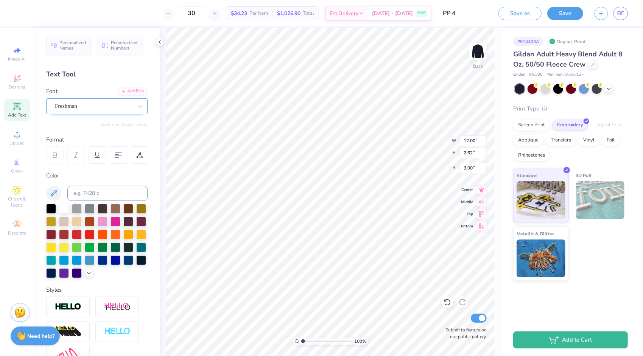
click at [91, 105] on div "Freshman" at bounding box center [93, 106] width 79 height 12
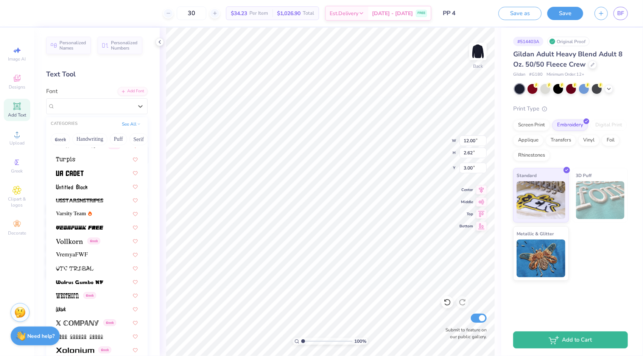
scroll to position [4025, 0]
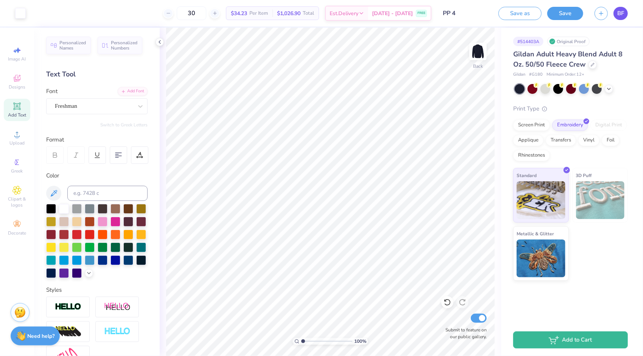
click at [619, 12] on span "BF" at bounding box center [620, 13] width 7 height 9
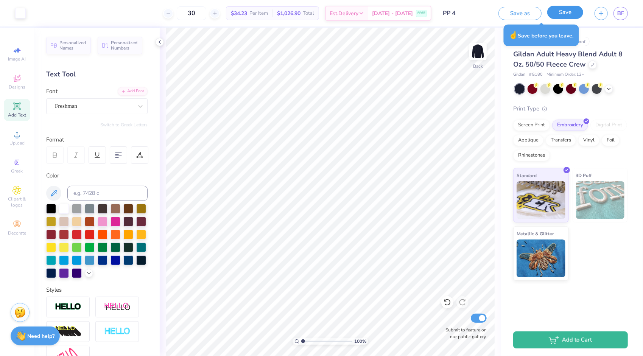
click at [568, 11] on button "Save" at bounding box center [565, 12] width 36 height 13
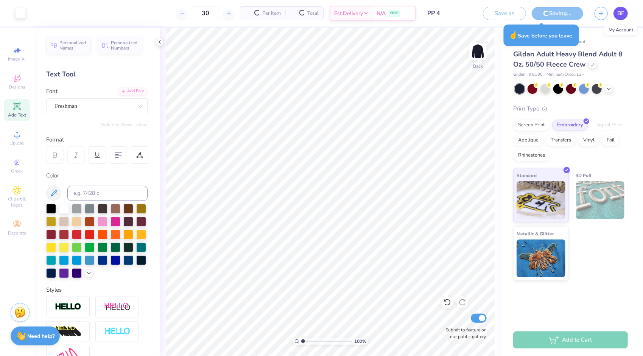
click at [623, 12] on span "BF" at bounding box center [620, 13] width 7 height 9
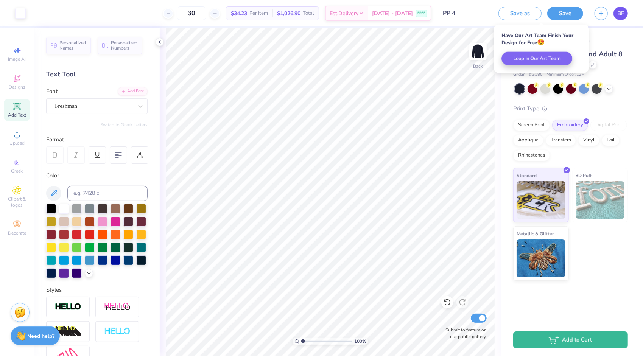
click at [623, 9] on span "BF" at bounding box center [620, 13] width 7 height 9
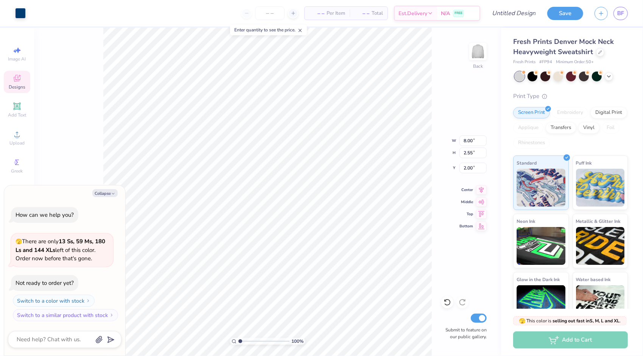
type textarea "x"
type input "7.79"
type input "2.28"
type input "2.12"
click at [114, 191] on icon "button" at bounding box center [113, 193] width 5 height 5
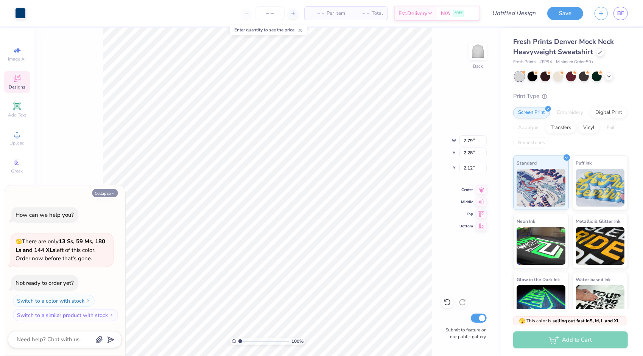
type textarea "x"
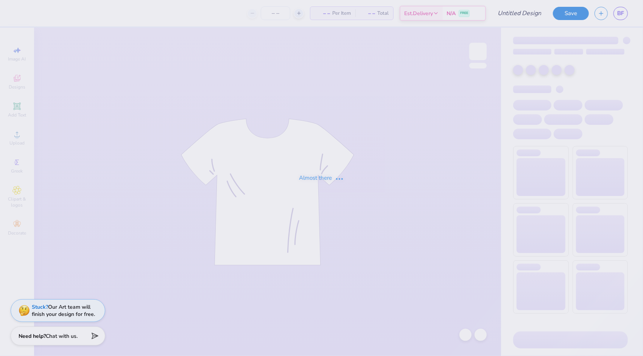
type input "pp MERCH 2"
type input "30"
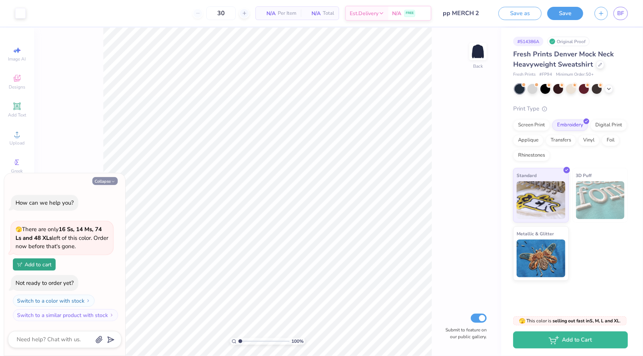
click at [111, 185] on div "Collapse How can we help you? 🫣 There are only 16 Ss, 14 Ms, 74 Ls and 48 XLs l…" at bounding box center [64, 264] width 121 height 183
click at [111, 182] on icon "button" at bounding box center [113, 181] width 5 height 5
type textarea "x"
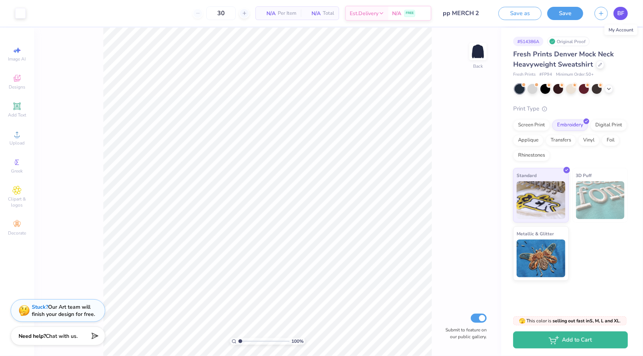
click at [625, 13] on link "BF" at bounding box center [620, 13] width 14 height 13
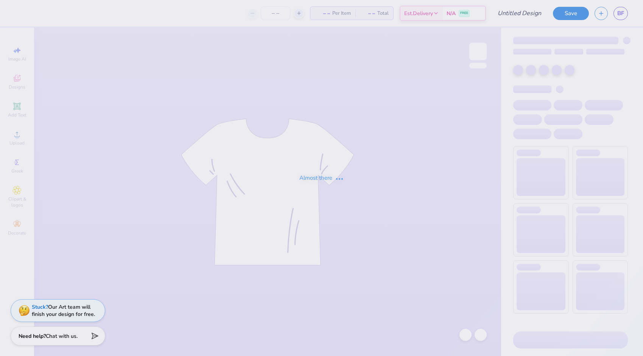
type input "PP 4"
type input "30"
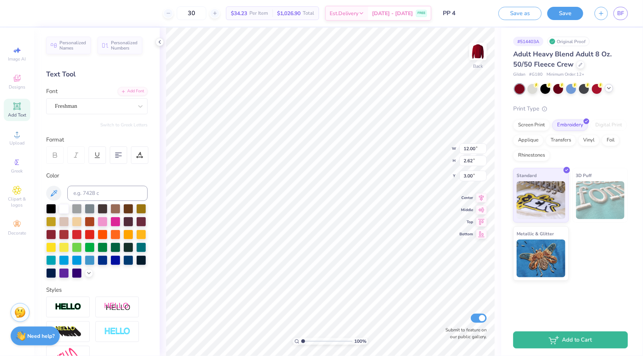
click at [611, 87] on icon at bounding box center [609, 88] width 6 height 6
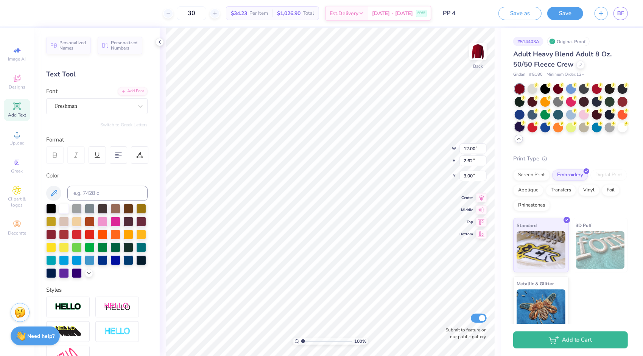
click at [524, 127] on div at bounding box center [519, 127] width 10 height 10
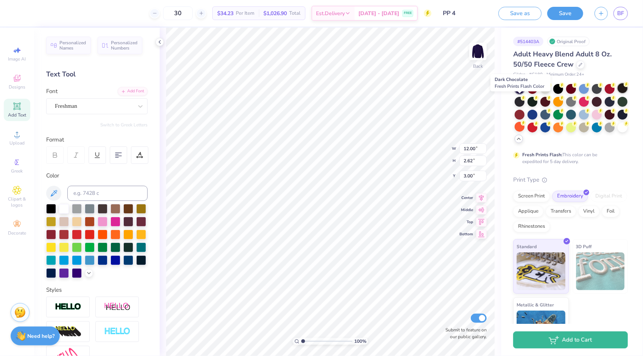
click at [617, 93] on div at bounding box center [622, 88] width 10 height 10
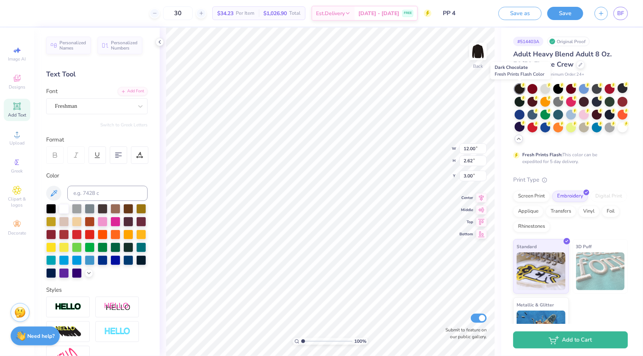
click at [520, 89] on div at bounding box center [519, 89] width 10 height 10
click at [519, 87] on div at bounding box center [519, 89] width 10 height 10
click at [521, 88] on circle at bounding box center [522, 84] width 5 height 5
click at [601, 101] on div at bounding box center [597, 101] width 10 height 10
click at [604, 119] on div at bounding box center [609, 114] width 10 height 10
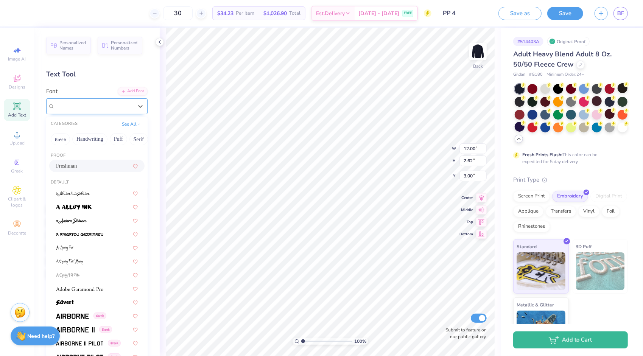
click at [70, 101] on div at bounding box center [94, 106] width 78 height 10
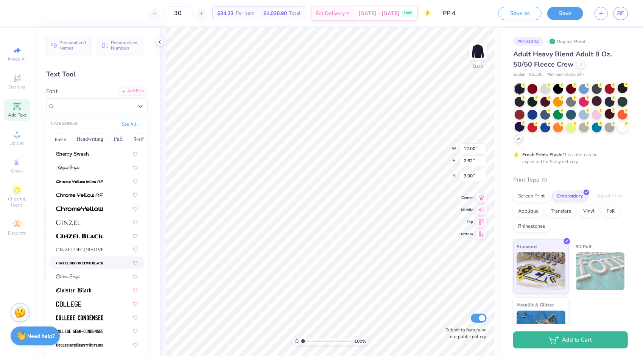
scroll to position [983, 0]
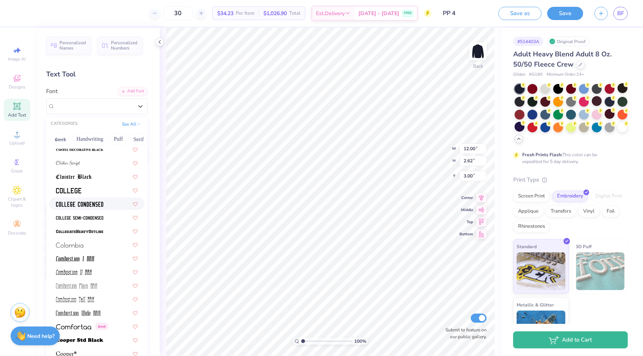
click at [91, 207] on div at bounding box center [96, 203] width 95 height 12
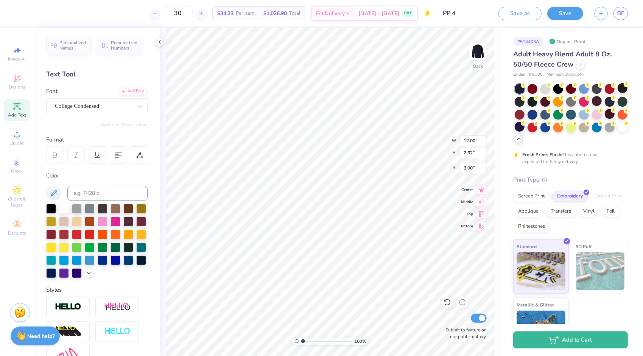
type input "8.66"
type input "2.15"
type input "3.00"
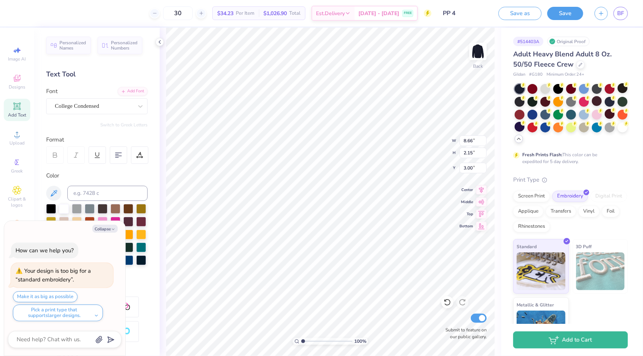
type textarea "x"
type input "11.94"
type input "2.97"
type textarea "x"
type input "3.47"
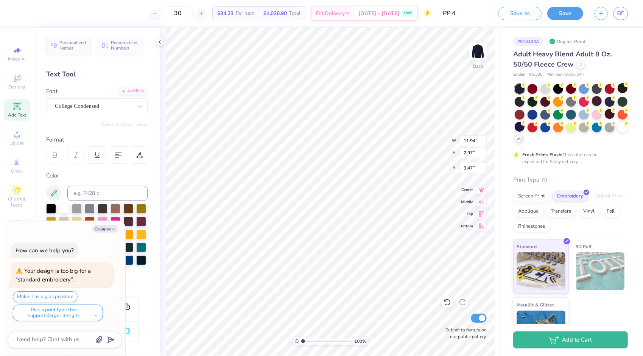
type textarea "x"
type input "3.71"
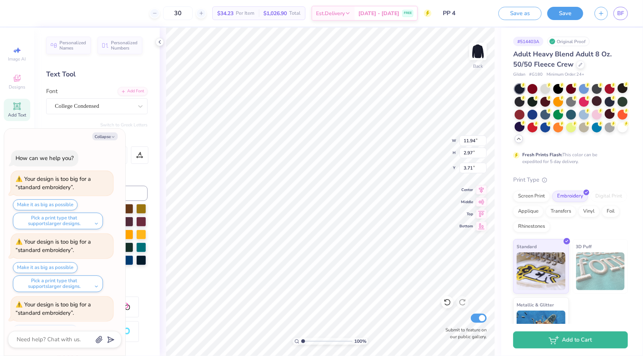
scroll to position [32, 0]
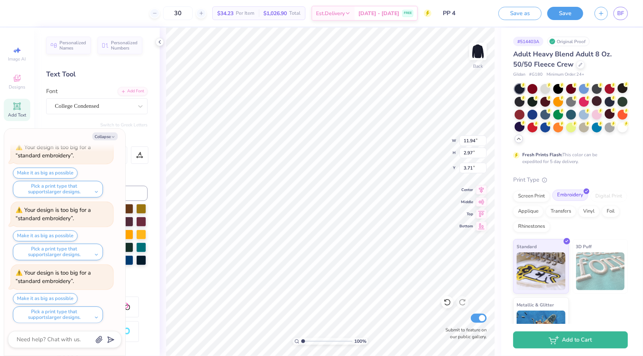
click at [586, 194] on div at bounding box center [586, 191] width 6 height 6
click at [543, 195] on div "Screen Print" at bounding box center [531, 194] width 37 height 11
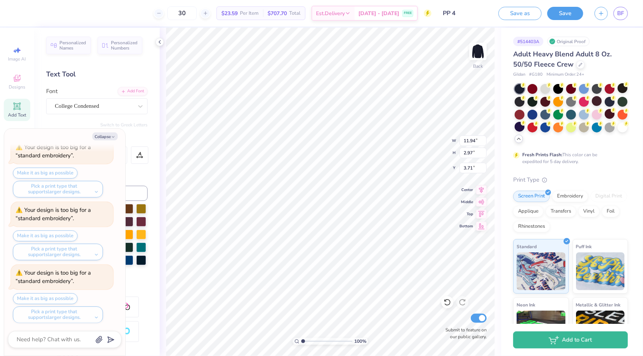
scroll to position [94, 0]
type textarea "x"
type input "4.48"
type textarea "x"
type input "12.63"
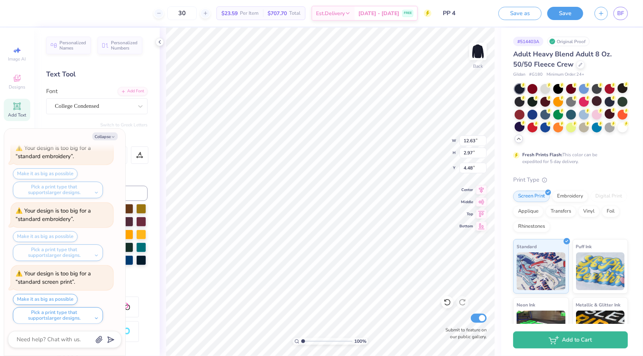
type input "3.14"
type textarea "x"
type input "3.27"
type textarea "x"
type input "14.30"
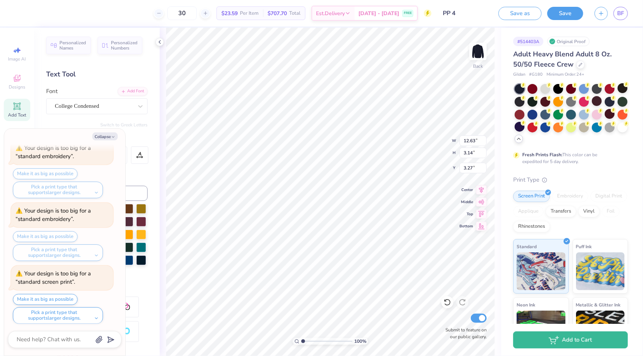
type input "3.55"
type textarea "x"
type input "3.00"
type textarea "x"
type input "4.45"
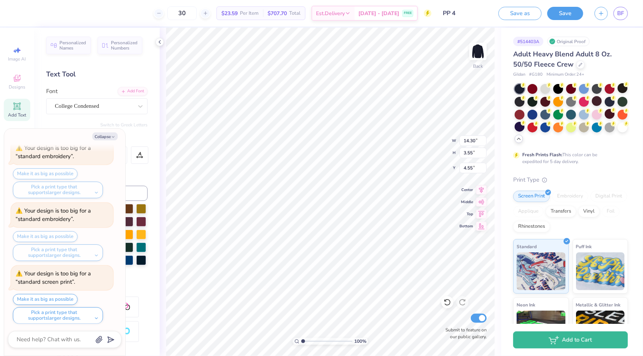
type textarea "x"
type input "3.00"
type textarea "x"
type input "4.40"
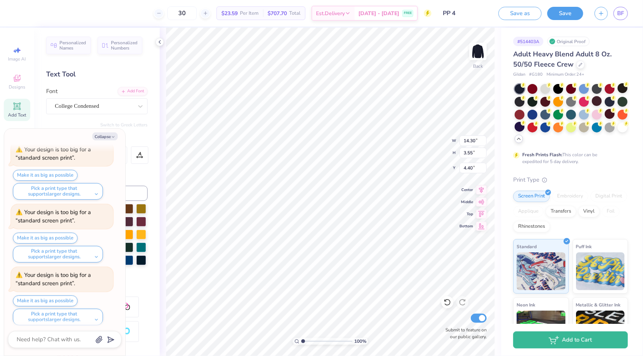
type textarea "x"
type input "14.70"
type input "3.65"
type input "4.30"
type textarea "x"
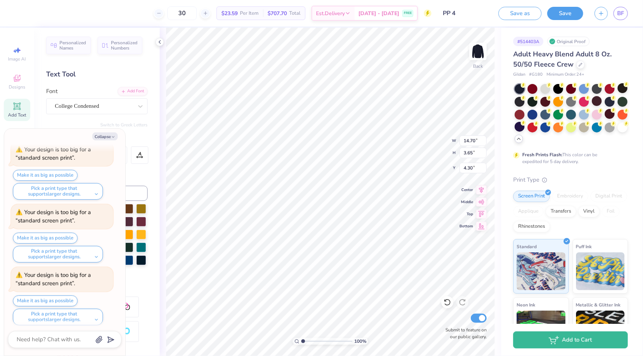
type input "3.89"
type textarea "x"
type input "3.00"
click at [115, 136] on button "Collapse" at bounding box center [104, 136] width 25 height 8
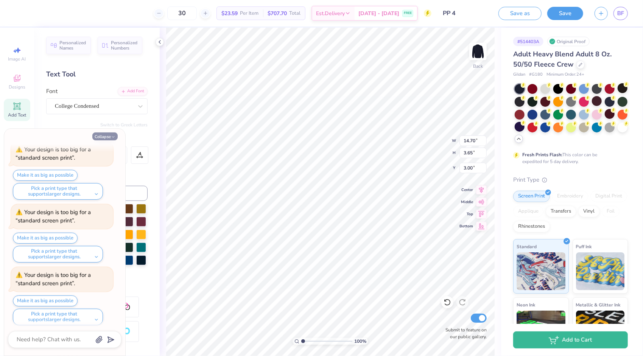
type textarea "x"
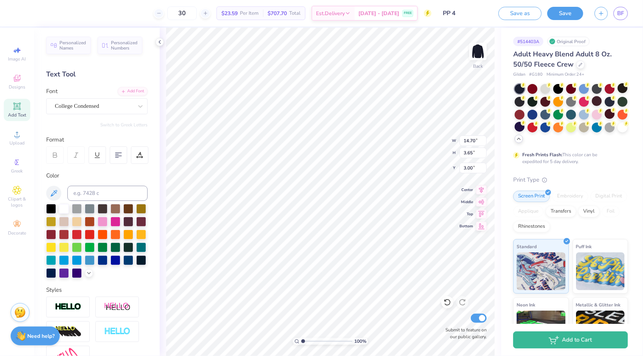
type input "0.50"
click at [469, 153] on div "100 % Back W 14.70 14.70 " H 3.65 3.65 " Y 0.50 0.50 " Center Middle Top Bottom…" at bounding box center [330, 192] width 341 height 328
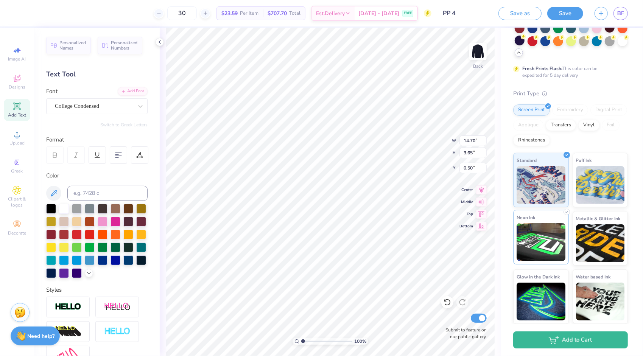
scroll to position [0, 0]
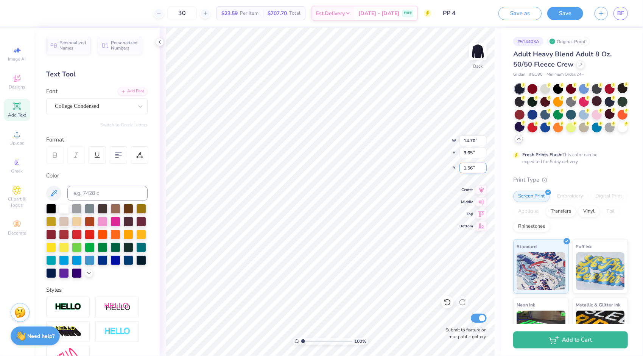
type input "1.56"
click at [26, 201] on span "Clipart & logos" at bounding box center [17, 202] width 26 height 12
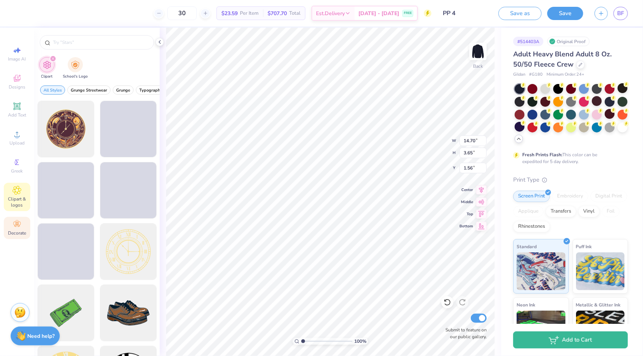
click at [20, 232] on span "Decorate" at bounding box center [17, 233] width 18 height 6
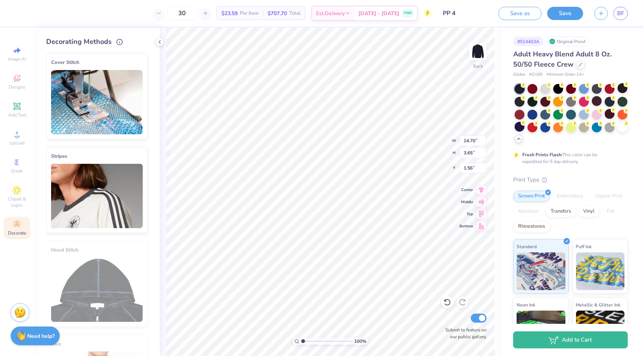
click at [111, 200] on img at bounding box center [97, 196] width 92 height 64
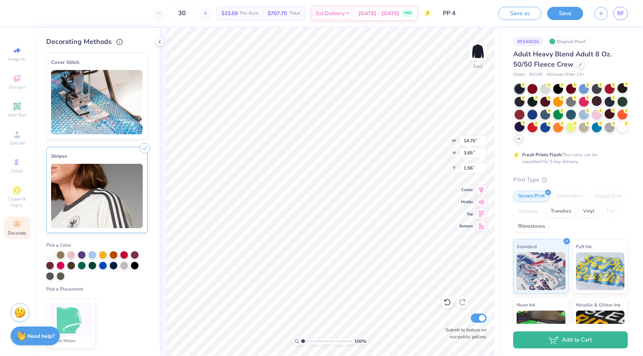
click at [47, 255] on div at bounding box center [50, 254] width 8 height 8
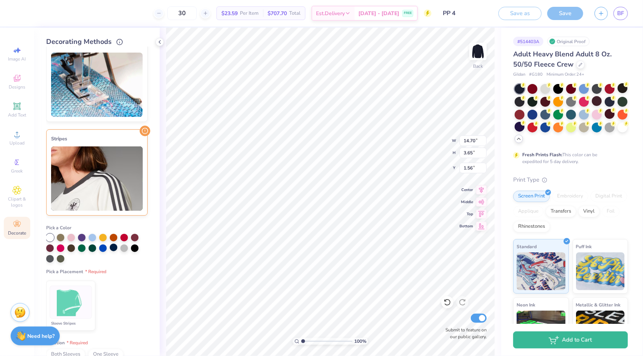
scroll to position [76, 0]
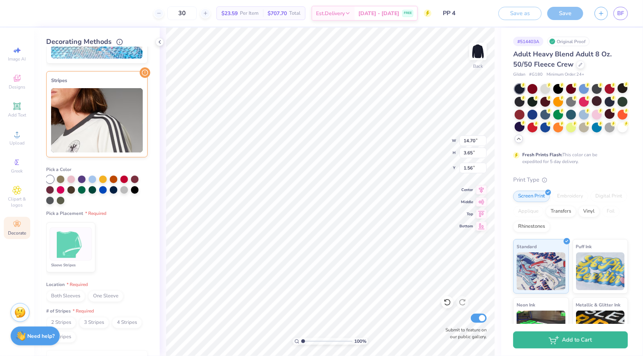
click at [81, 247] on img at bounding box center [71, 244] width 28 height 28
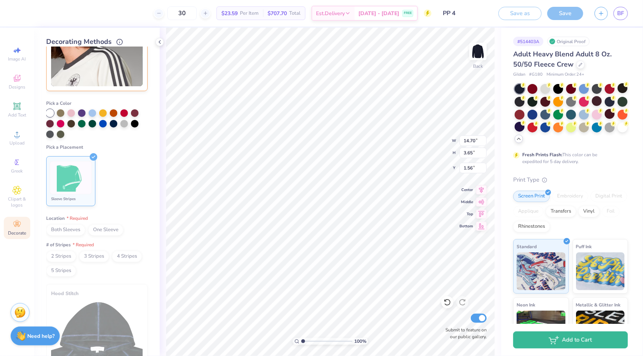
scroll to position [151, 0]
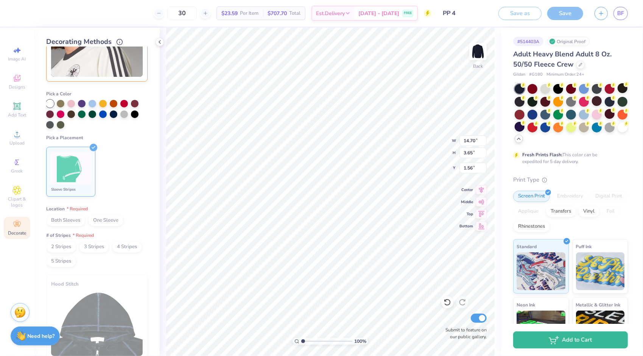
click at [72, 222] on span "Both Sleeves" at bounding box center [65, 220] width 39 height 11
click at [57, 247] on span "2 Stripes" at bounding box center [61, 246] width 30 height 11
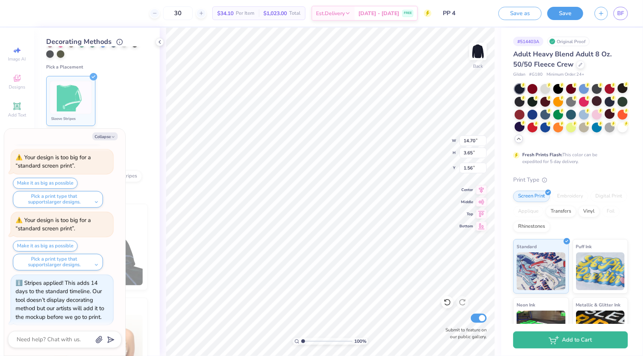
scroll to position [227, 0]
click at [116, 133] on button "Collapse" at bounding box center [104, 136] width 25 height 8
type textarea "x"
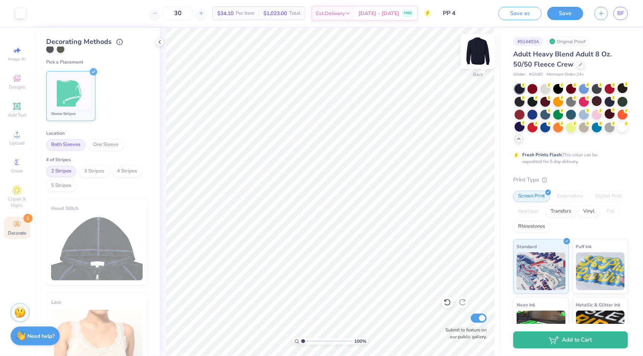
click at [474, 44] on img at bounding box center [478, 51] width 30 height 30
click at [480, 47] on img at bounding box center [478, 51] width 30 height 30
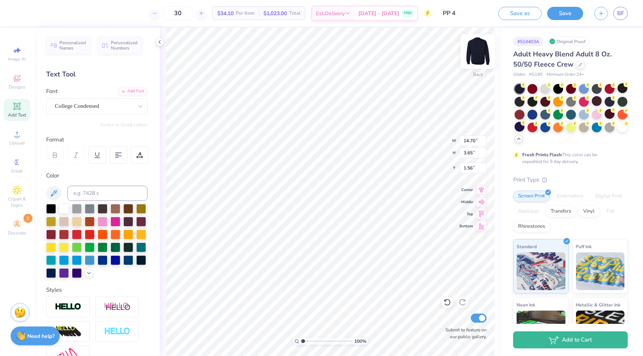
type input "3.00"
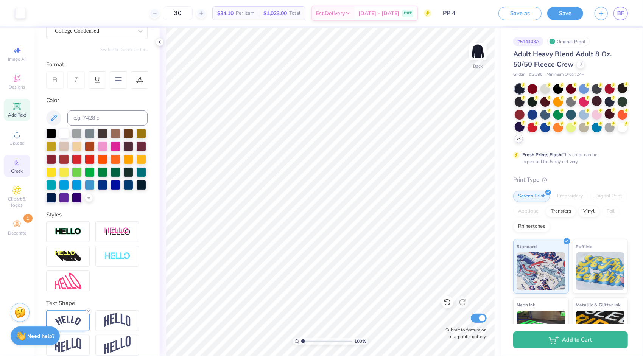
scroll to position [76, 0]
click at [19, 228] on icon at bounding box center [16, 224] width 9 height 9
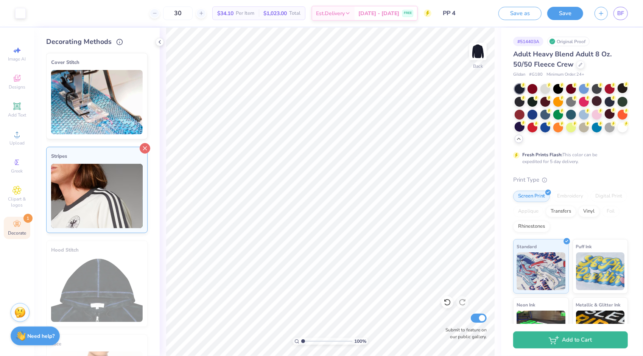
click at [143, 147] on line at bounding box center [144, 148] width 3 height 3
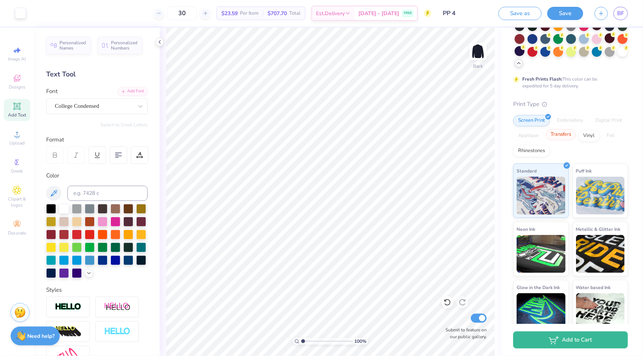
click at [576, 137] on div "Transfers" at bounding box center [560, 134] width 30 height 11
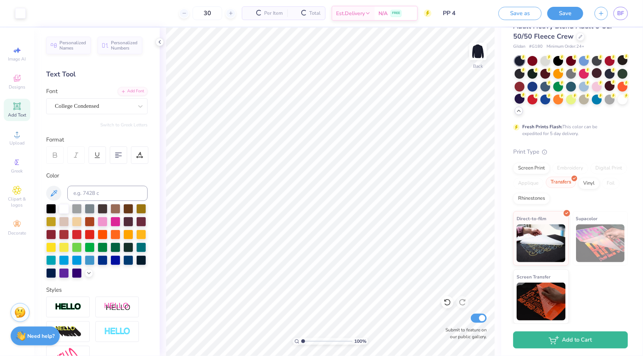
scroll to position [30, 0]
click at [578, 188] on div "Vinyl" at bounding box center [588, 182] width 21 height 11
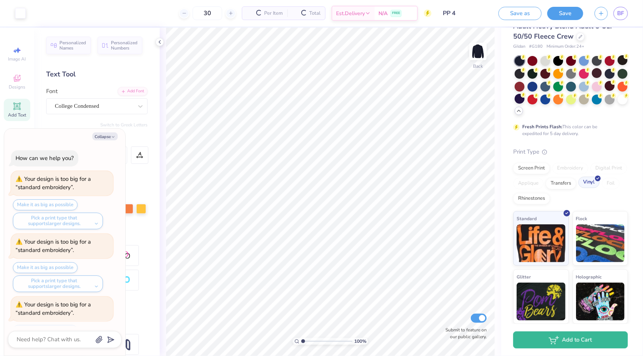
scroll to position [382, 0]
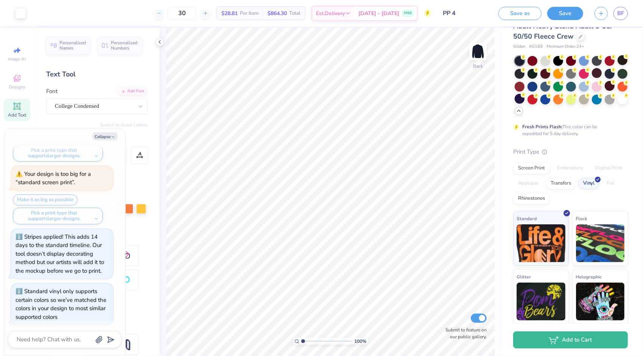
click at [570, 203] on div "Screen Print Embroidery Digital Print Applique Transfers Vinyl Foil Rhinestones" at bounding box center [570, 184] width 115 height 42
click at [550, 199] on div "Rhinestones" at bounding box center [531, 197] width 37 height 11
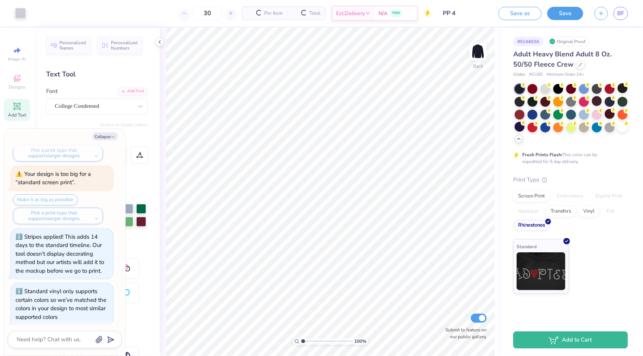
scroll to position [0, 0]
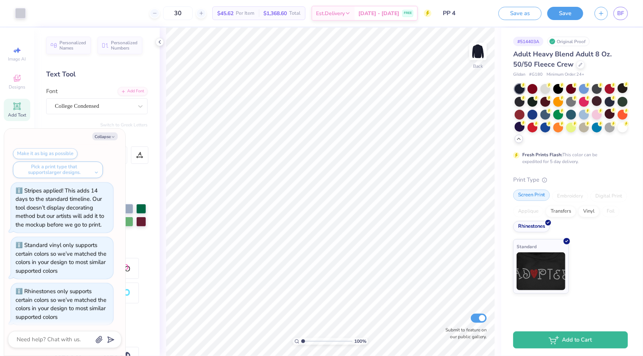
click at [530, 194] on div "Screen Print" at bounding box center [531, 194] width 37 height 11
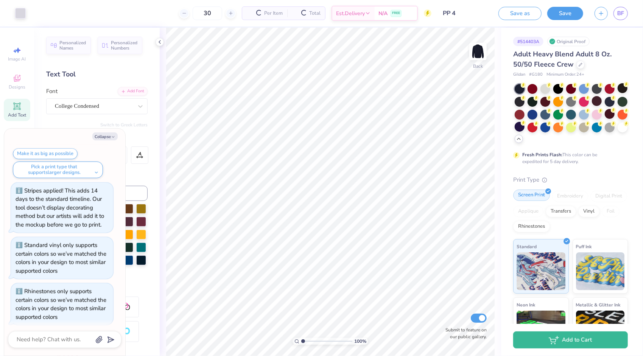
scroll to position [474, 0]
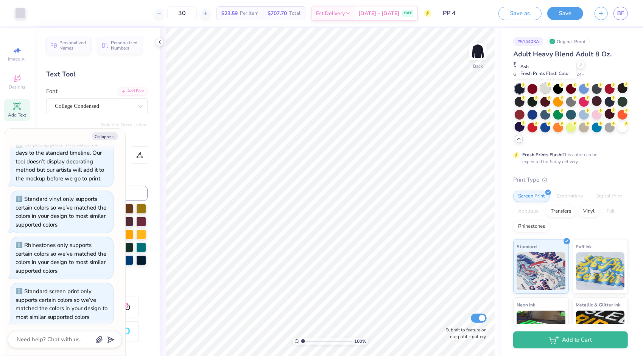
click at [543, 85] on div at bounding box center [545, 88] width 10 height 10
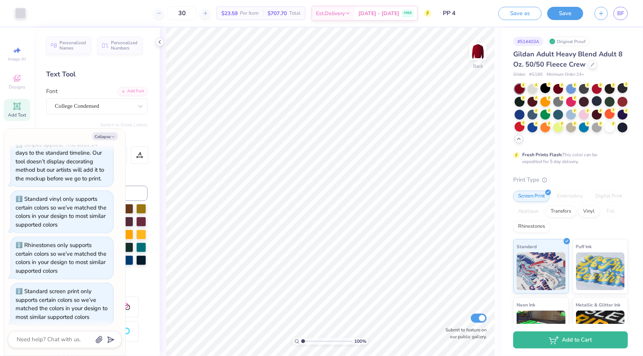
click at [519, 87] on div at bounding box center [519, 89] width 10 height 10
click at [617, 93] on div at bounding box center [622, 88] width 10 height 10
click at [538, 102] on div at bounding box center [570, 114] width 113 height 60
click at [617, 93] on div at bounding box center [622, 88] width 10 height 10
click at [601, 102] on div at bounding box center [597, 101] width 10 height 10
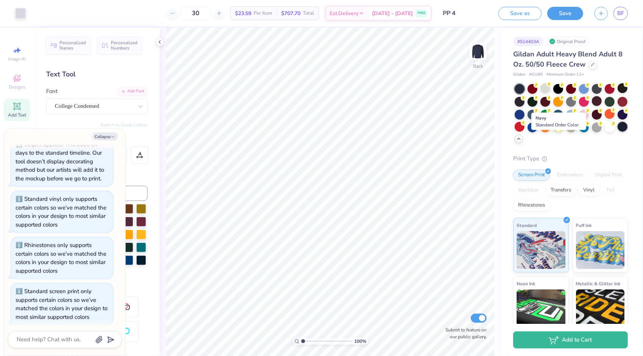
click at [617, 132] on div at bounding box center [622, 127] width 10 height 10
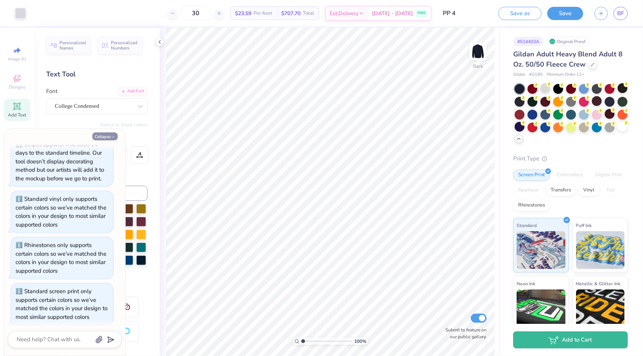
click at [108, 134] on button "Collapse" at bounding box center [104, 136] width 25 height 8
type textarea "x"
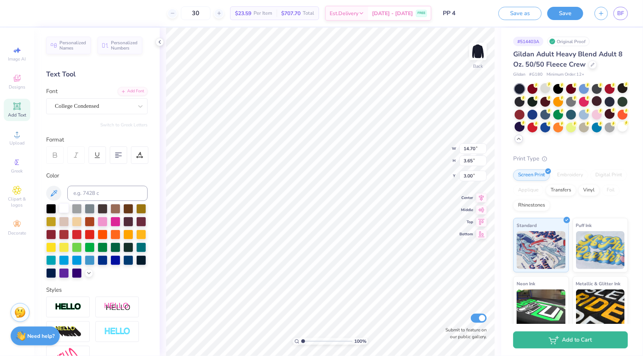
click at [63, 207] on div at bounding box center [64, 208] width 10 height 10
type input "11.99"
type input "2.98"
click at [573, 176] on div "Embroidery" at bounding box center [570, 173] width 36 height 11
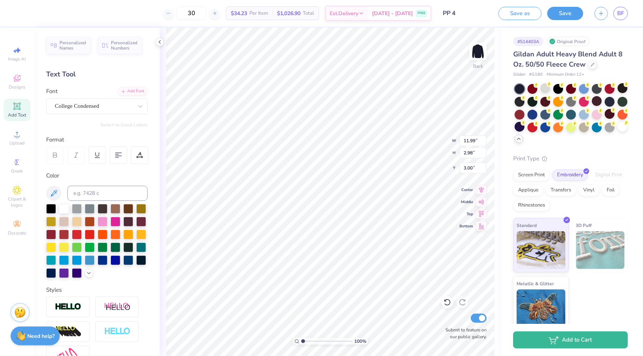
scroll to position [6, 2]
click at [160, 40] on icon at bounding box center [160, 42] width 6 height 6
click at [157, 43] on icon at bounding box center [160, 42] width 6 height 6
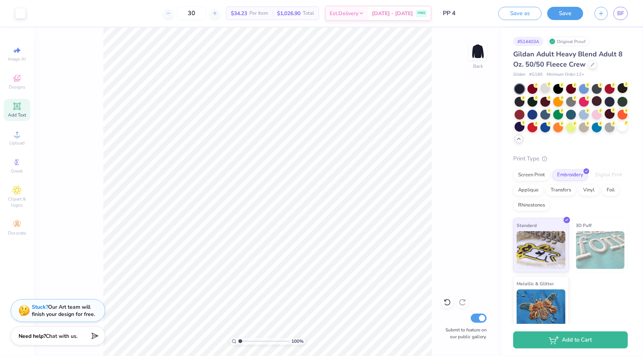
scroll to position [8, 0]
